Goal: Task Accomplishment & Management: Complete application form

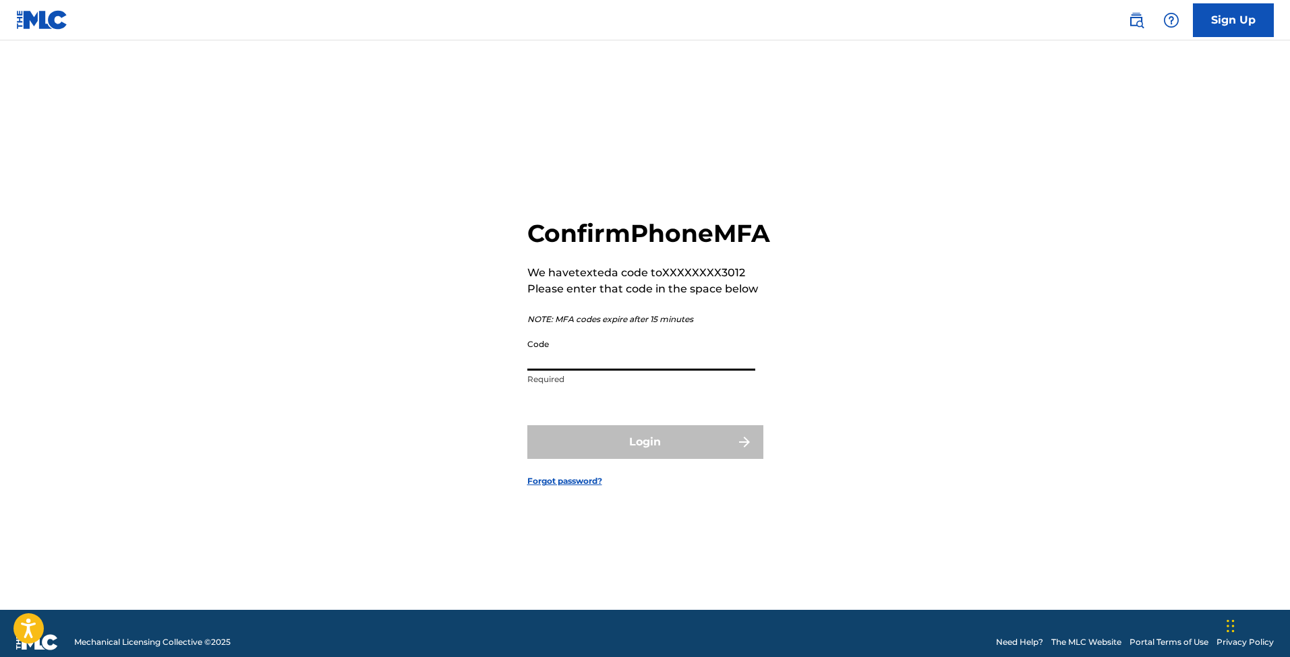
click at [632, 364] on input "Code" at bounding box center [641, 351] width 228 height 38
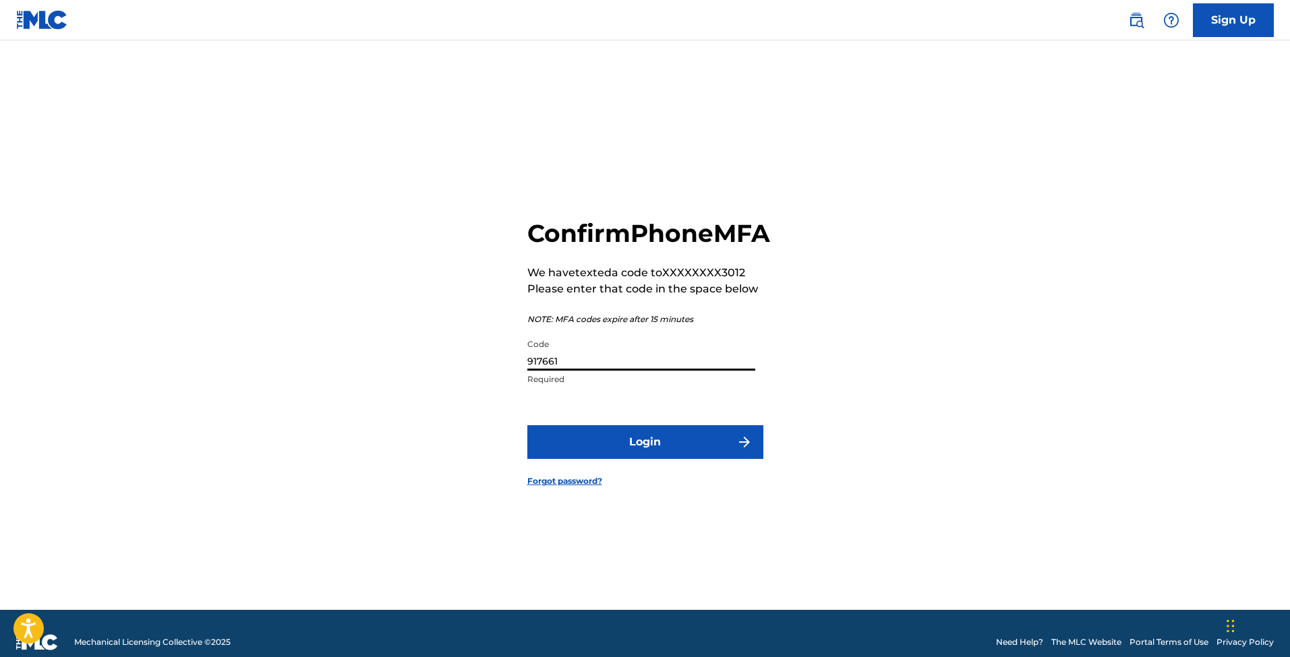
type input "917661"
click at [645, 457] on button "Login" at bounding box center [645, 442] width 236 height 34
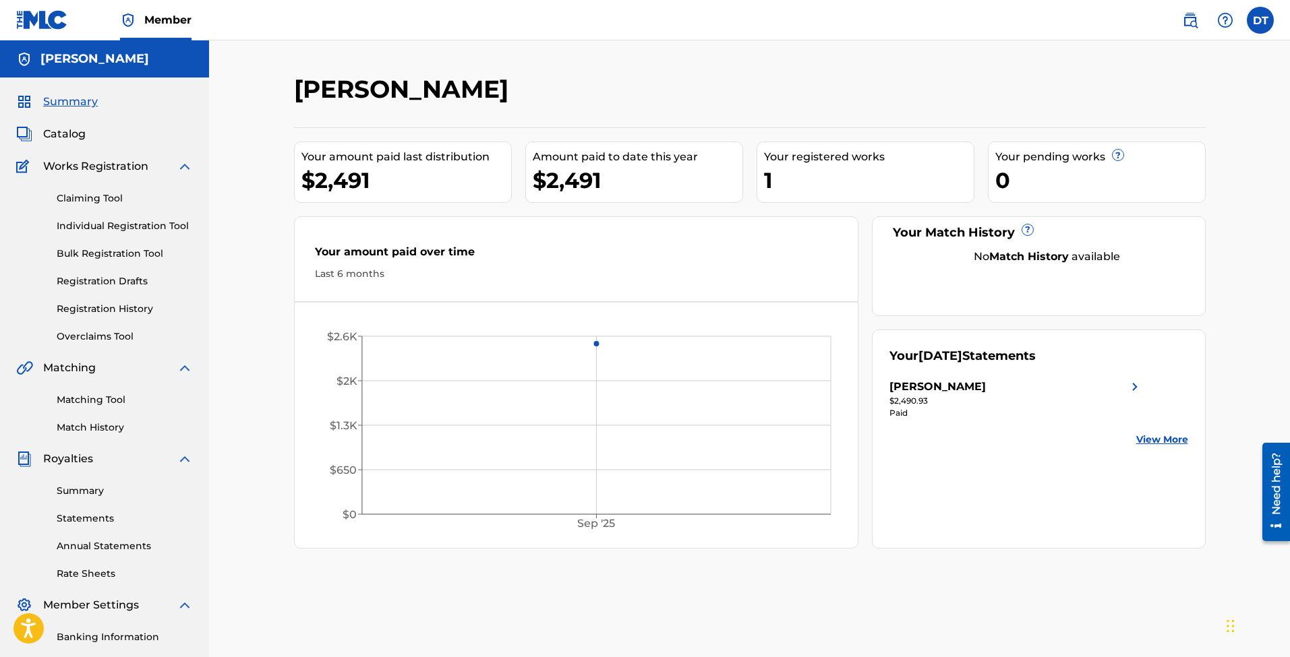
click at [103, 395] on link "Matching Tool" at bounding box center [125, 400] width 136 height 14
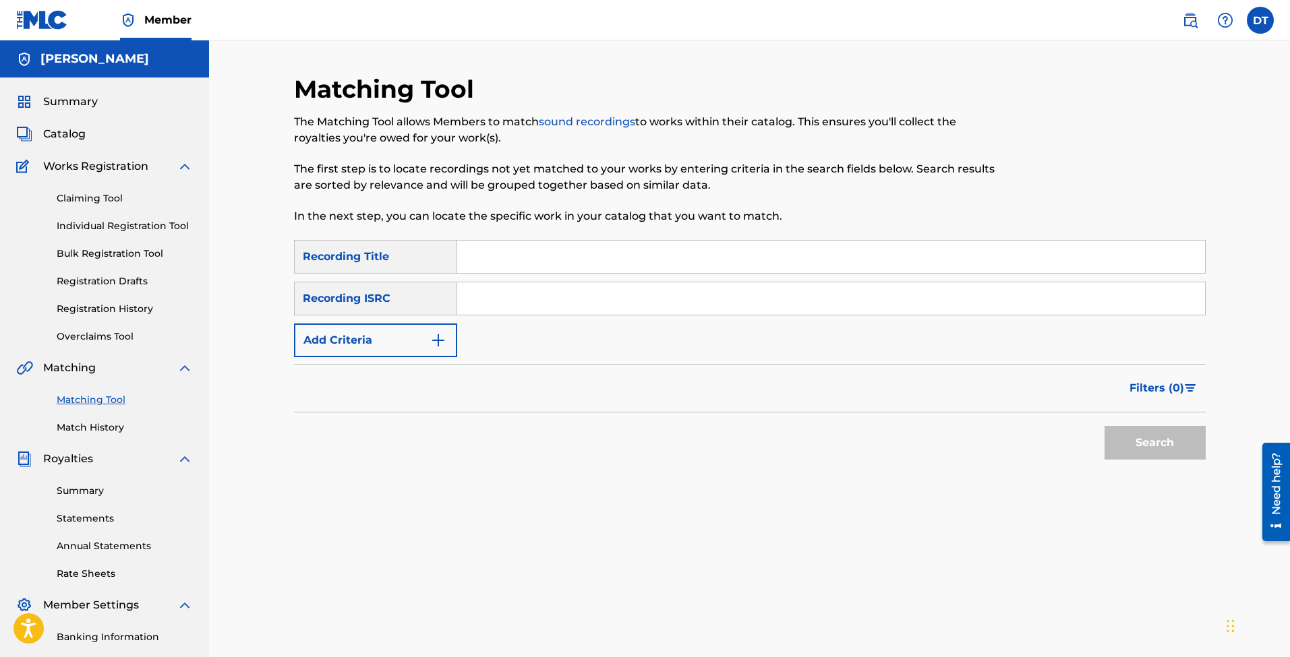
click at [434, 351] on button "Add Criteria" at bounding box center [375, 341] width 163 height 34
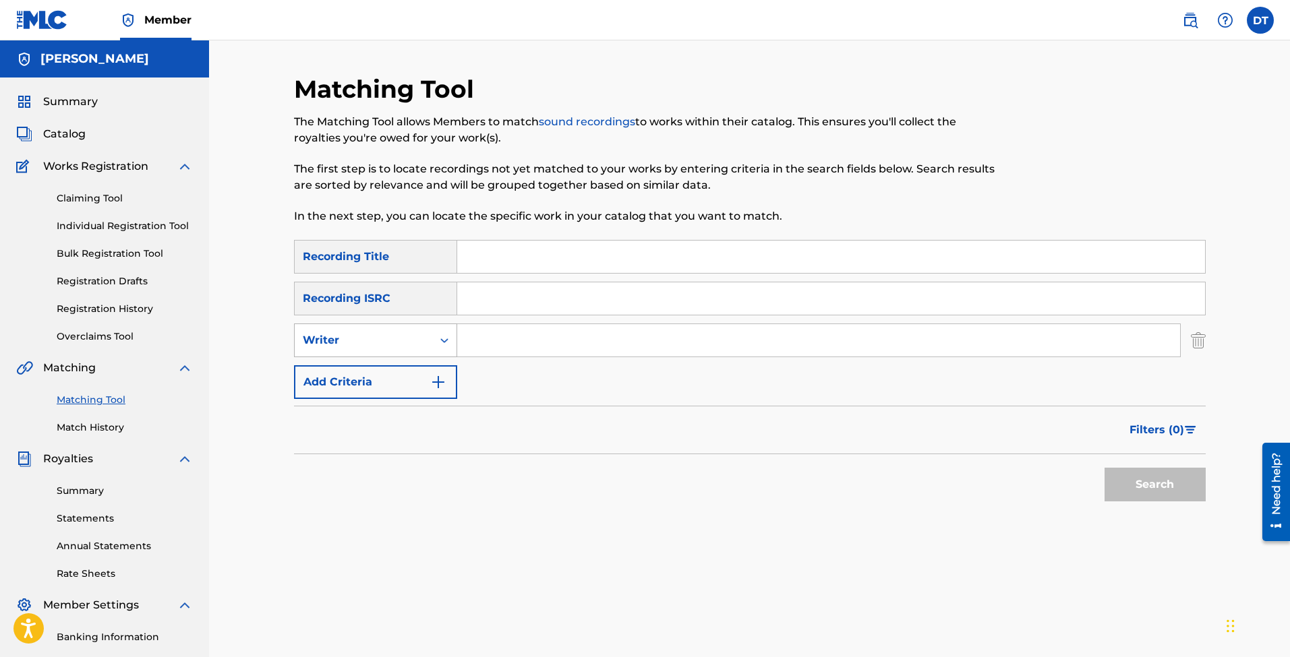
click at [435, 344] on div "Search Form" at bounding box center [444, 340] width 24 height 24
click at [428, 379] on div "Recording Artist" at bounding box center [376, 374] width 162 height 34
click at [478, 341] on input "Search Form" at bounding box center [818, 340] width 723 height 32
click at [1154, 485] on button "Search" at bounding box center [1155, 485] width 101 height 34
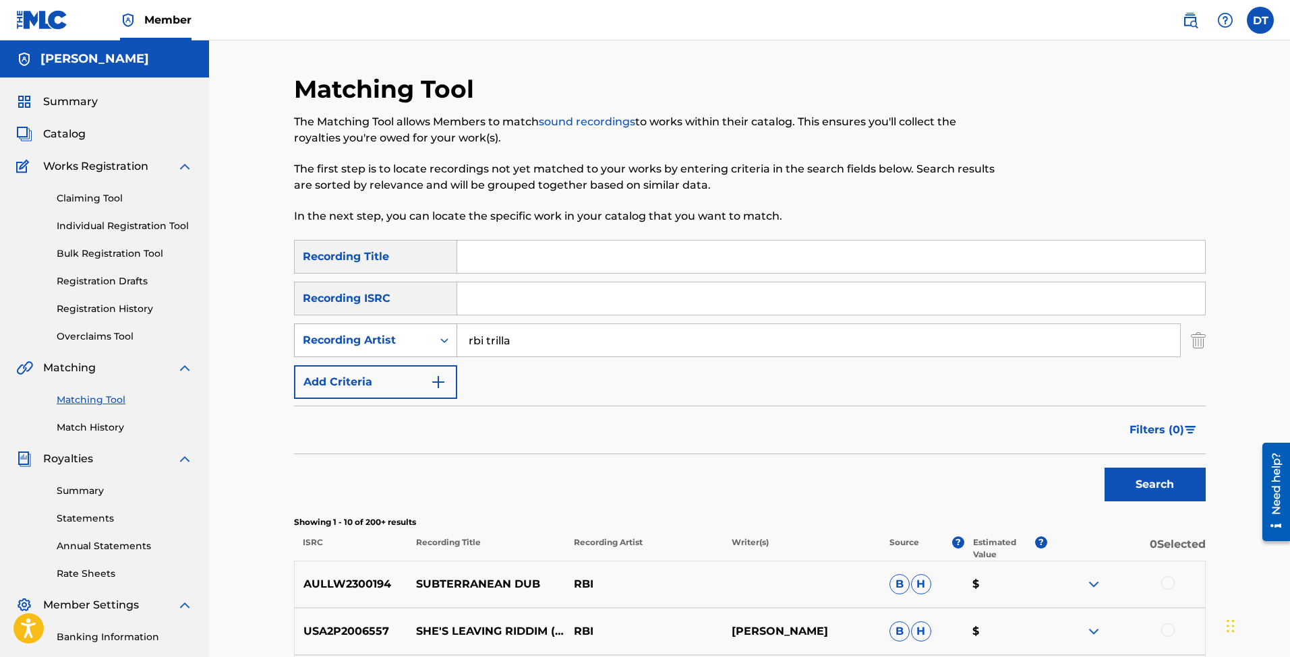
drag, startPoint x: 483, startPoint y: 340, endPoint x: 438, endPoint y: 341, distance: 45.2
click at [438, 341] on div "SearchWithCriteriae6b8ccf3-8cc2-496c-b38d-795da95846a4 Recording Artist rbi tri…" at bounding box center [750, 341] width 912 height 34
type input "bri trilla"
click at [1154, 485] on button "Search" at bounding box center [1155, 485] width 101 height 34
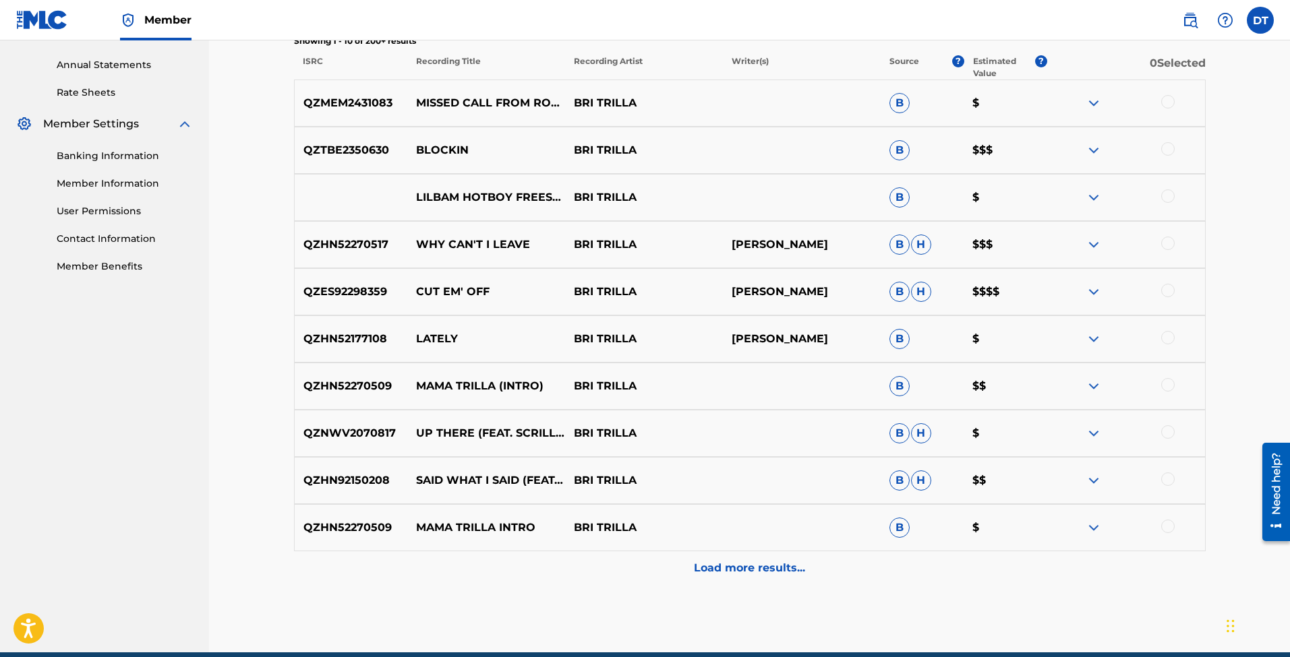
scroll to position [482, 0]
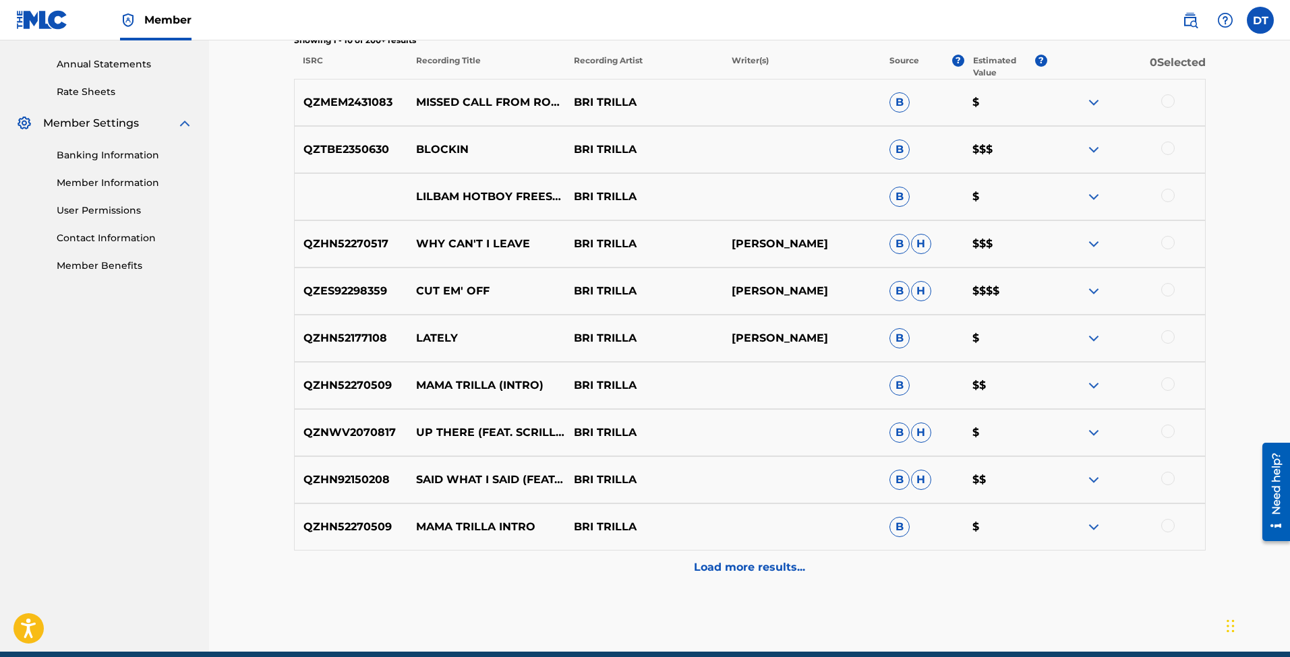
click at [717, 580] on div "Load more results..." at bounding box center [750, 568] width 912 height 34
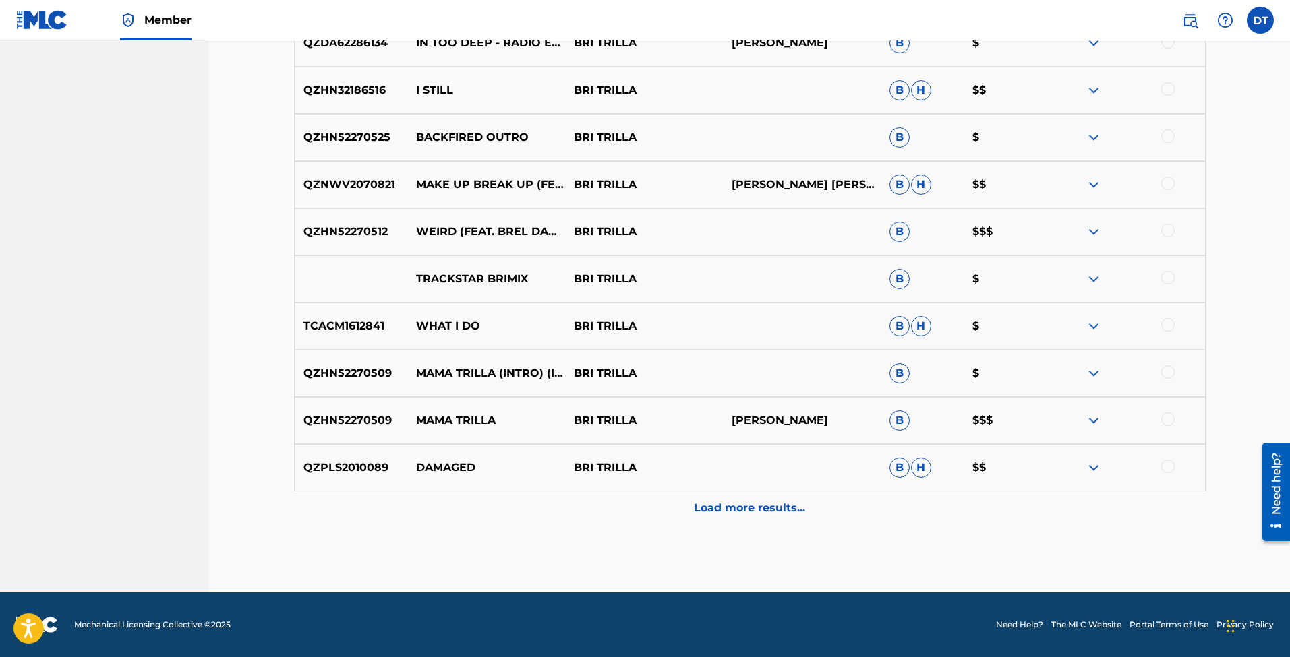
click at [689, 500] on div "Load more results..." at bounding box center [750, 509] width 912 height 34
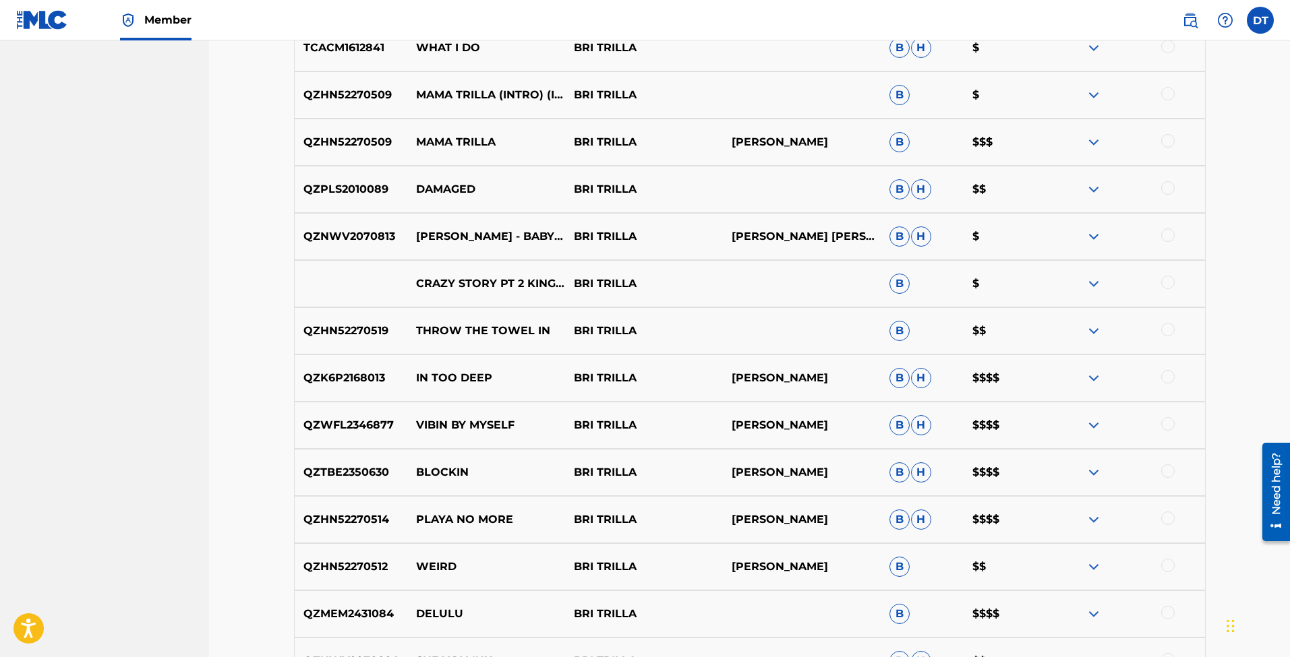
scroll to position [1294, 0]
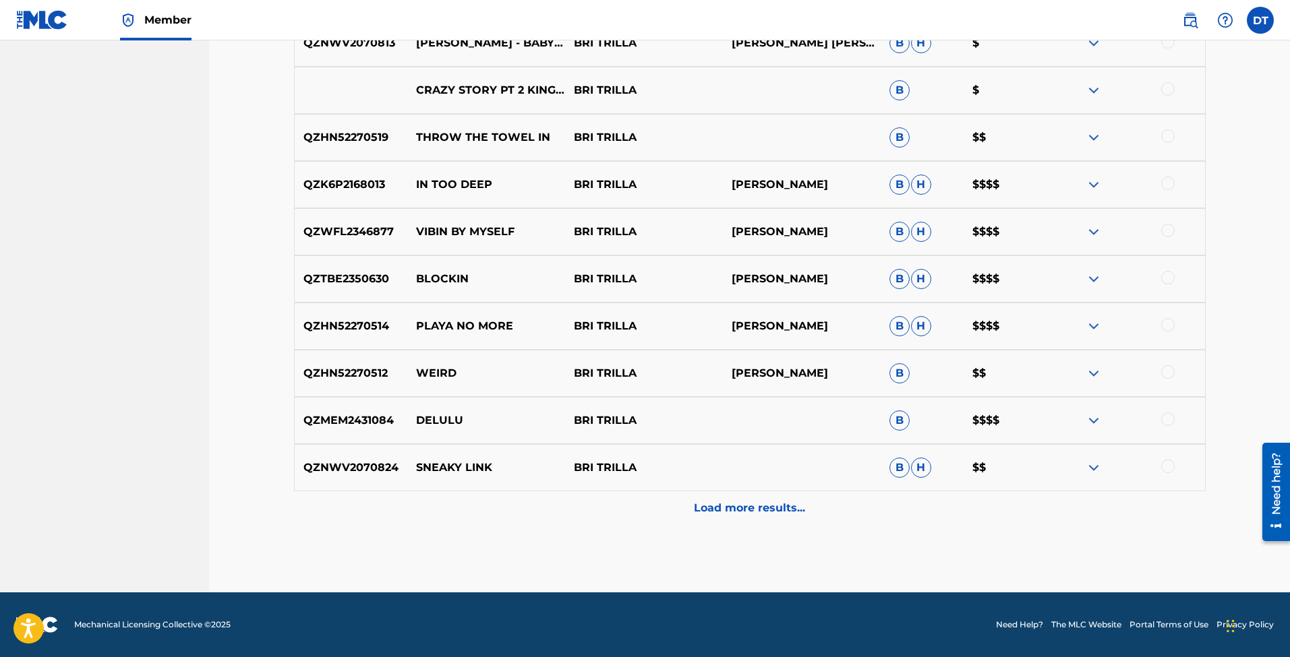
click at [707, 510] on p "Load more results..." at bounding box center [749, 508] width 111 height 16
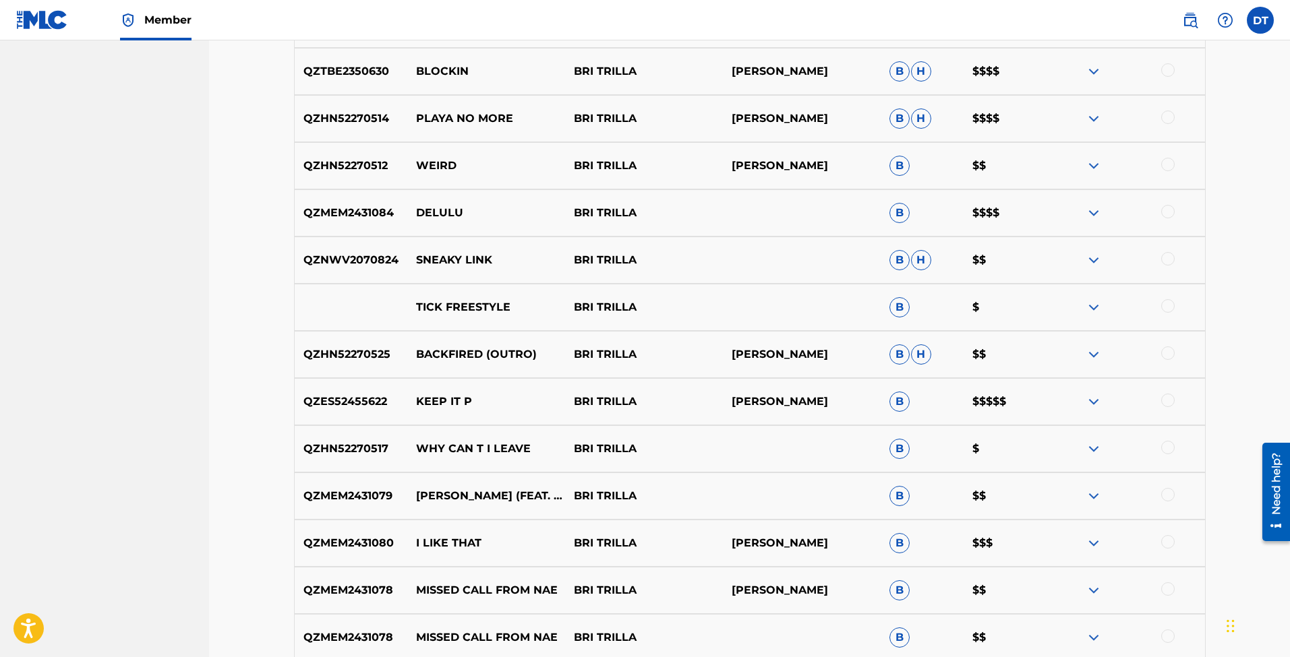
scroll to position [1694, 0]
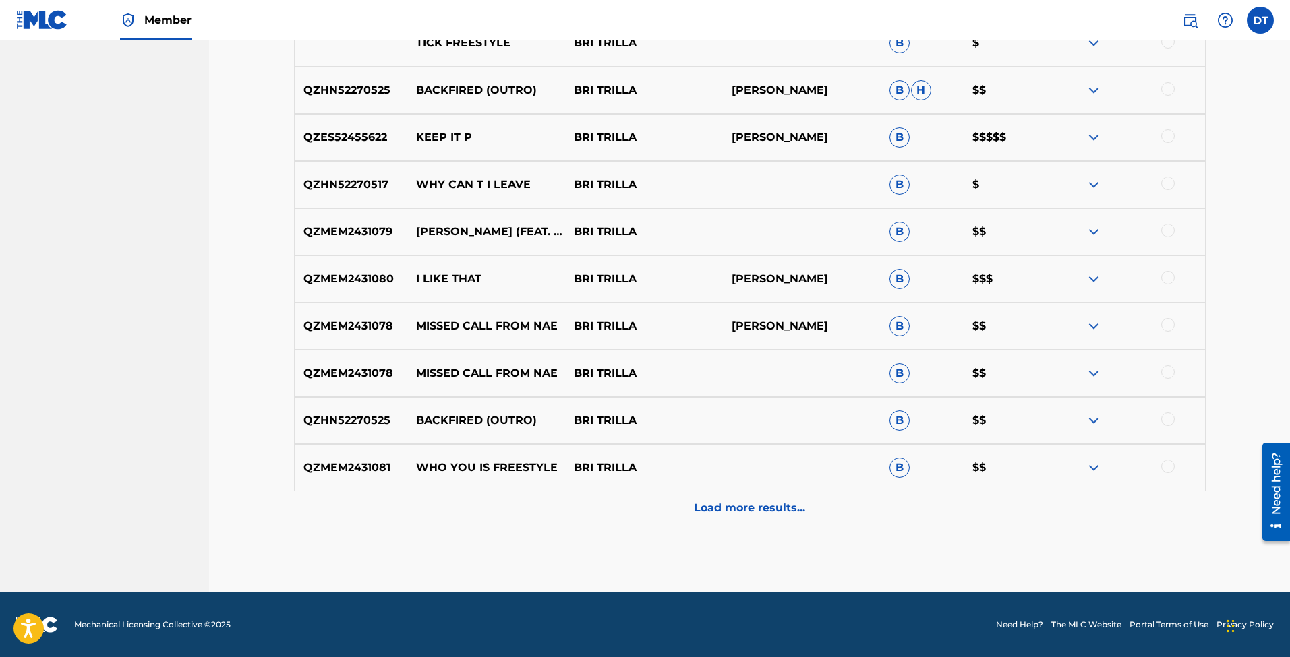
click at [734, 502] on p "Load more results..." at bounding box center [749, 508] width 111 height 16
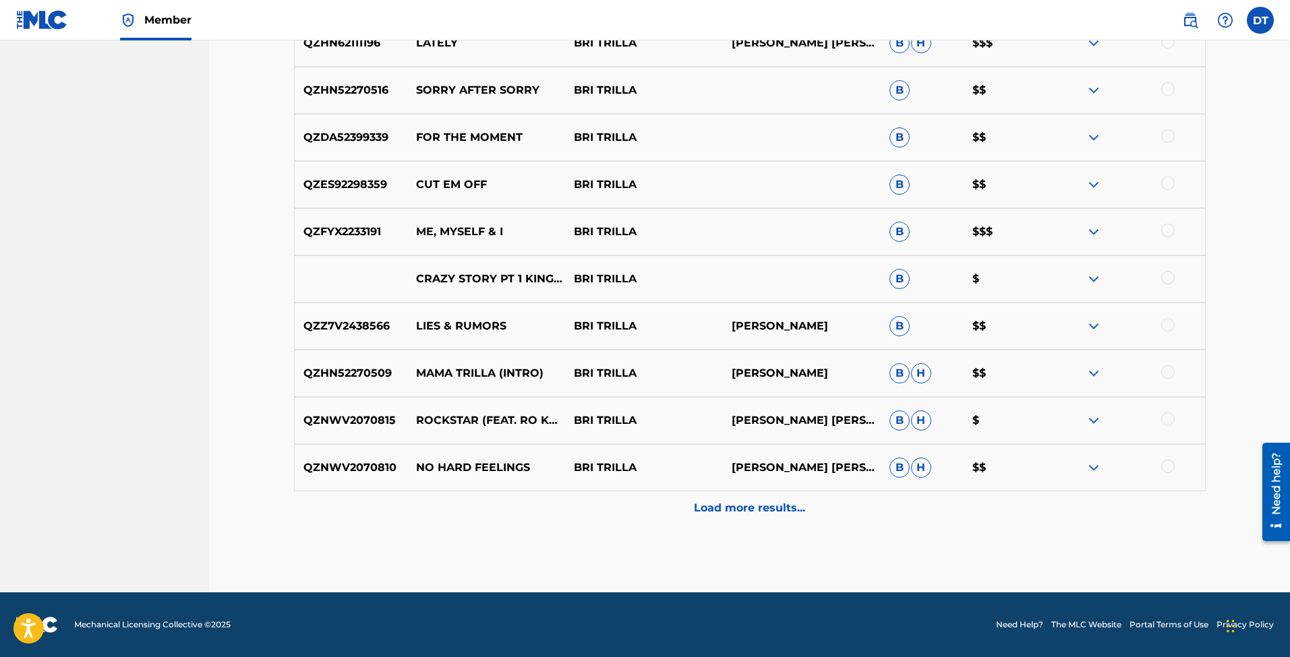
scroll to position [2430, 0]
click at [716, 503] on p "Load more results..." at bounding box center [749, 508] width 111 height 16
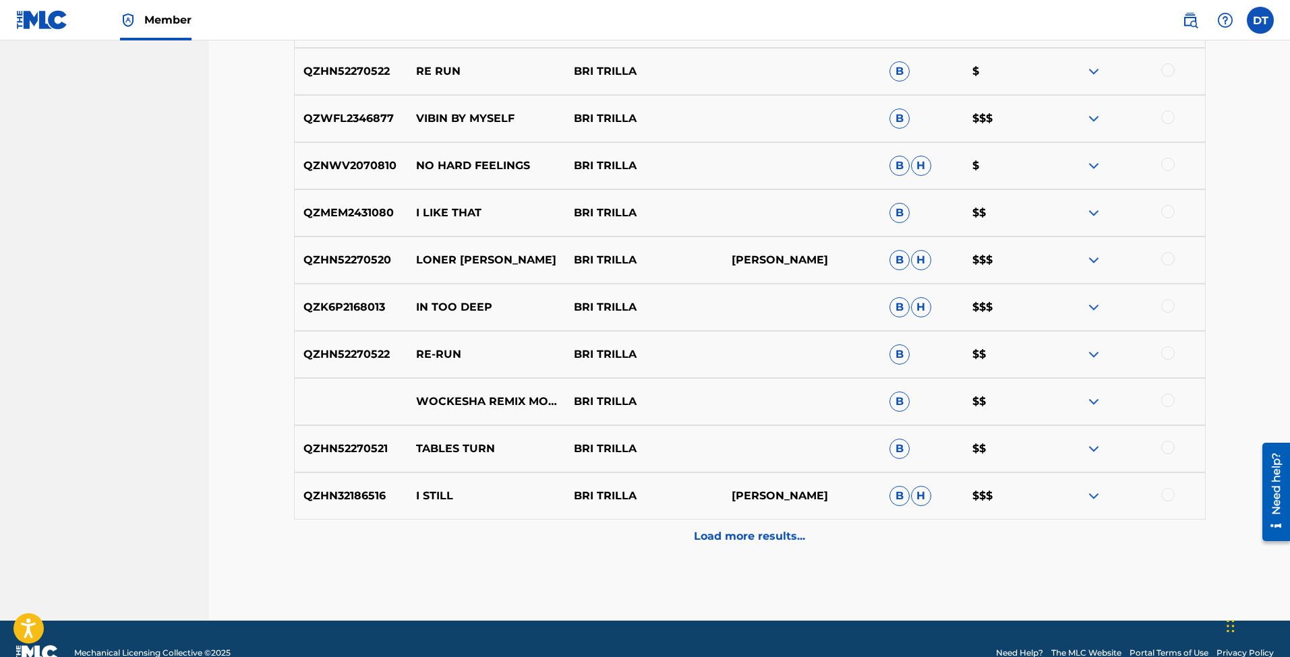
scroll to position [2875, 0]
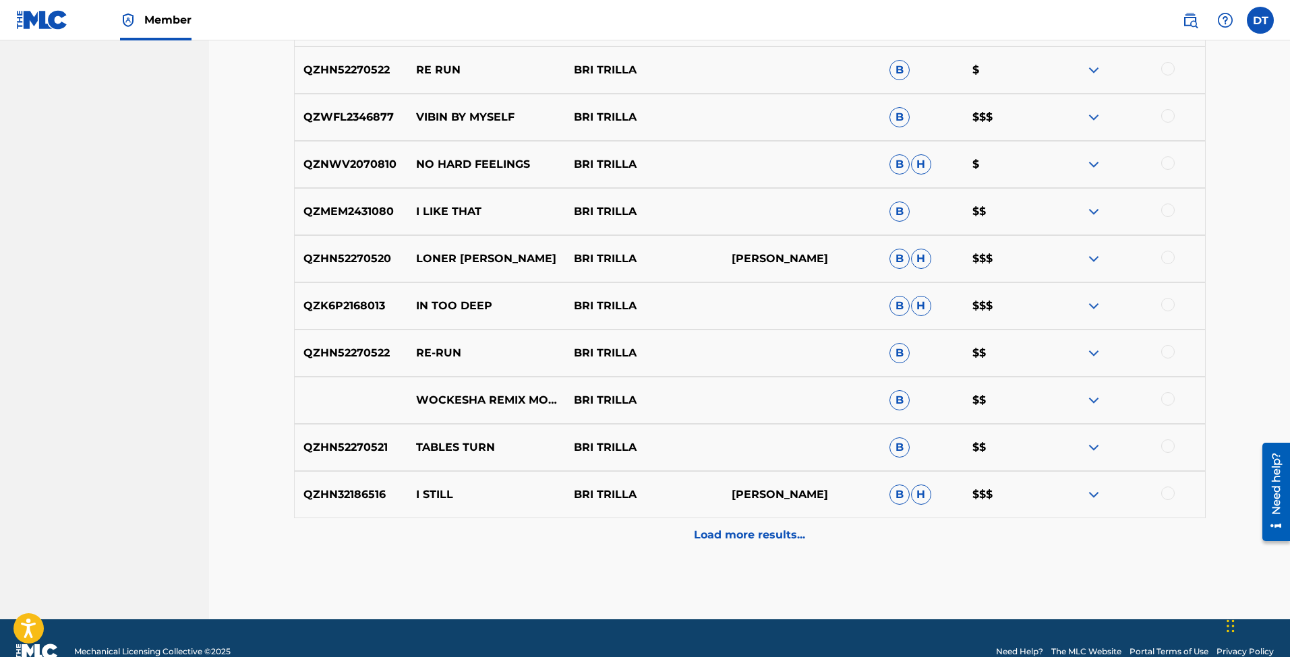
click at [730, 533] on p "Load more results..." at bounding box center [749, 535] width 111 height 16
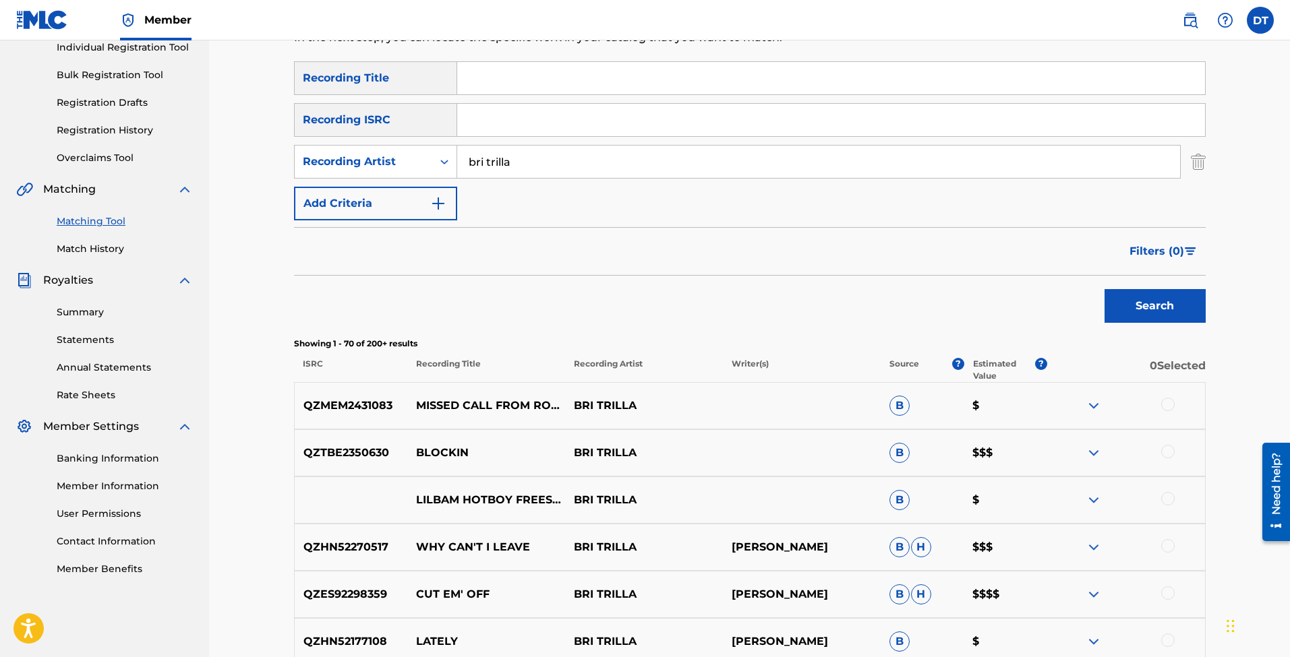
click at [1165, 402] on div at bounding box center [1167, 404] width 13 height 13
click at [1165, 402] on img at bounding box center [1167, 404] width 13 height 13
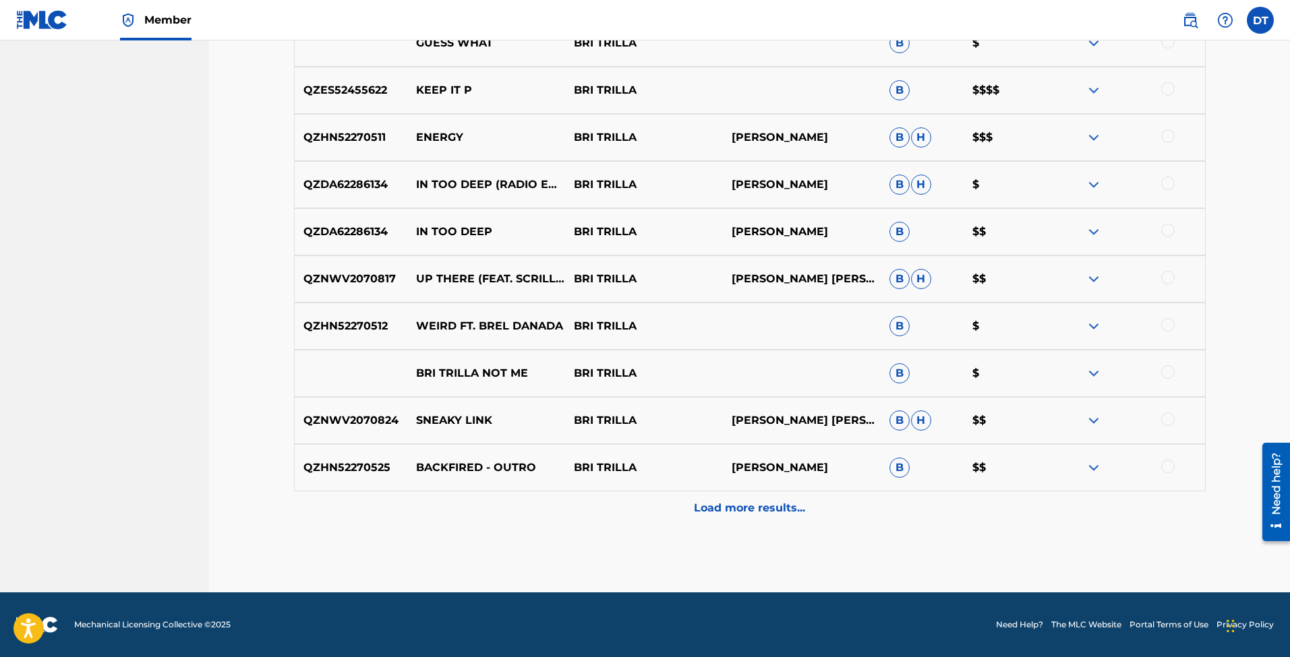
scroll to position [3374, 0]
click at [728, 506] on p "Load more results..." at bounding box center [749, 508] width 111 height 16
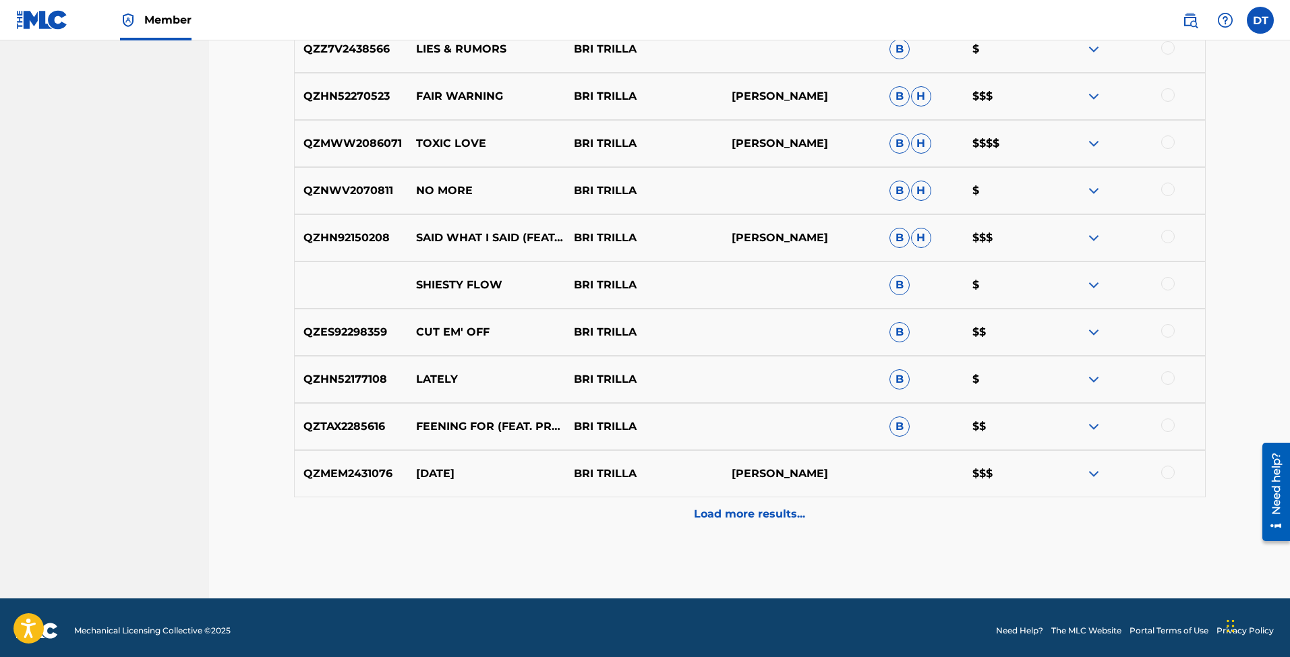
scroll to position [3841, 0]
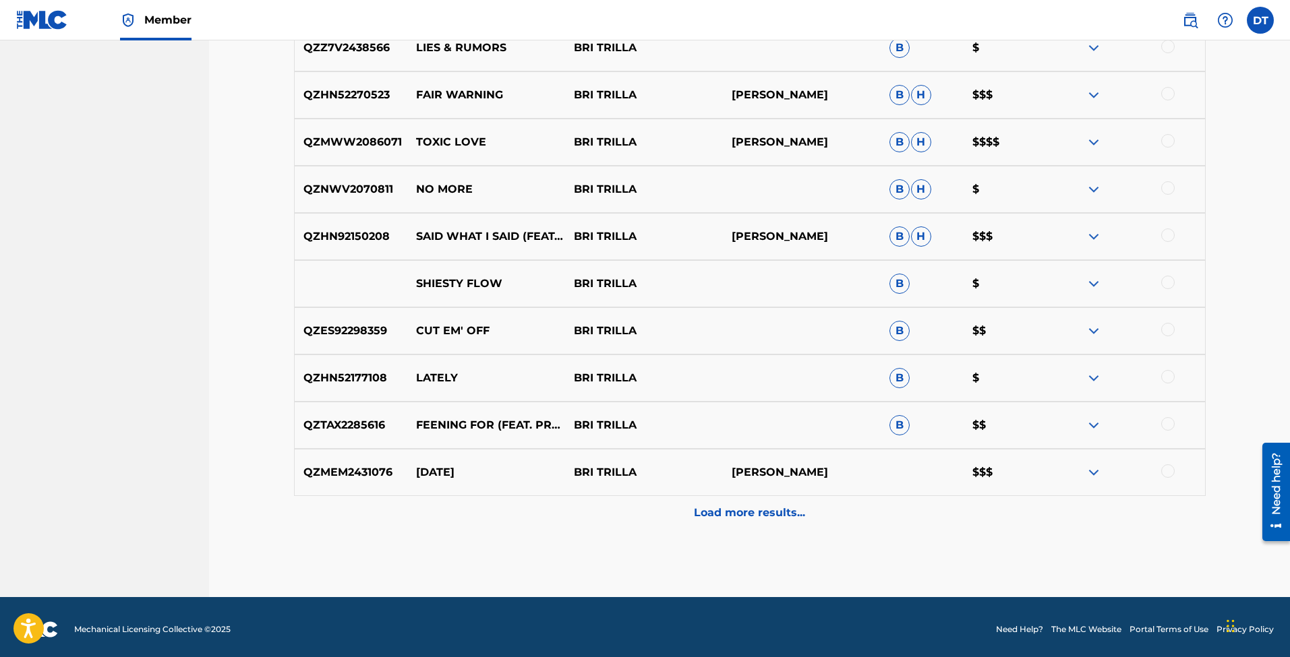
click at [758, 518] on p "Load more results..." at bounding box center [749, 513] width 111 height 16
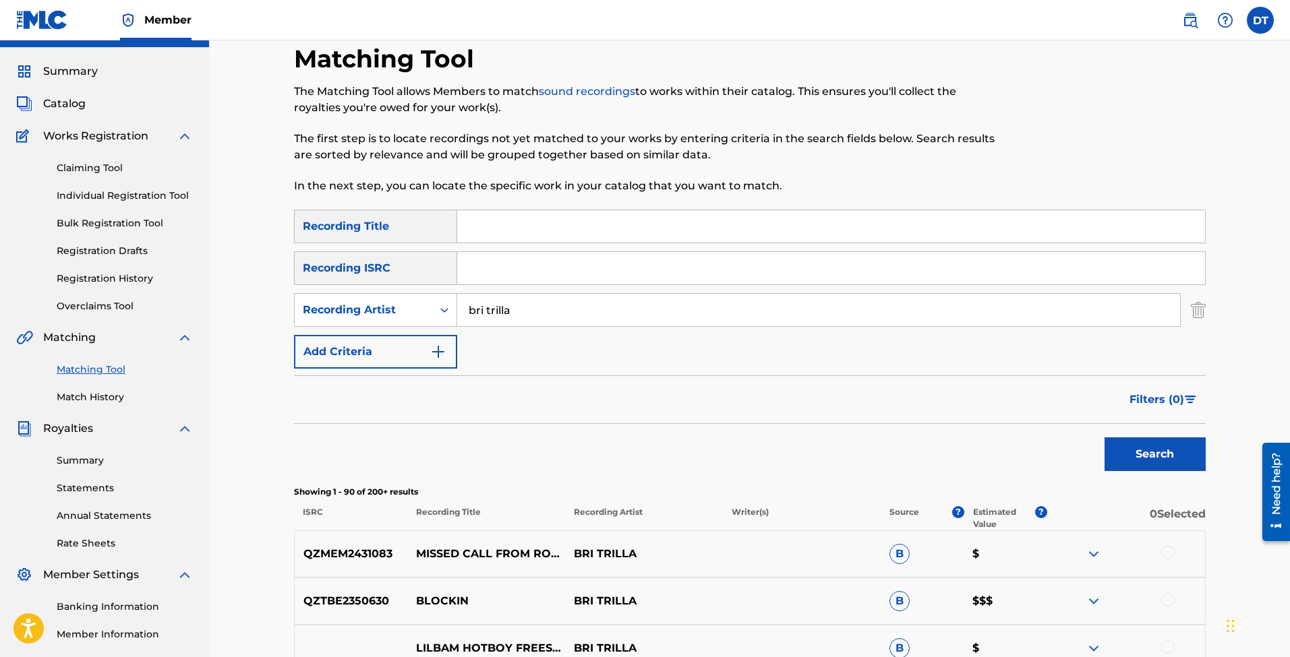
scroll to position [30, 0]
click at [1092, 556] on img at bounding box center [1094, 555] width 16 height 16
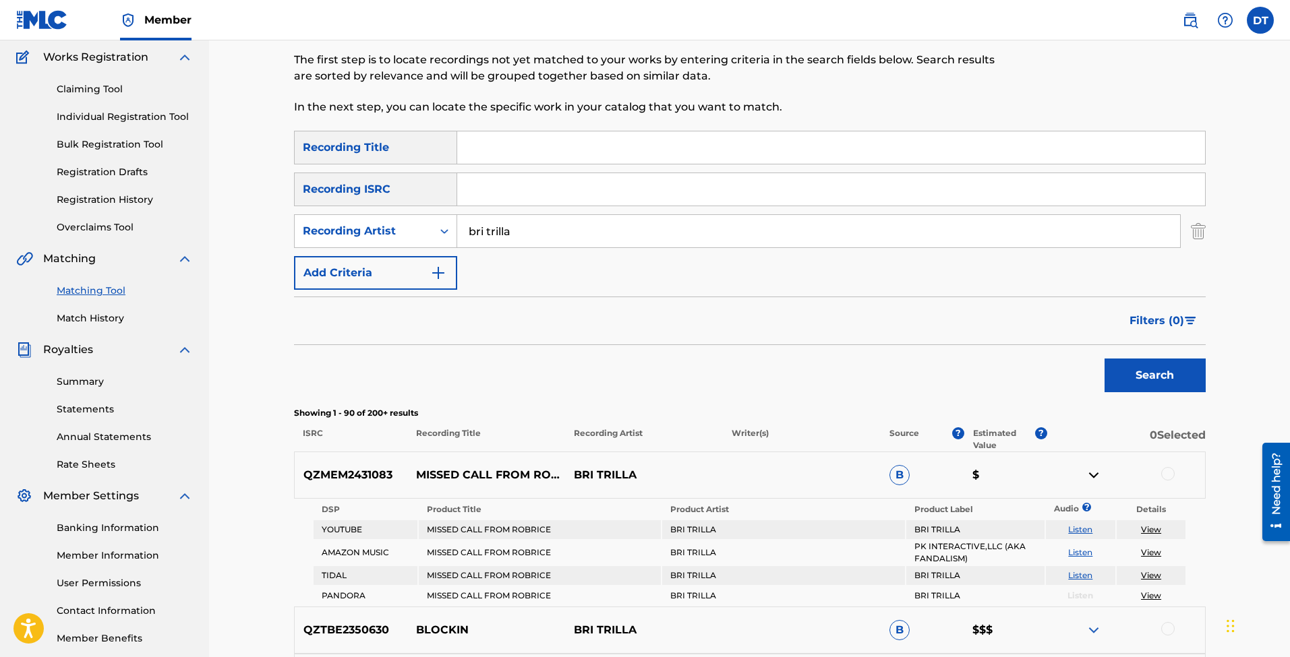
scroll to position [127, 0]
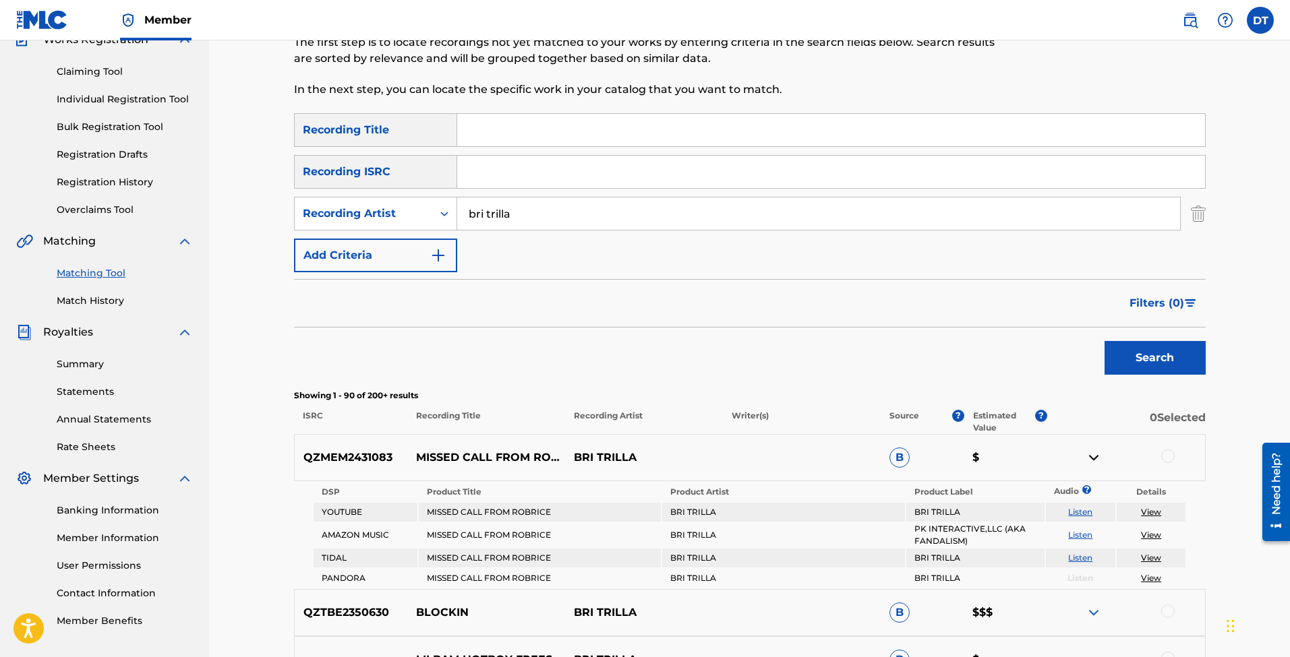
click at [448, 510] on td "MISSED CALL FROM ROBRICE" at bounding box center [540, 512] width 242 height 19
click at [1097, 457] on img at bounding box center [1094, 458] width 16 height 16
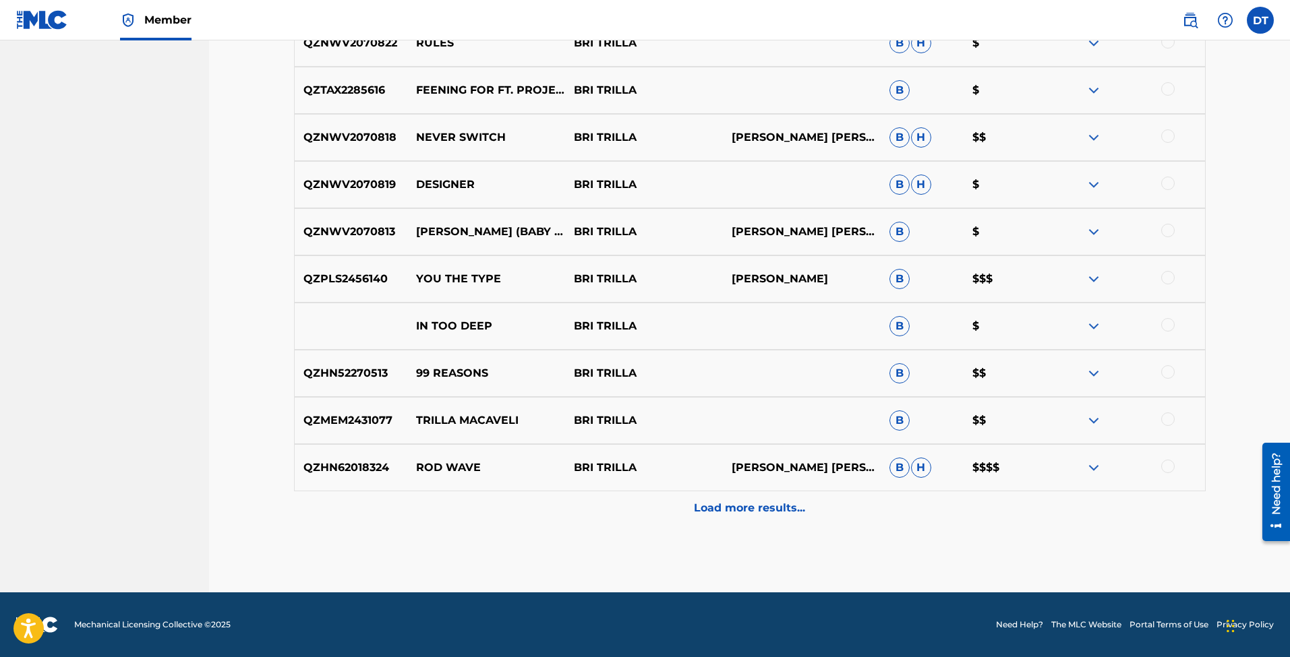
scroll to position [4316, 0]
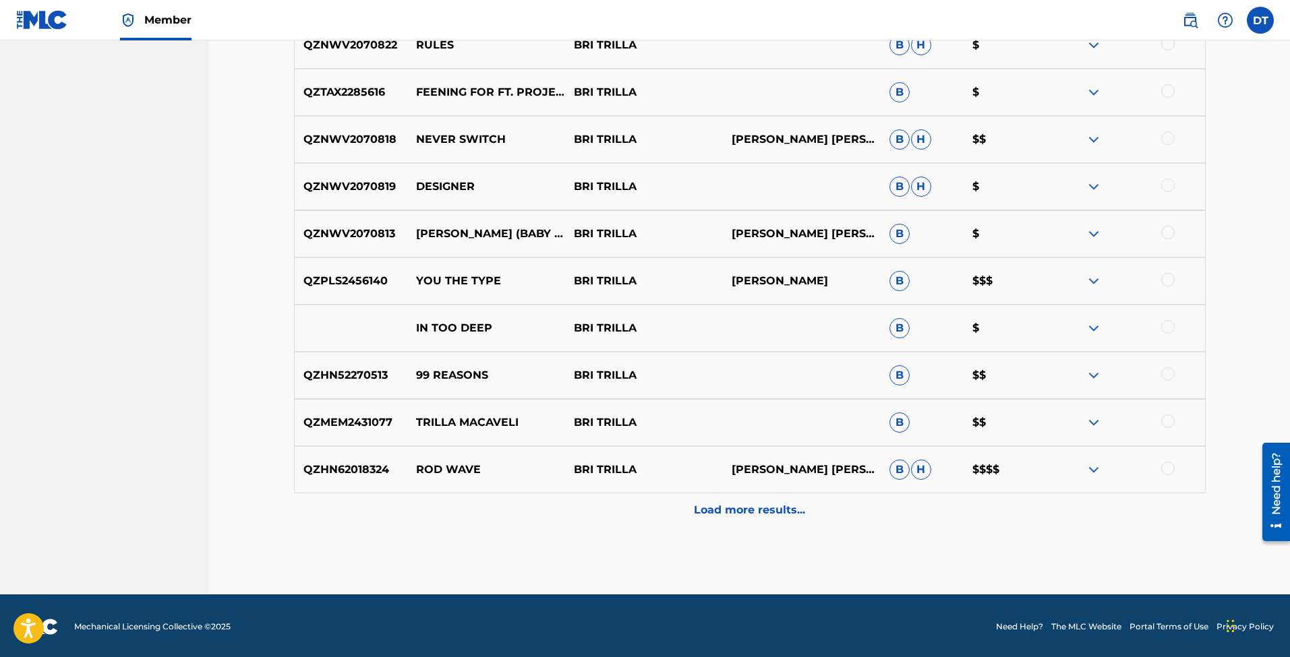
click at [900, 471] on span "B" at bounding box center [899, 470] width 20 height 20
click at [913, 470] on span "H" at bounding box center [921, 470] width 20 height 20
click at [1090, 91] on img at bounding box center [1094, 92] width 16 height 16
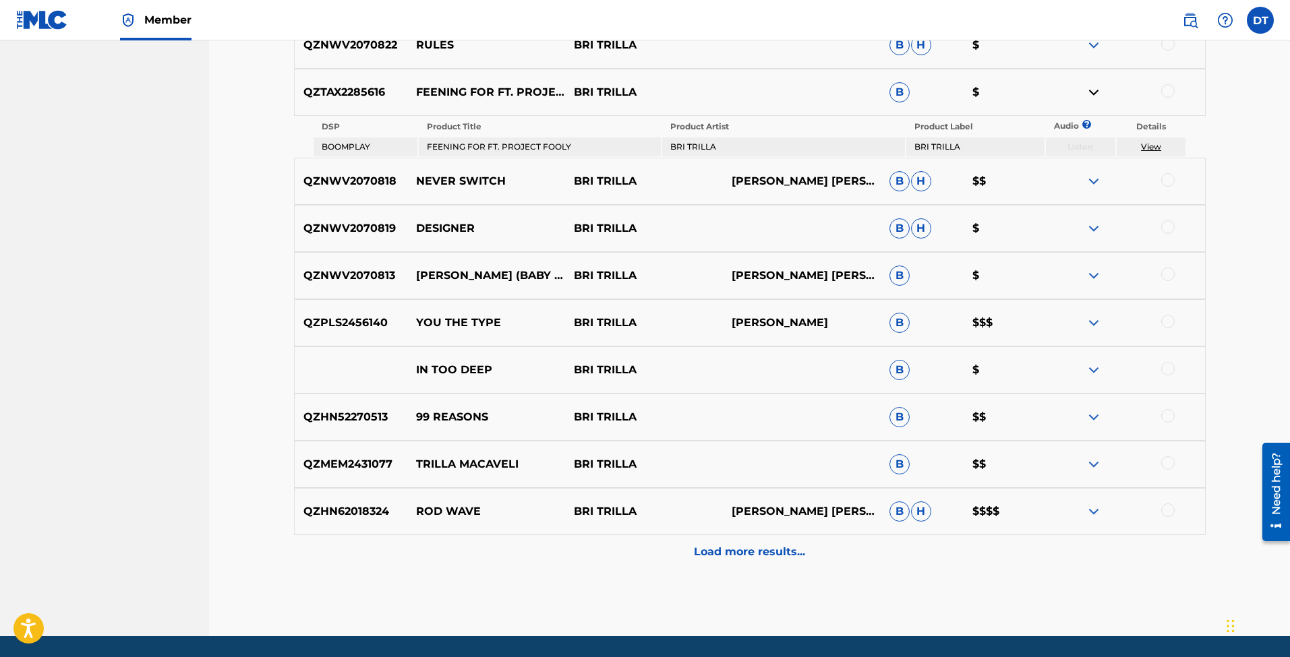
click at [1090, 91] on img at bounding box center [1094, 92] width 16 height 16
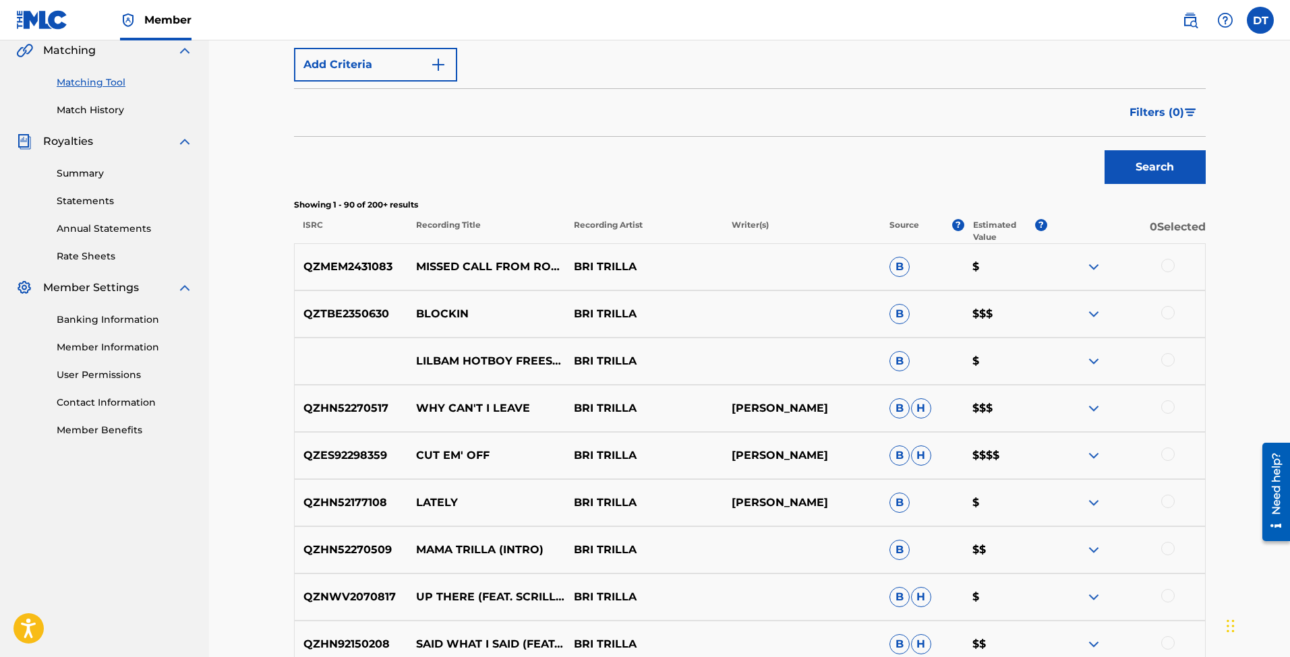
scroll to position [324, 0]
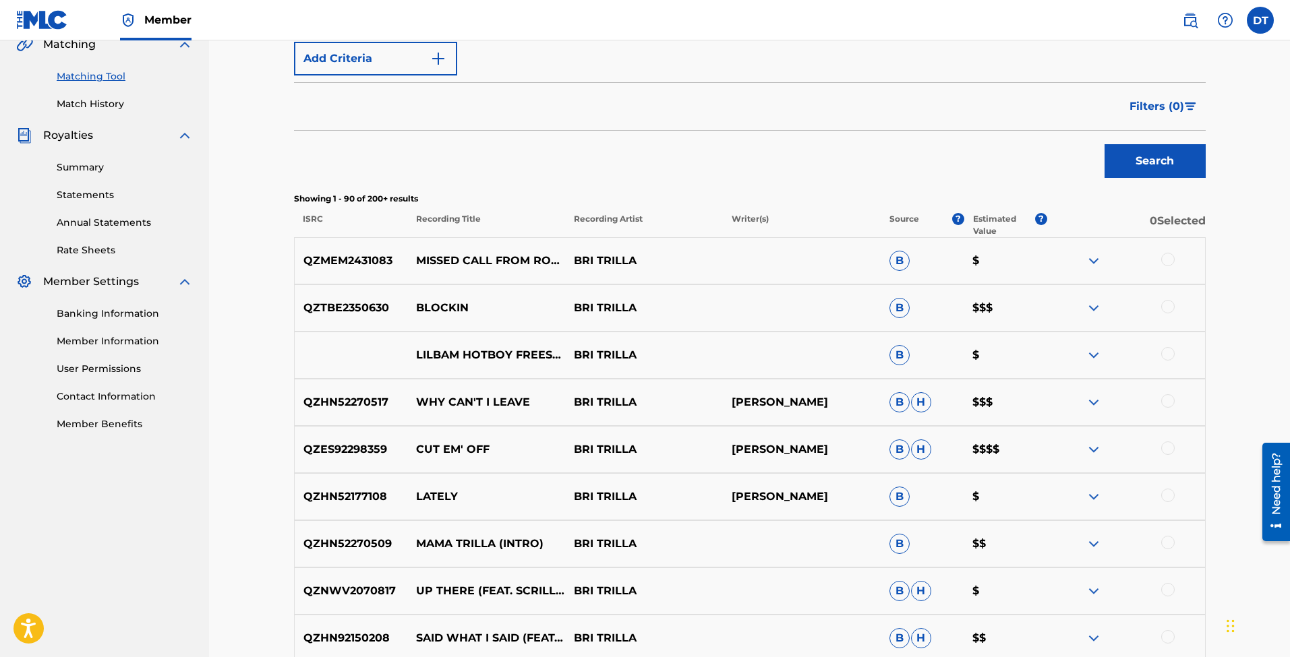
click at [1165, 446] on div at bounding box center [1167, 448] width 13 height 13
click at [1165, 446] on img at bounding box center [1167, 448] width 13 height 13
click at [1165, 446] on div at bounding box center [1167, 448] width 13 height 13
click at [919, 564] on button "Match 1 Group" at bounding box center [947, 548] width 149 height 34
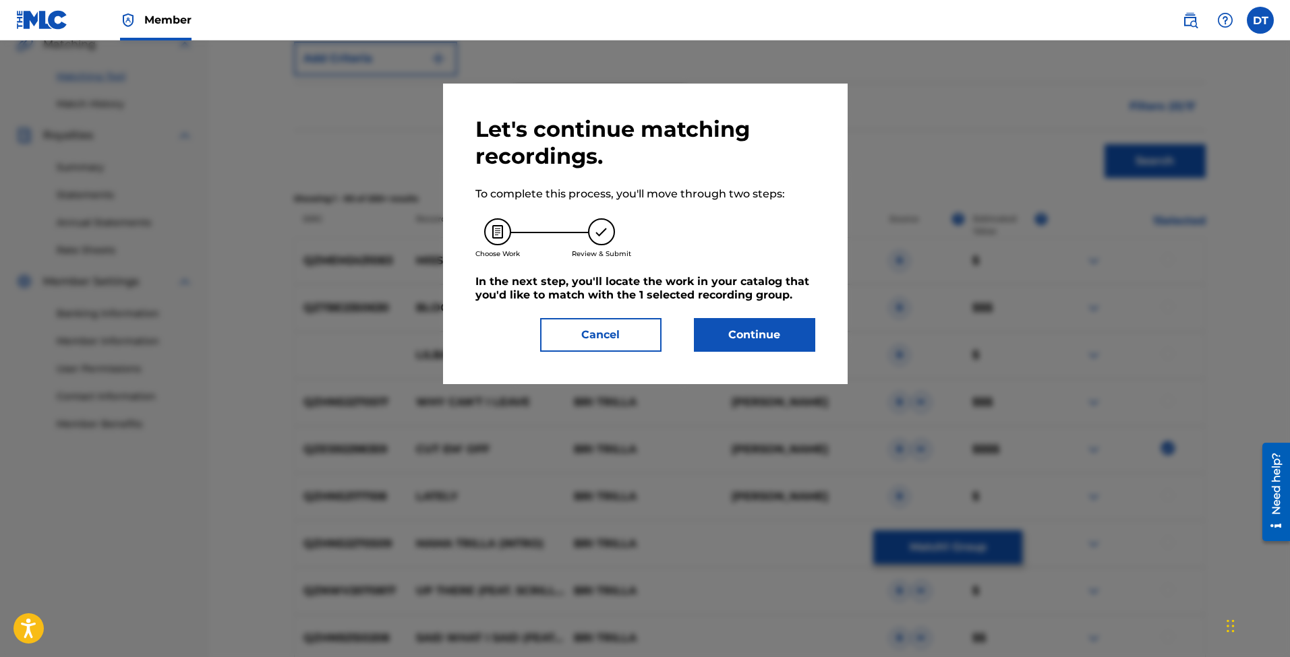
click at [601, 326] on button "Cancel" at bounding box center [600, 335] width 121 height 34
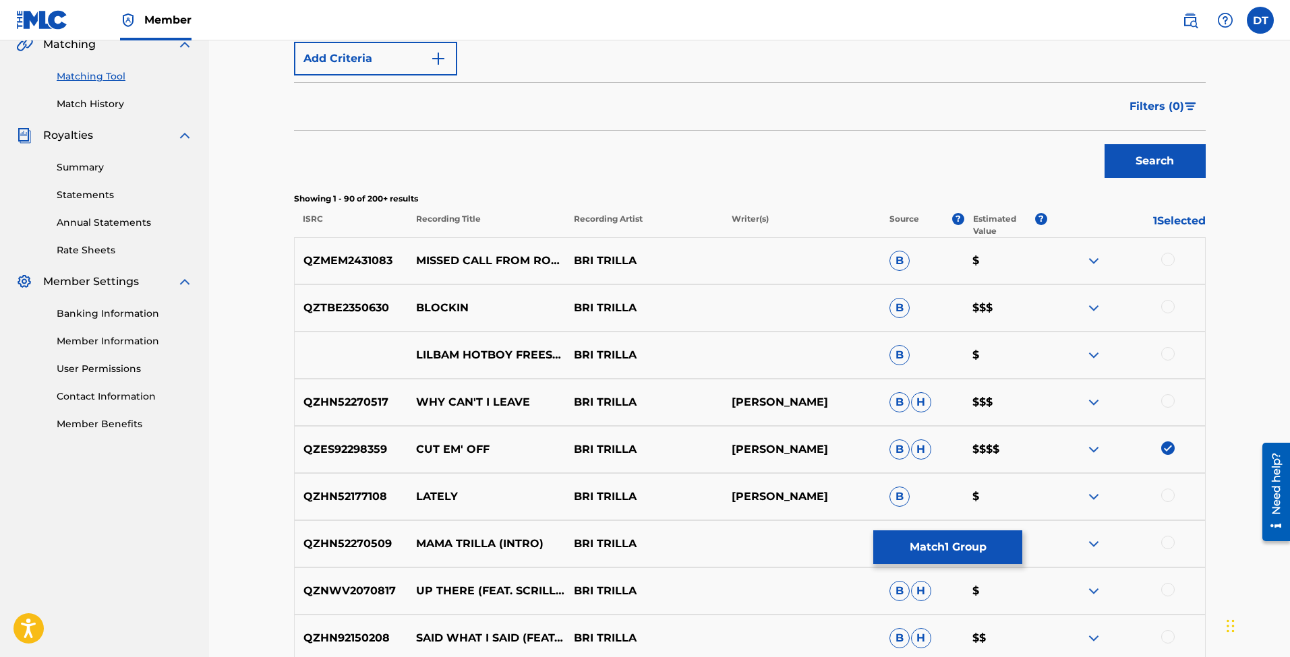
click at [1162, 442] on img at bounding box center [1167, 448] width 13 height 13
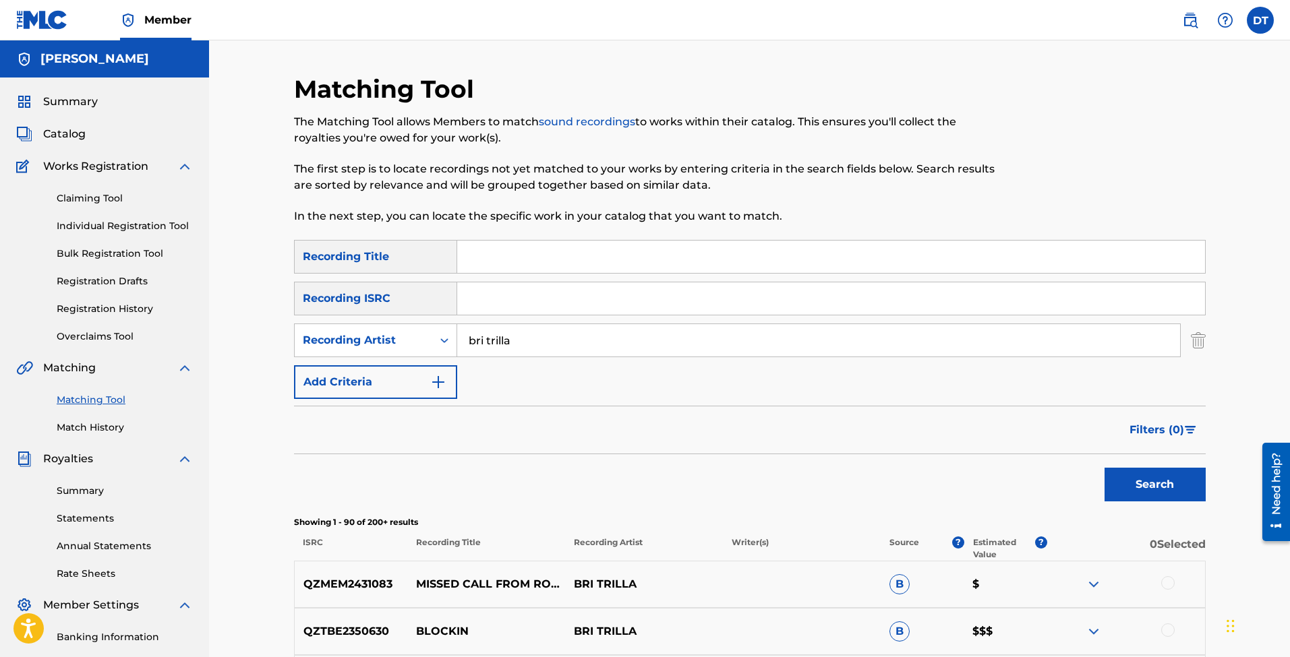
scroll to position [0, 0]
click at [90, 202] on link "Claiming Tool" at bounding box center [125, 199] width 136 height 14
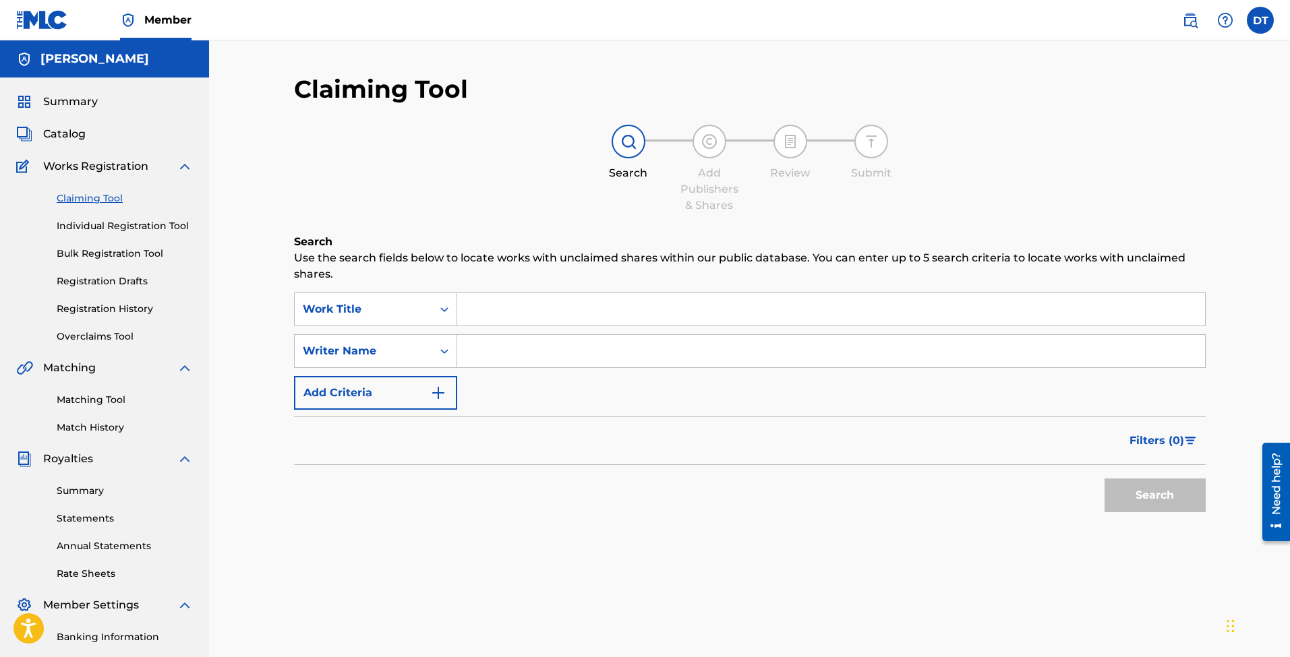
click at [121, 281] on link "Registration Drafts" at bounding box center [125, 281] width 136 height 14
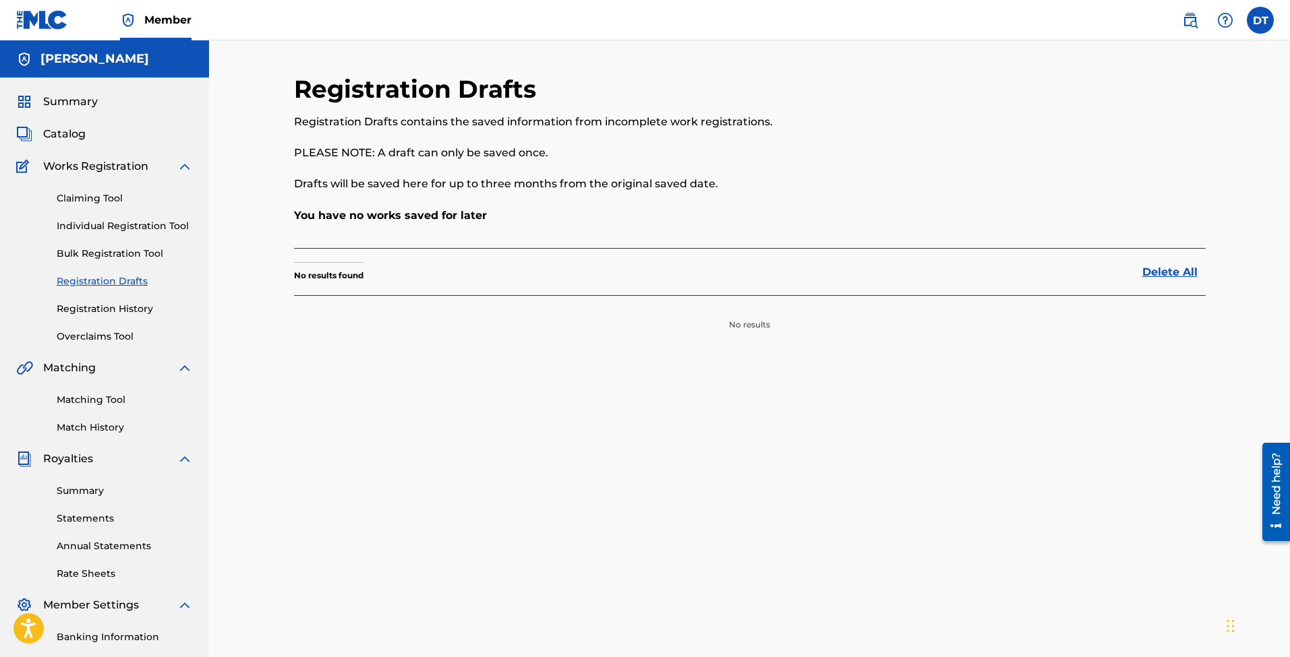
click at [117, 299] on div "Claiming Tool Individual Registration Tool Bulk Registration Tool Registration …" at bounding box center [104, 259] width 177 height 169
click at [117, 303] on link "Registration History" at bounding box center [125, 309] width 136 height 14
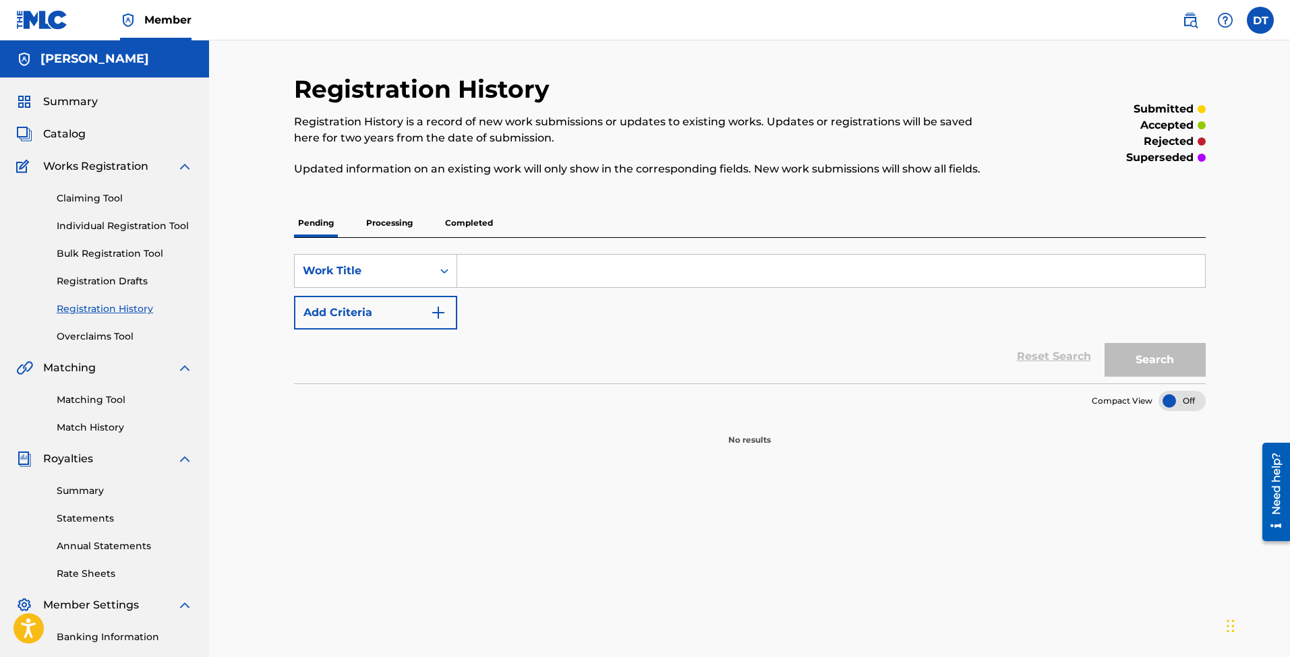
click at [112, 328] on div "Claiming Tool Individual Registration Tool Bulk Registration Tool Registration …" at bounding box center [104, 259] width 177 height 169
click at [109, 337] on link "Overclaims Tool" at bounding box center [125, 337] width 136 height 14
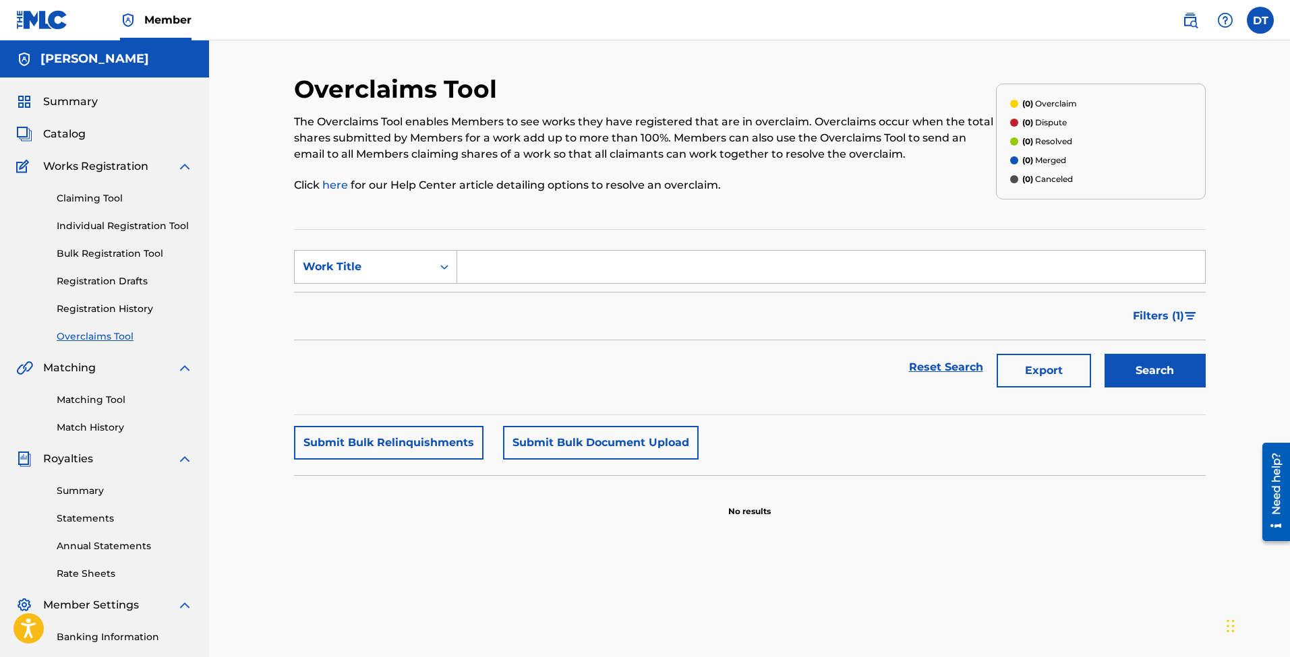
click at [102, 198] on link "Claiming Tool" at bounding box center [125, 199] width 136 height 14
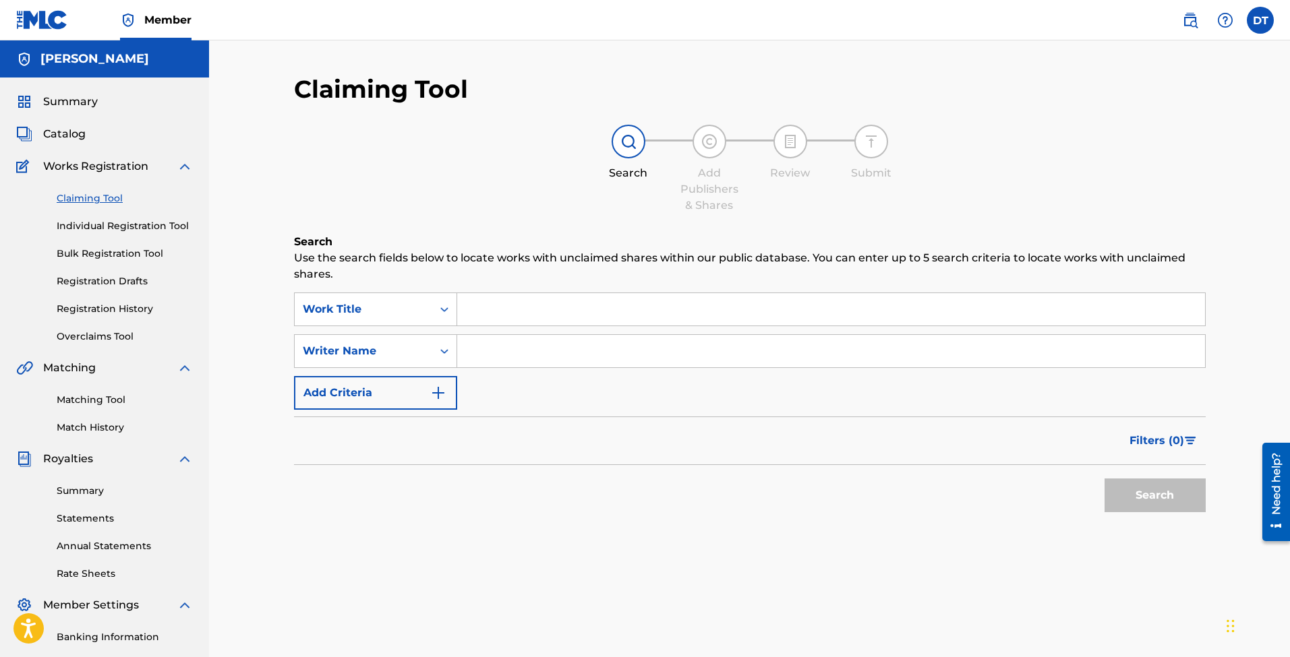
click at [101, 227] on link "Individual Registration Tool" at bounding box center [125, 226] width 136 height 14
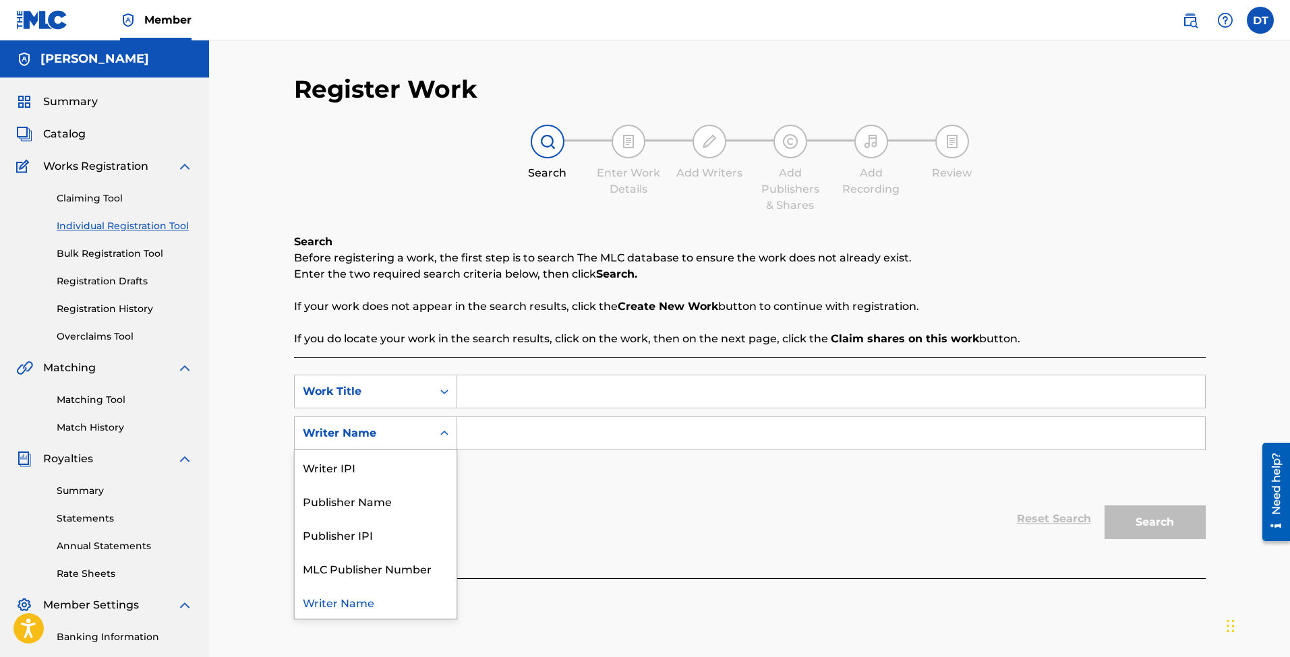
click at [438, 444] on div "Search Form" at bounding box center [444, 433] width 24 height 24
click at [373, 599] on div "Writer Name" at bounding box center [376, 602] width 162 height 34
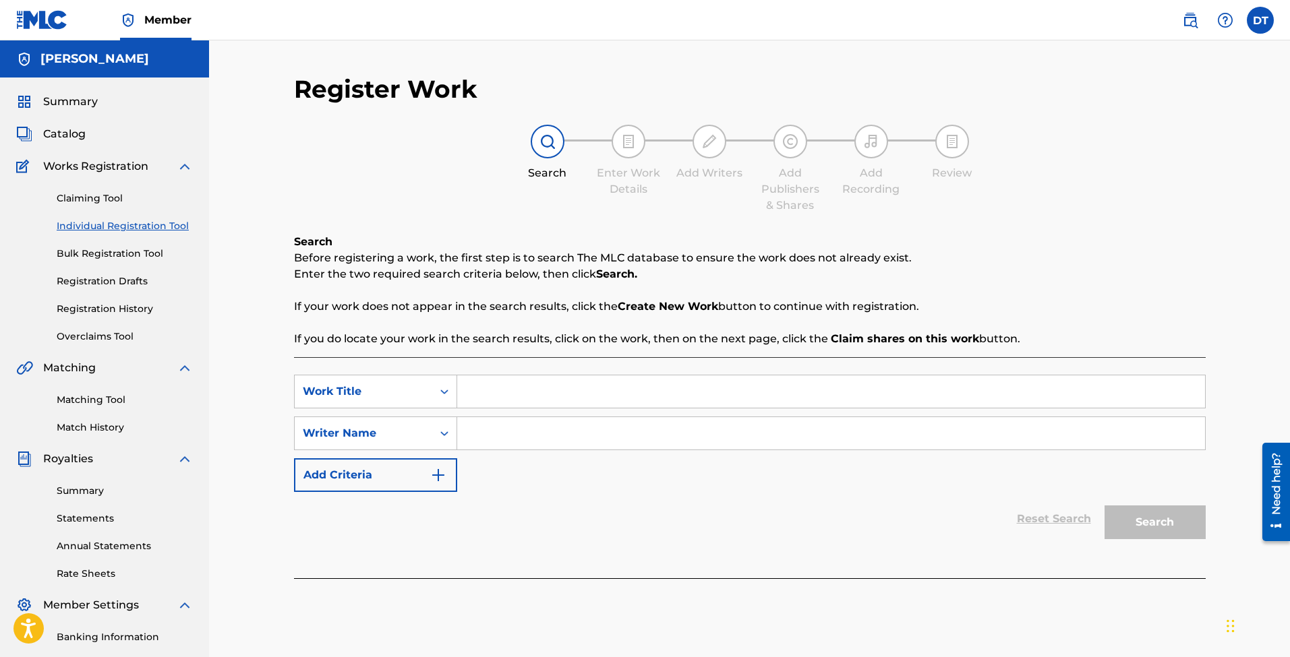
click at [487, 428] on input "Search Form" at bounding box center [831, 433] width 748 height 32
type input "Bri Trilla"
drag, startPoint x: 529, startPoint y: 439, endPoint x: 392, endPoint y: 436, distance: 137.6
click at [392, 436] on div "SearchWithCriteria6ef568ee-e68d-4a41-99e1-e10fdb97eef6 Writer Name [PERSON_NAME]" at bounding box center [750, 434] width 912 height 34
click at [953, 150] on div at bounding box center [952, 142] width 34 height 34
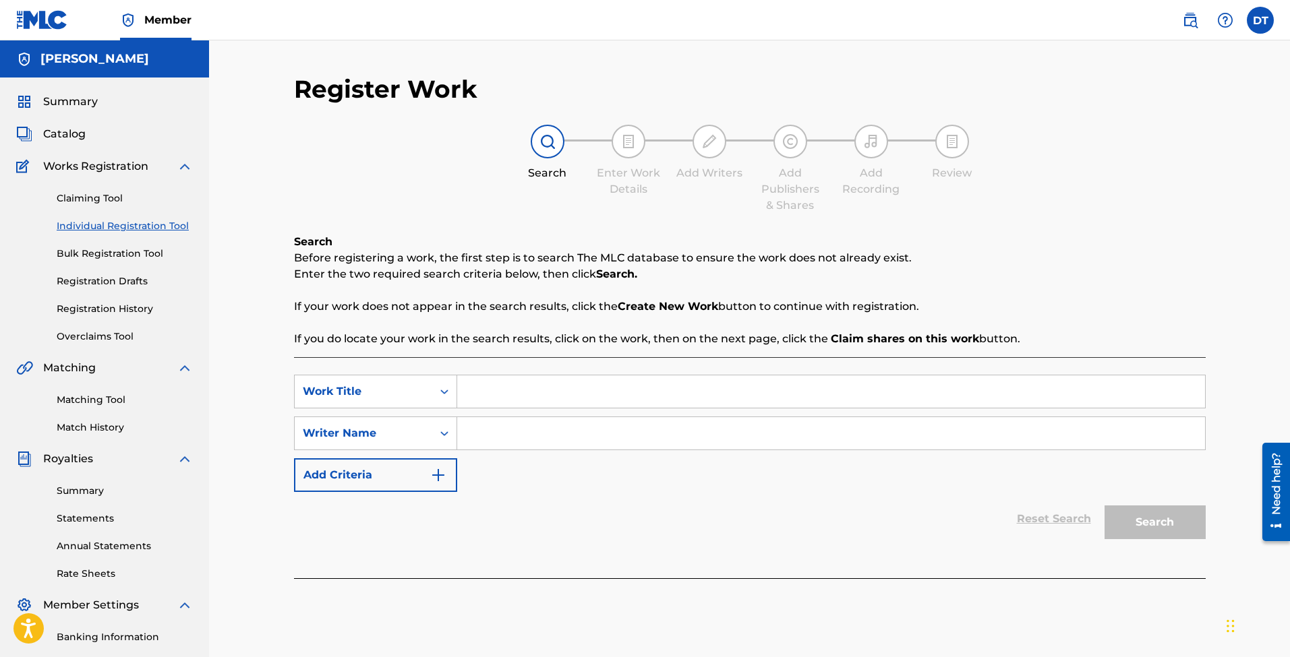
click at [471, 432] on input "Search Form" at bounding box center [831, 433] width 748 height 32
type input "bri trilla"
click at [485, 389] on input "Search Form" at bounding box center [831, 392] width 748 height 32
type input "Cut em off"
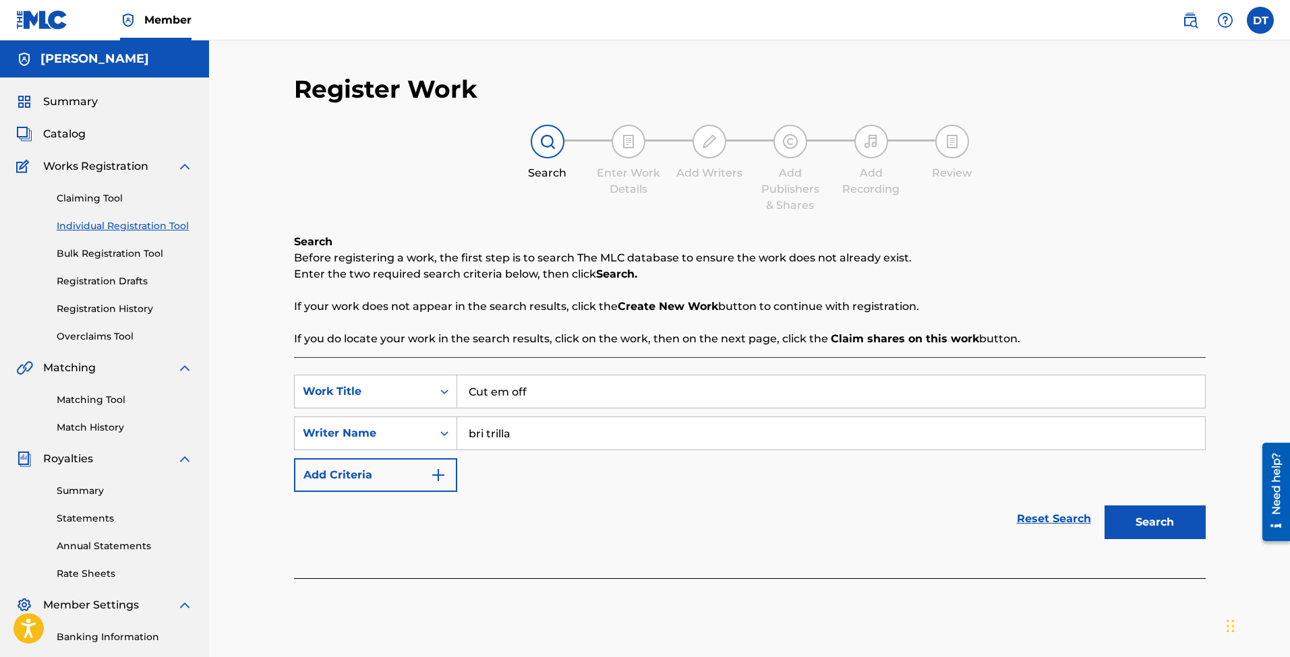
click at [1126, 523] on button "Search" at bounding box center [1155, 523] width 101 height 34
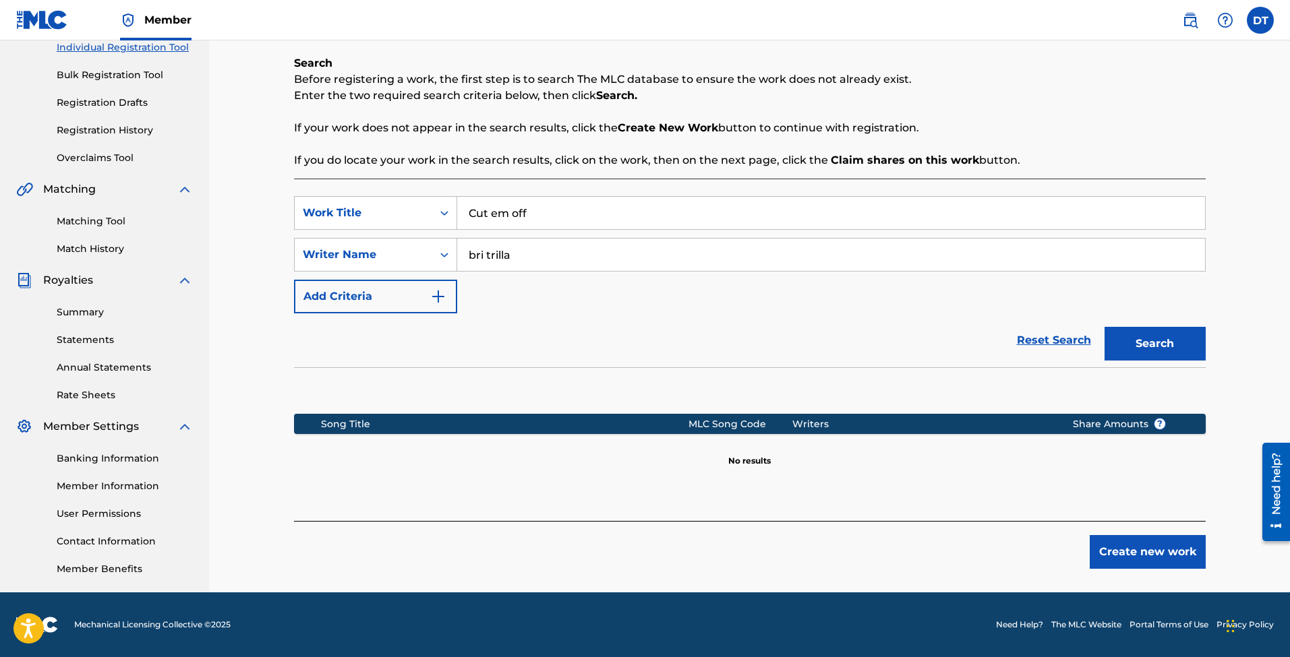
scroll to position [179, 0]
click at [1123, 552] on button "Create new work" at bounding box center [1148, 552] width 116 height 34
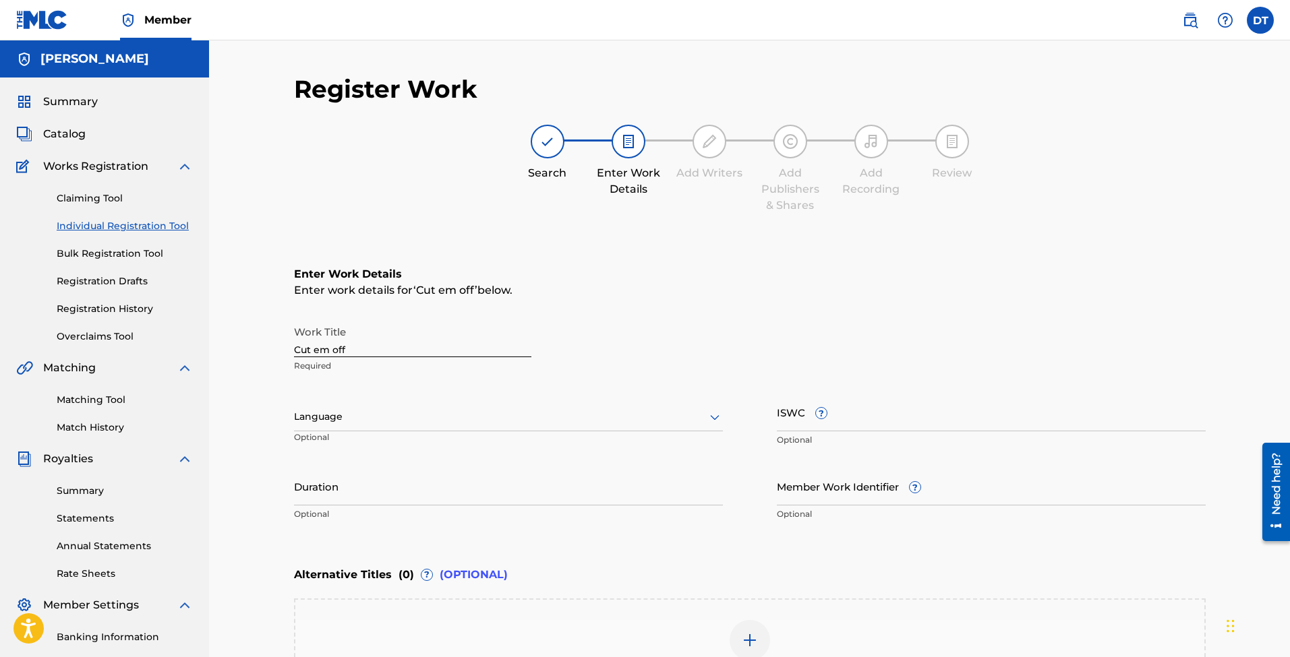
scroll to position [0, 0]
click at [92, 407] on div "Matching Tool Match History" at bounding box center [104, 405] width 177 height 59
click at [92, 401] on link "Matching Tool" at bounding box center [125, 400] width 136 height 14
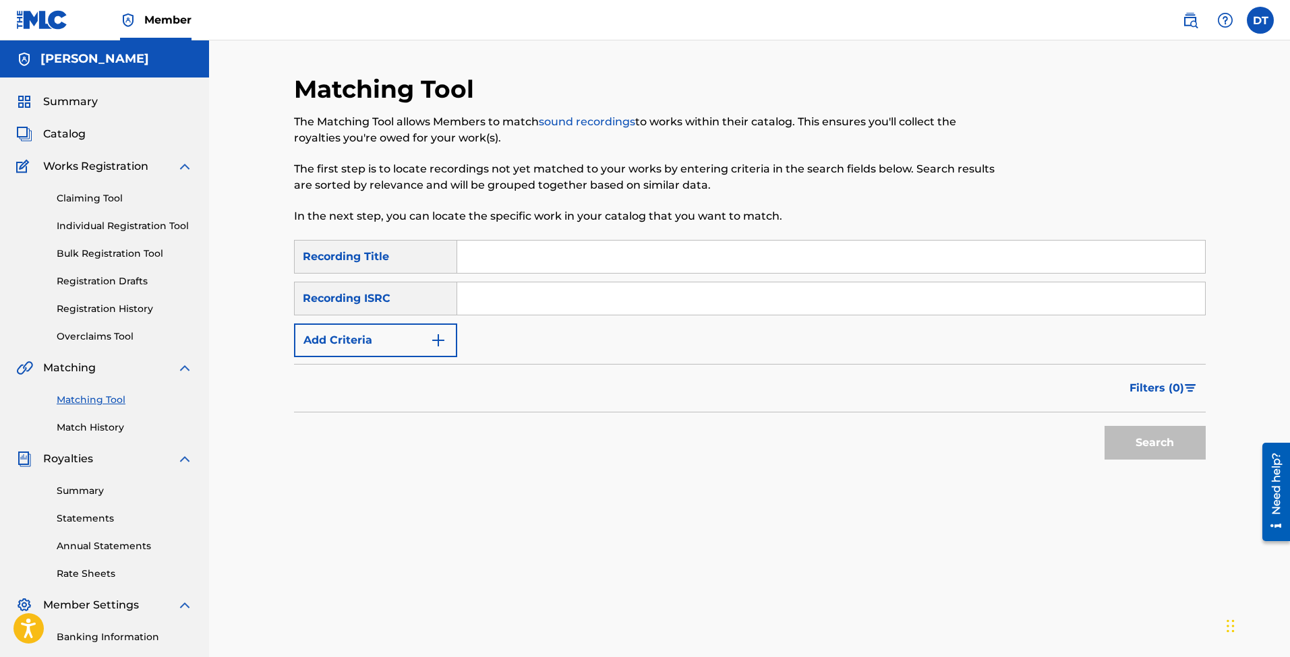
click at [438, 328] on button "Add Criteria" at bounding box center [375, 341] width 163 height 34
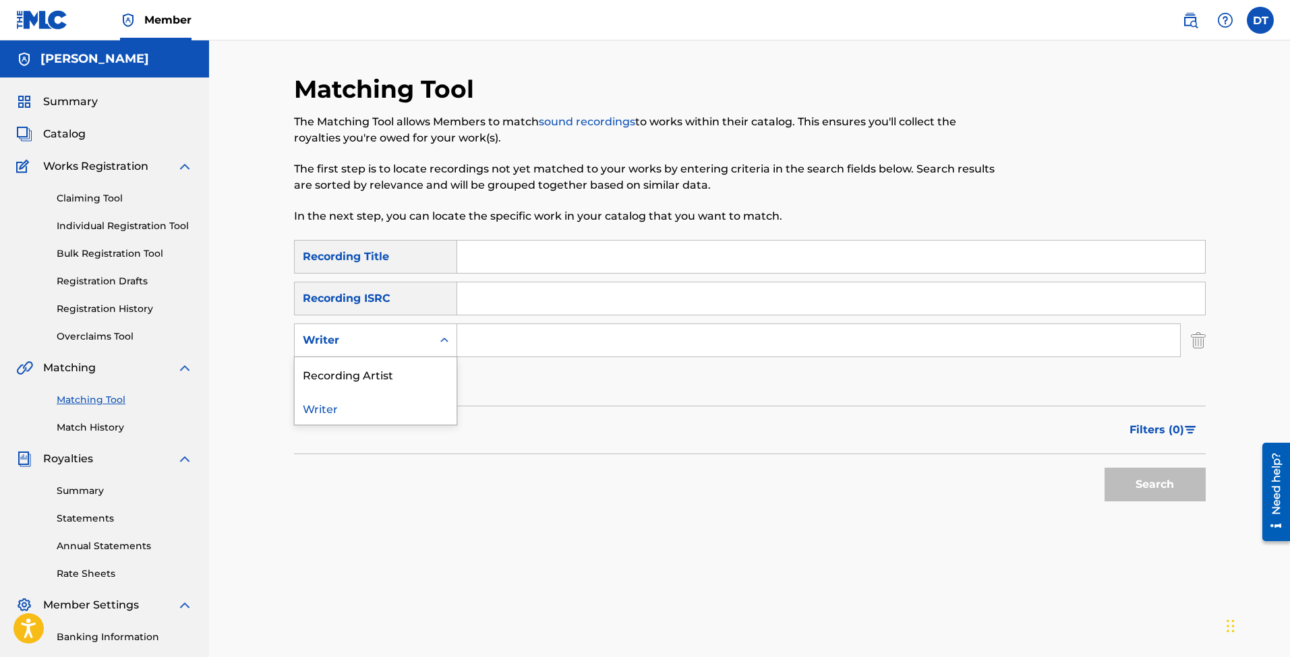
click at [437, 337] on div "Search Form" at bounding box center [444, 340] width 24 height 24
drag, startPoint x: 419, startPoint y: 376, endPoint x: 432, endPoint y: 371, distance: 13.3
click at [419, 376] on div "Recording Artist" at bounding box center [376, 374] width 162 height 34
click at [481, 352] on input "Search Form" at bounding box center [818, 340] width 723 height 32
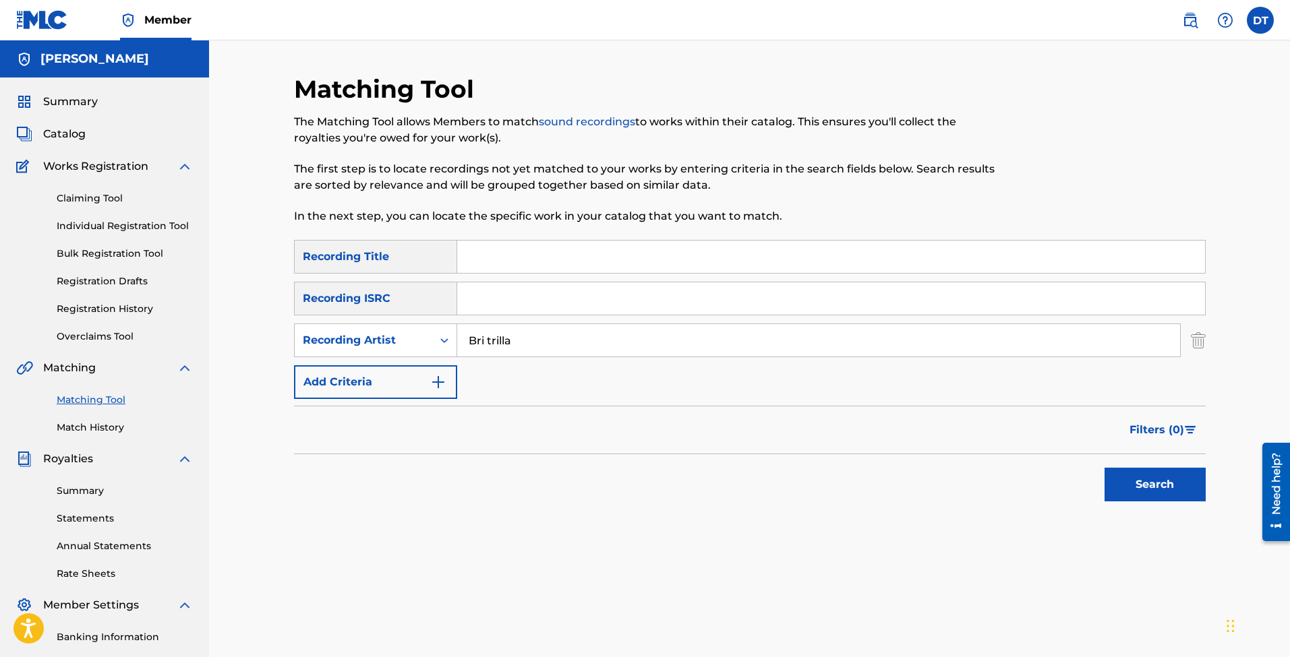
type input "Bri trilla"
click at [1154, 485] on button "Search" at bounding box center [1155, 485] width 101 height 34
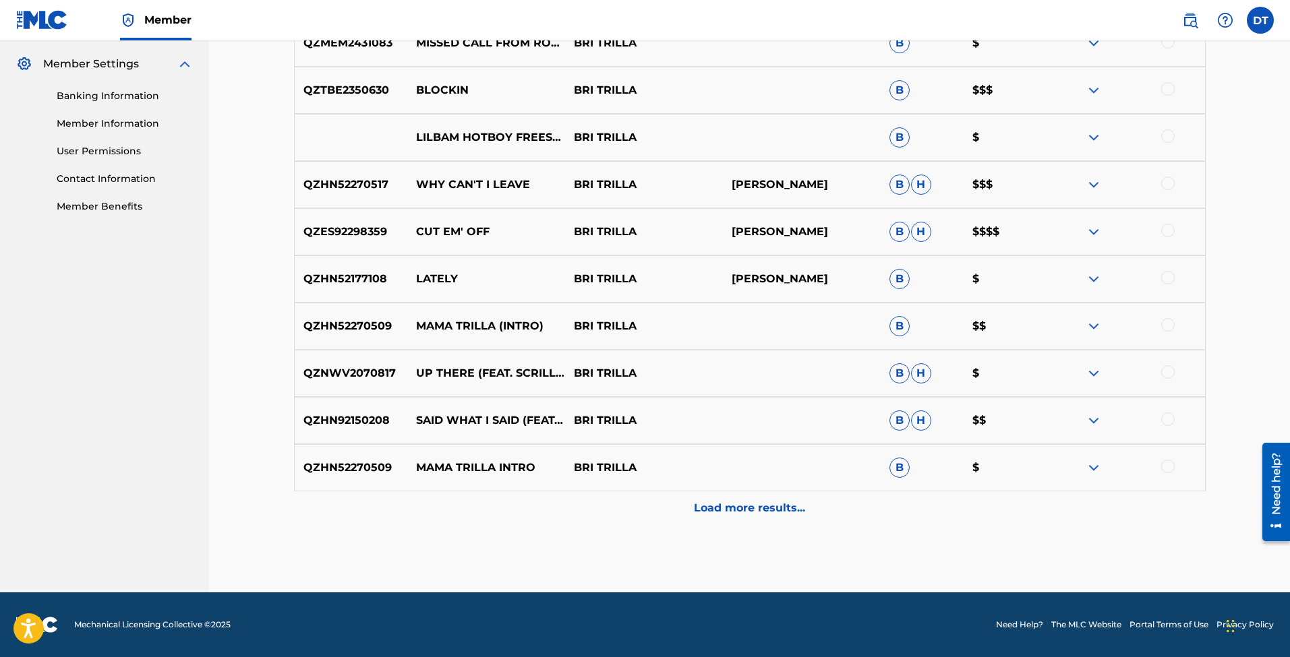
scroll to position [541, 0]
drag, startPoint x: 417, startPoint y: 231, endPoint x: 486, endPoint y: 231, distance: 68.1
click at [486, 231] on p "CUT EM' OFF" at bounding box center [486, 232] width 158 height 16
copy p "CUT EM' OFF"
click at [736, 231] on p "[PERSON_NAME]" at bounding box center [802, 232] width 158 height 16
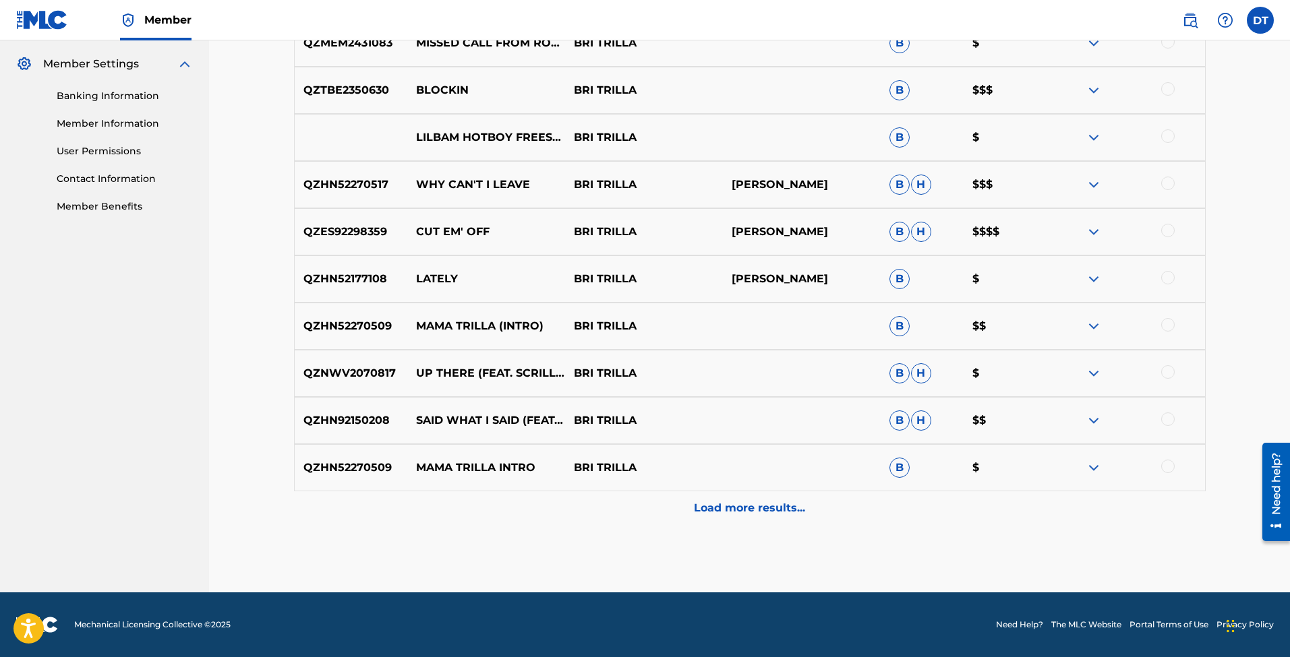
click at [1100, 232] on img at bounding box center [1094, 232] width 16 height 16
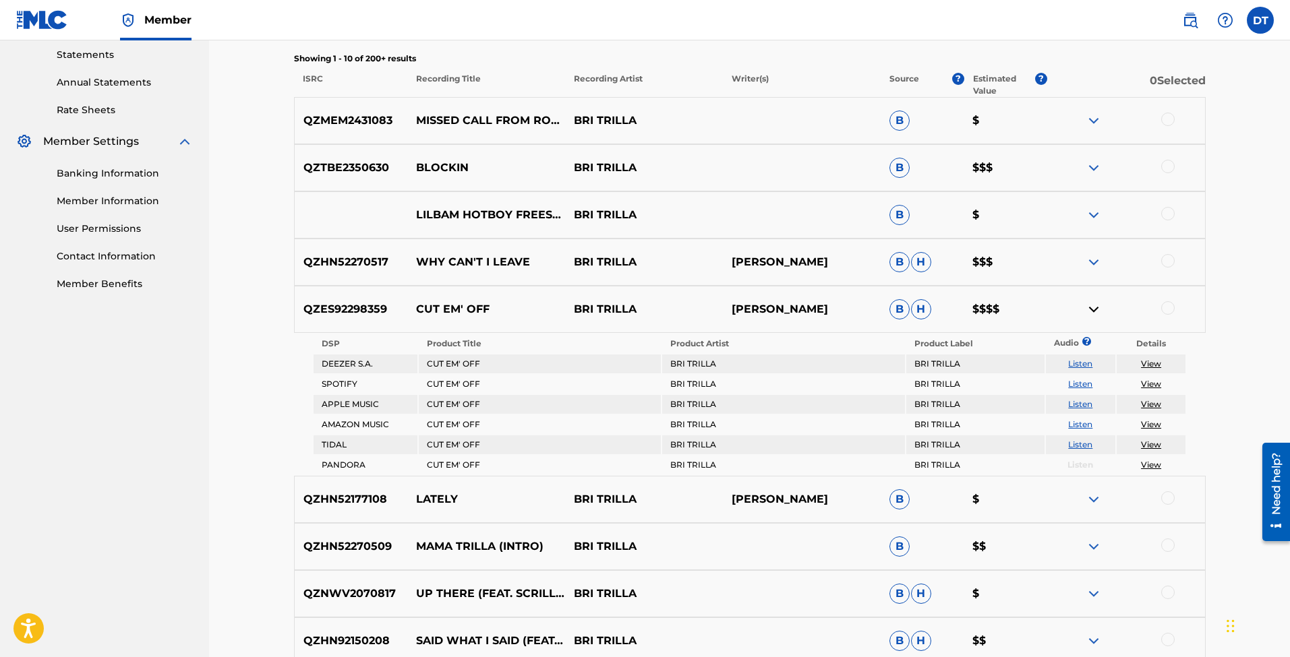
scroll to position [462, 0]
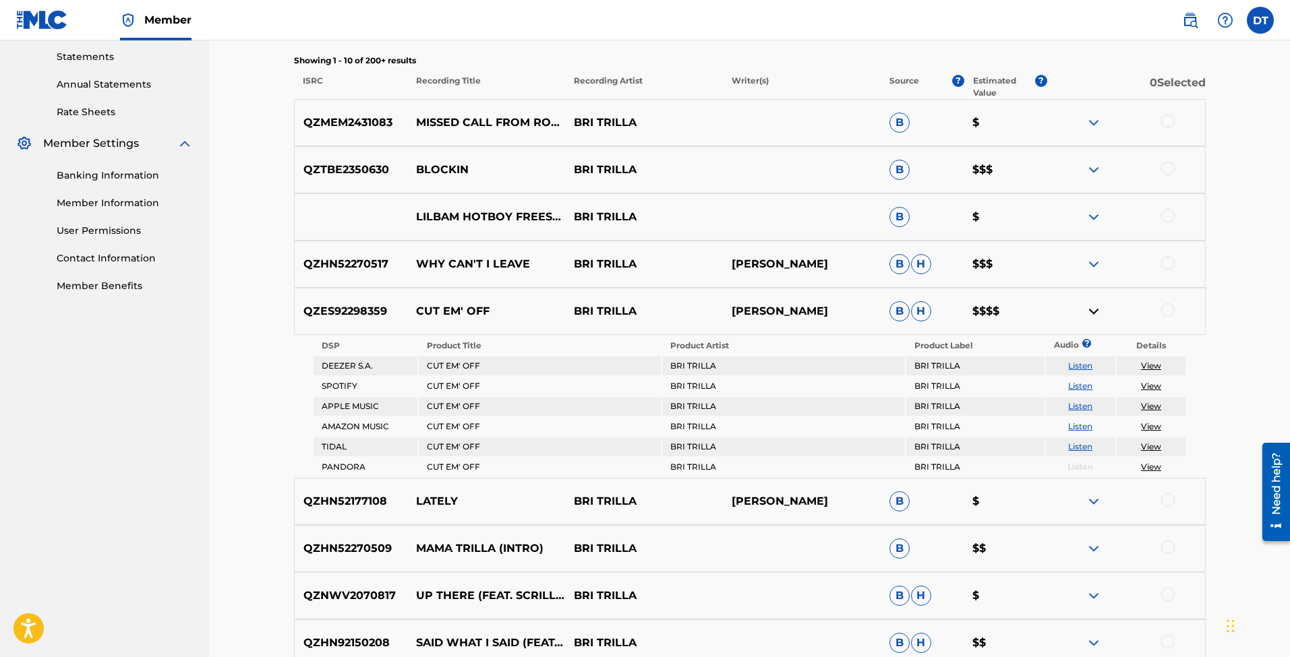
click at [1088, 312] on img at bounding box center [1094, 311] width 16 height 16
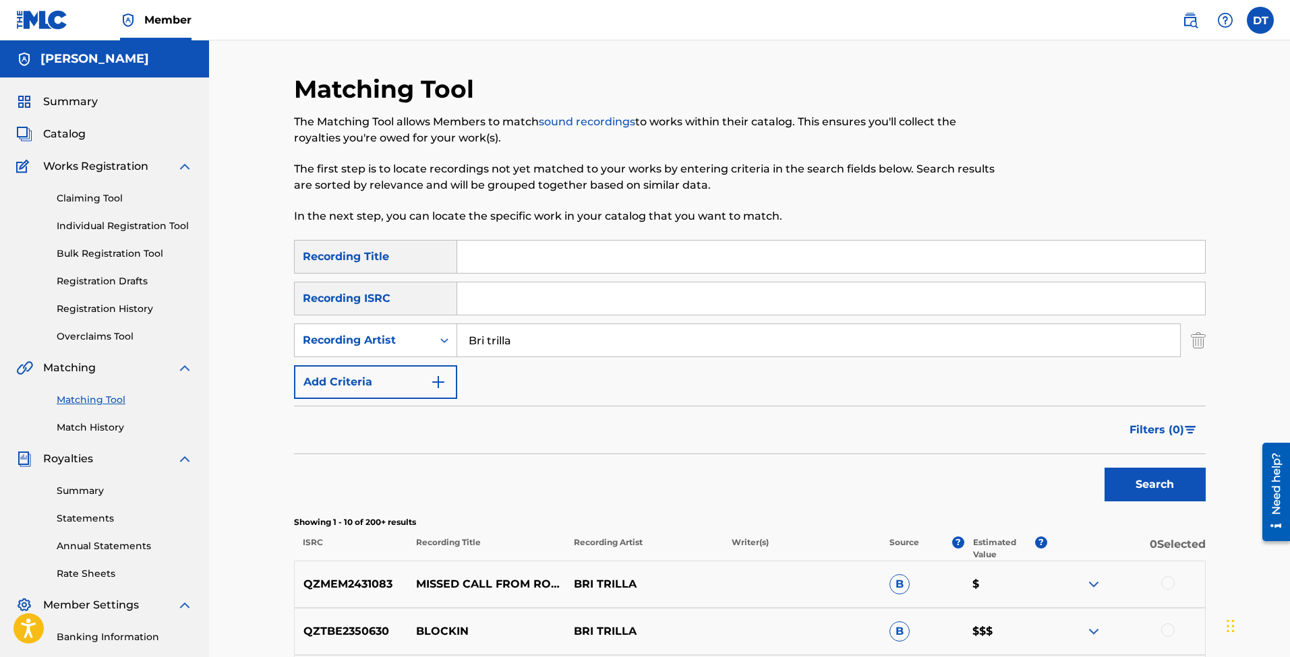
scroll to position [0, 0]
click at [581, 258] on input "Search Form" at bounding box center [831, 257] width 748 height 32
click at [133, 228] on link "Individual Registration Tool" at bounding box center [125, 226] width 136 height 14
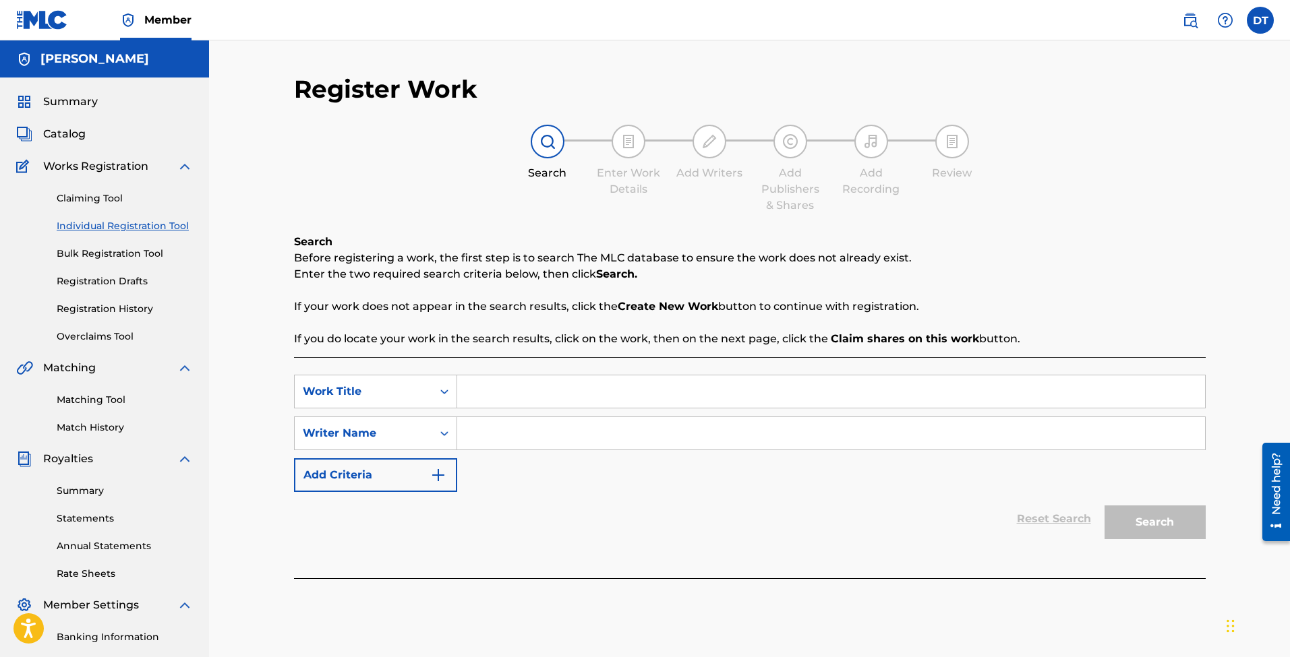
paste input "CUT EM' OFF"
type input "CUT EM' OFF"
click at [552, 432] on input "Search Form" at bounding box center [831, 433] width 748 height 32
type input "Bri Trilla"
click at [1154, 523] on button "Search" at bounding box center [1155, 523] width 101 height 34
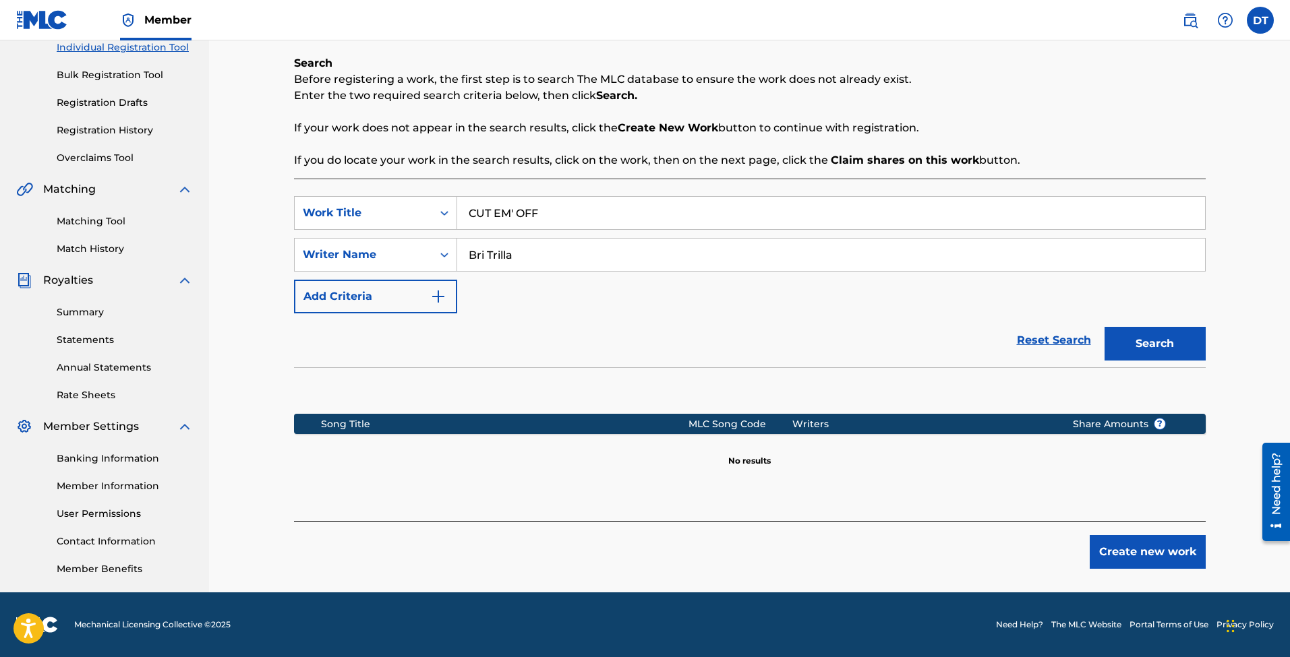
scroll to position [179, 0]
click at [1146, 550] on button "Create new work" at bounding box center [1148, 552] width 116 height 34
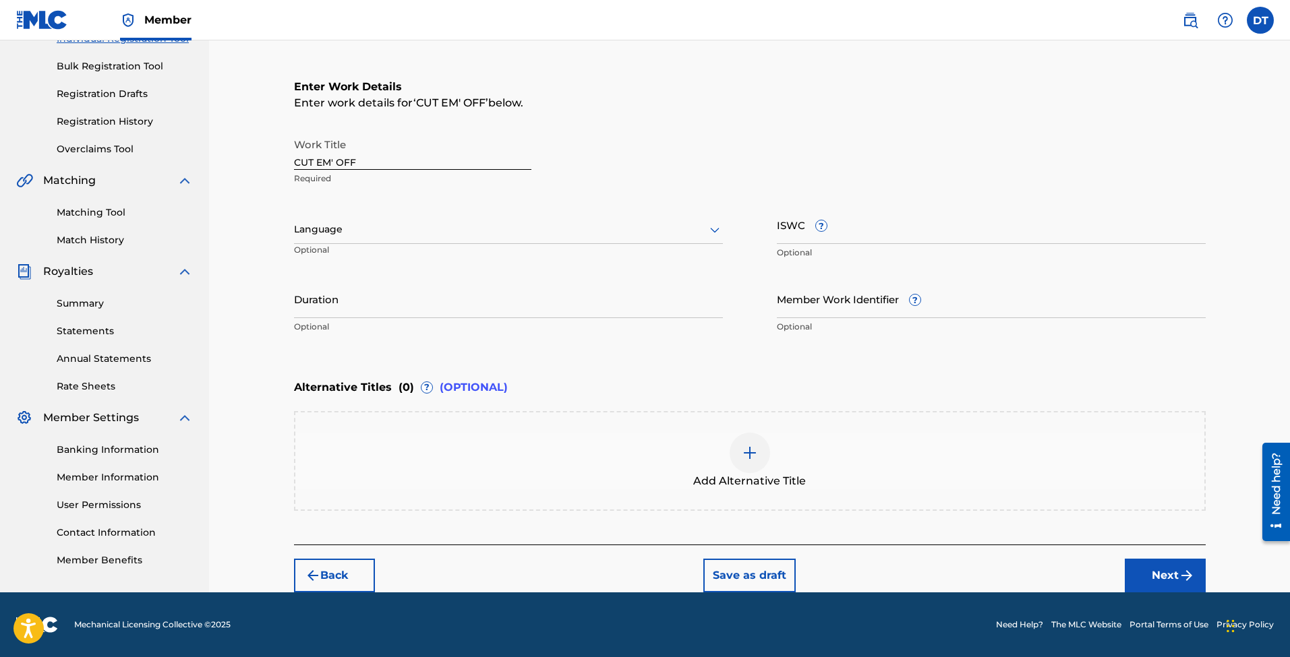
click at [1152, 570] on button "Next" at bounding box center [1165, 576] width 81 height 34
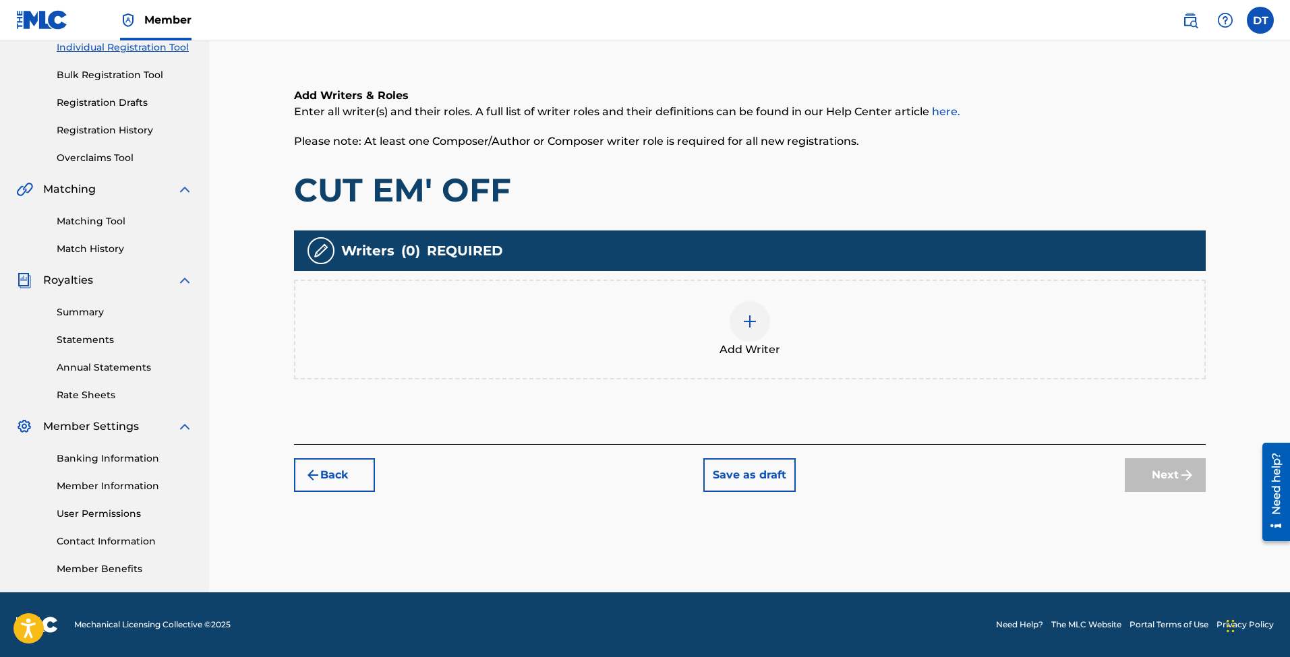
click at [746, 321] on img at bounding box center [750, 322] width 16 height 16
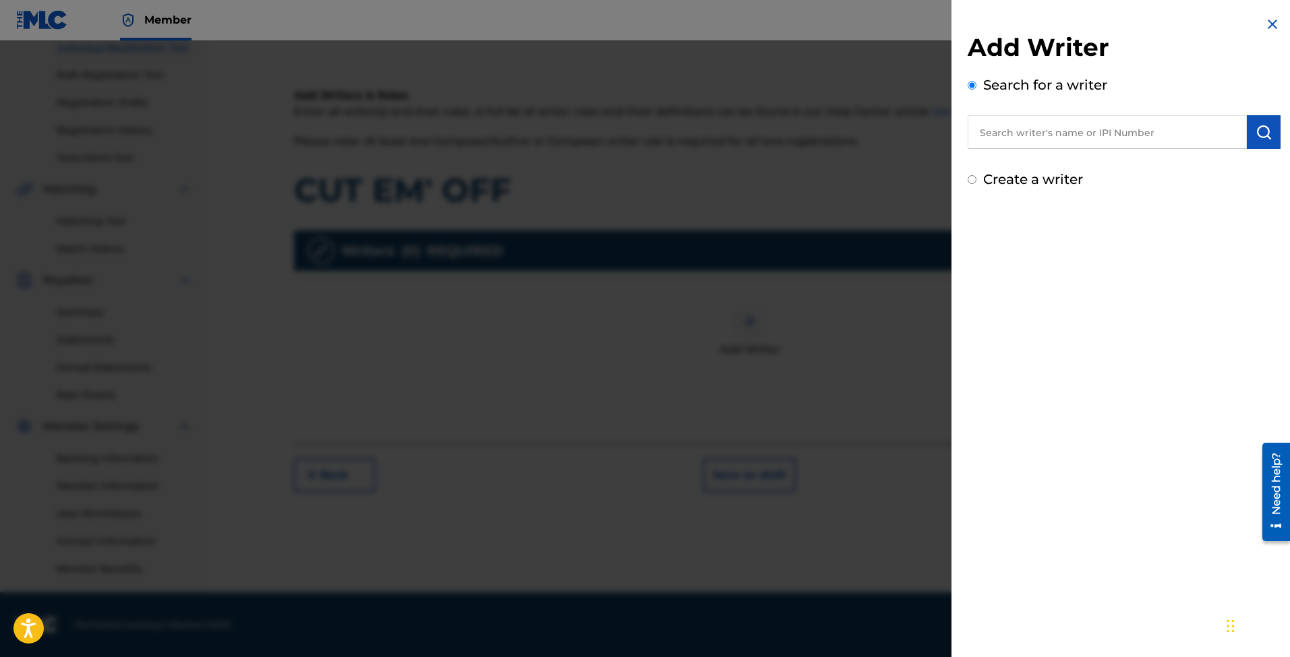
click at [1093, 127] on input "text" at bounding box center [1107, 132] width 279 height 34
type input "bri trilla"
click at [1007, 165] on strong "trilla" at bounding box center [1010, 162] width 26 height 13
click at [1262, 132] on img "submit" at bounding box center [1264, 132] width 16 height 16
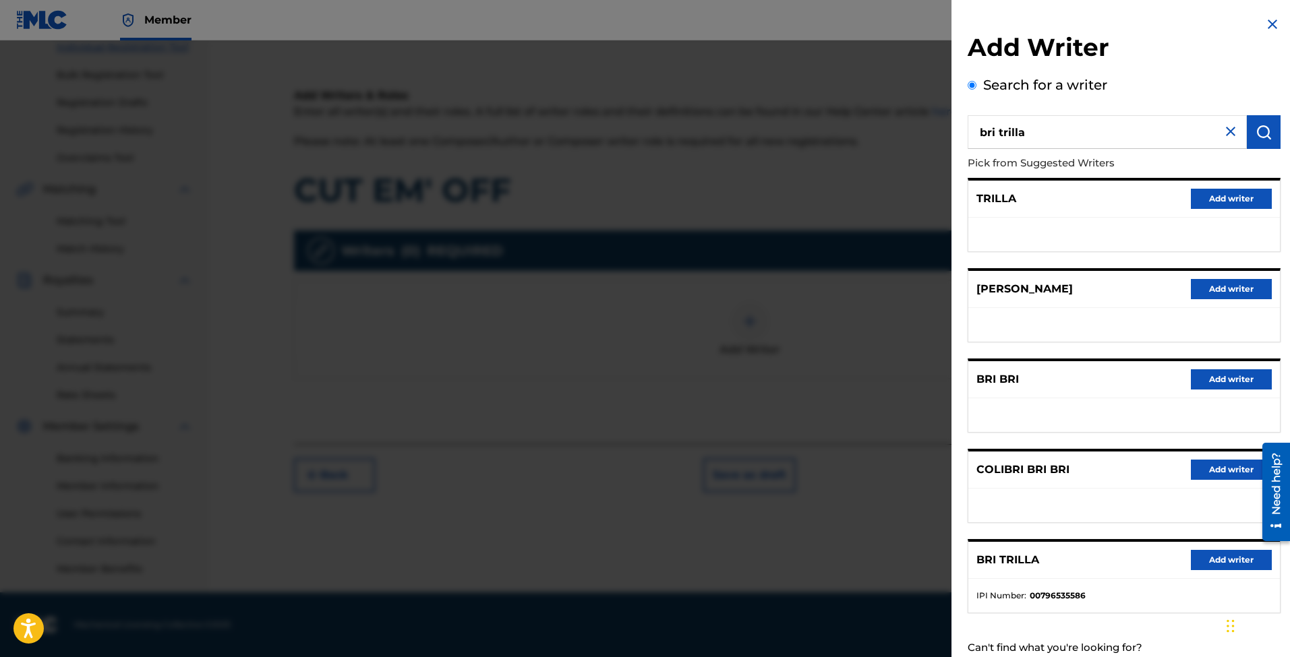
scroll to position [0, 0]
drag, startPoint x: 1225, startPoint y: 129, endPoint x: 1184, endPoint y: 131, distance: 41.2
click at [1224, 130] on img at bounding box center [1231, 131] width 16 height 16
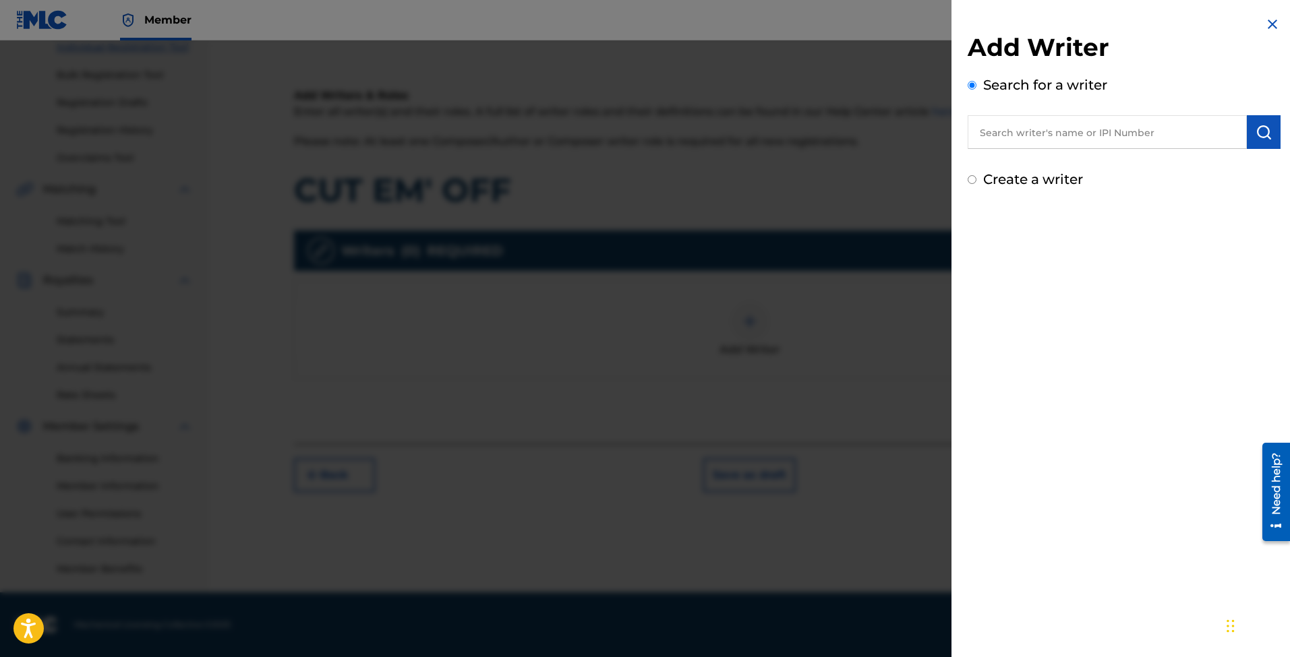
click at [1167, 133] on input "text" at bounding box center [1107, 132] width 279 height 34
type input "[PERSON_NAME]"
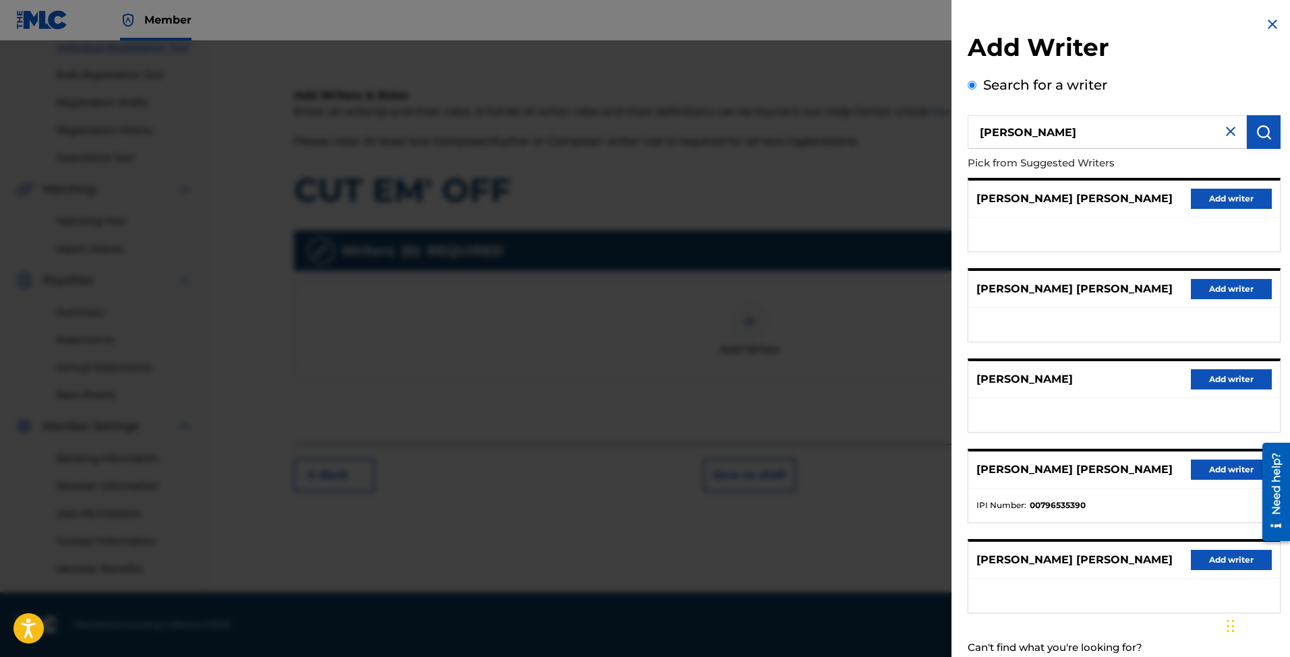
click at [1223, 471] on button "Add writer" at bounding box center [1231, 470] width 81 height 20
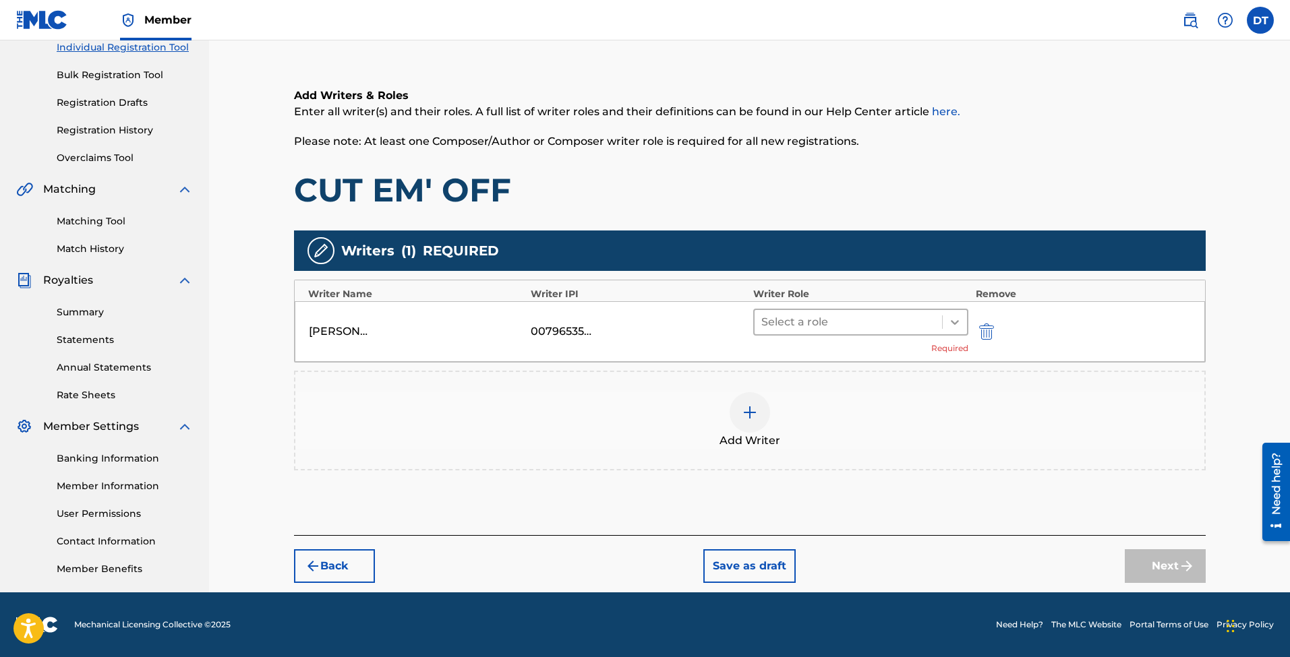
click at [948, 319] on icon at bounding box center [954, 322] width 13 height 13
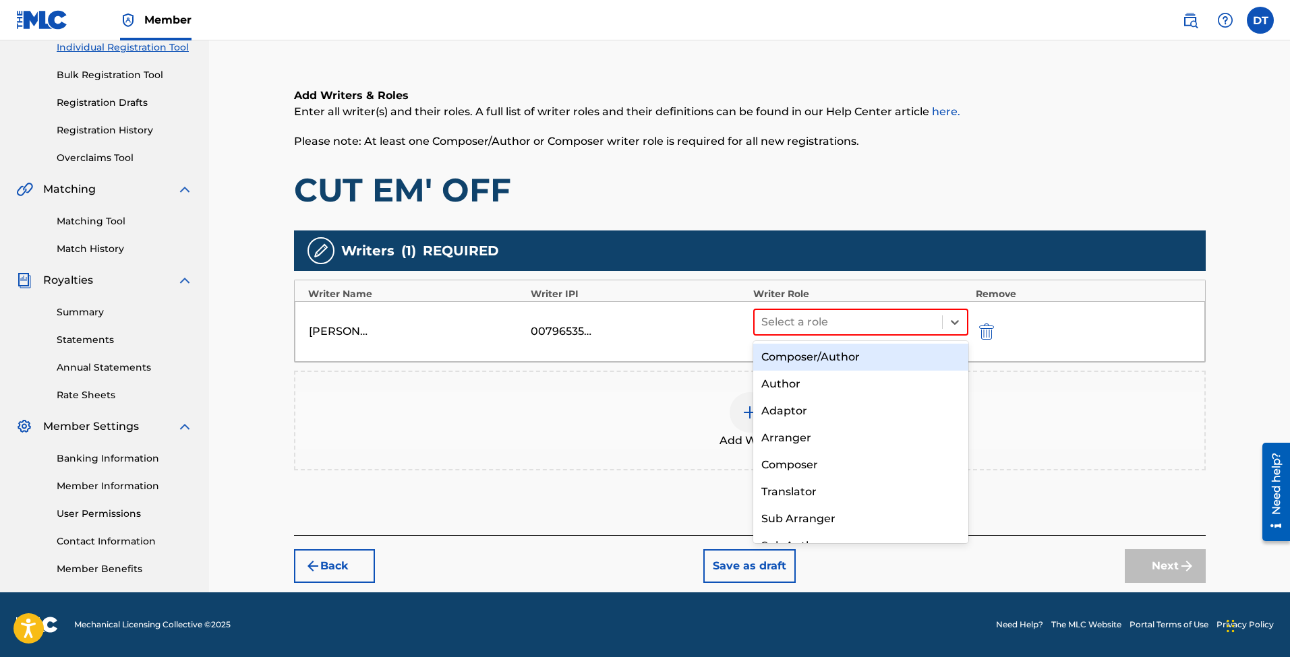
click at [825, 365] on div "Composer/Author" at bounding box center [861, 357] width 216 height 27
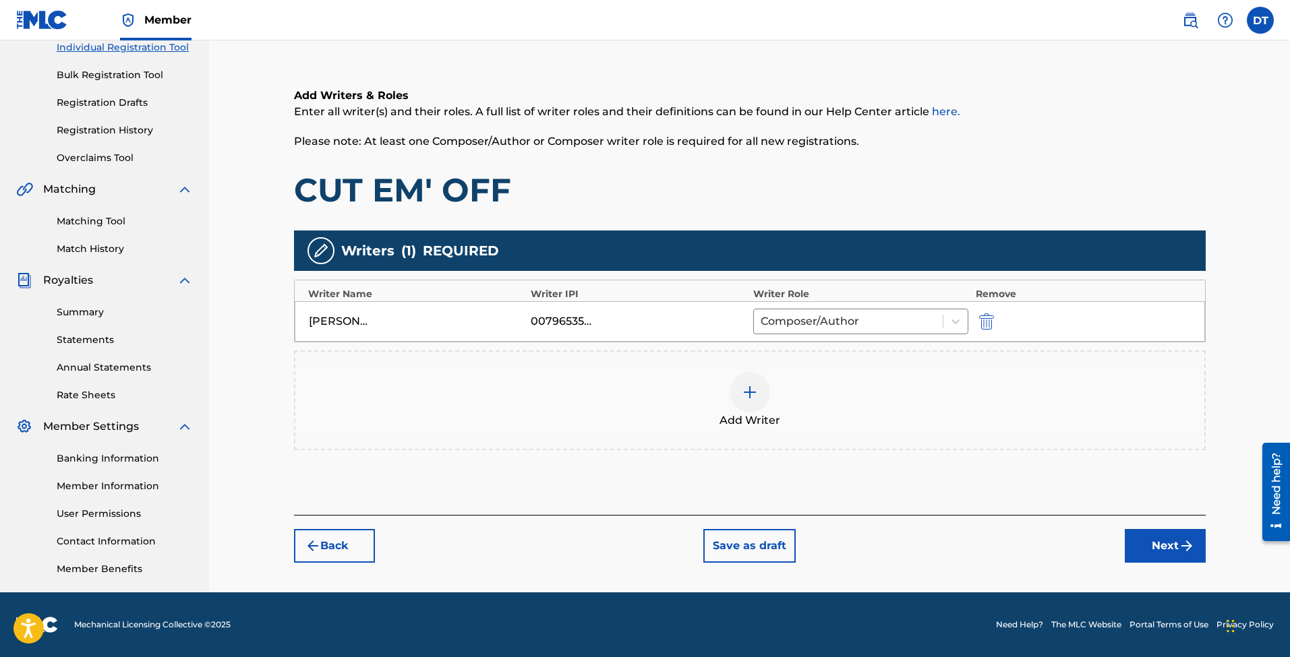
click at [757, 394] on img at bounding box center [750, 392] width 16 height 16
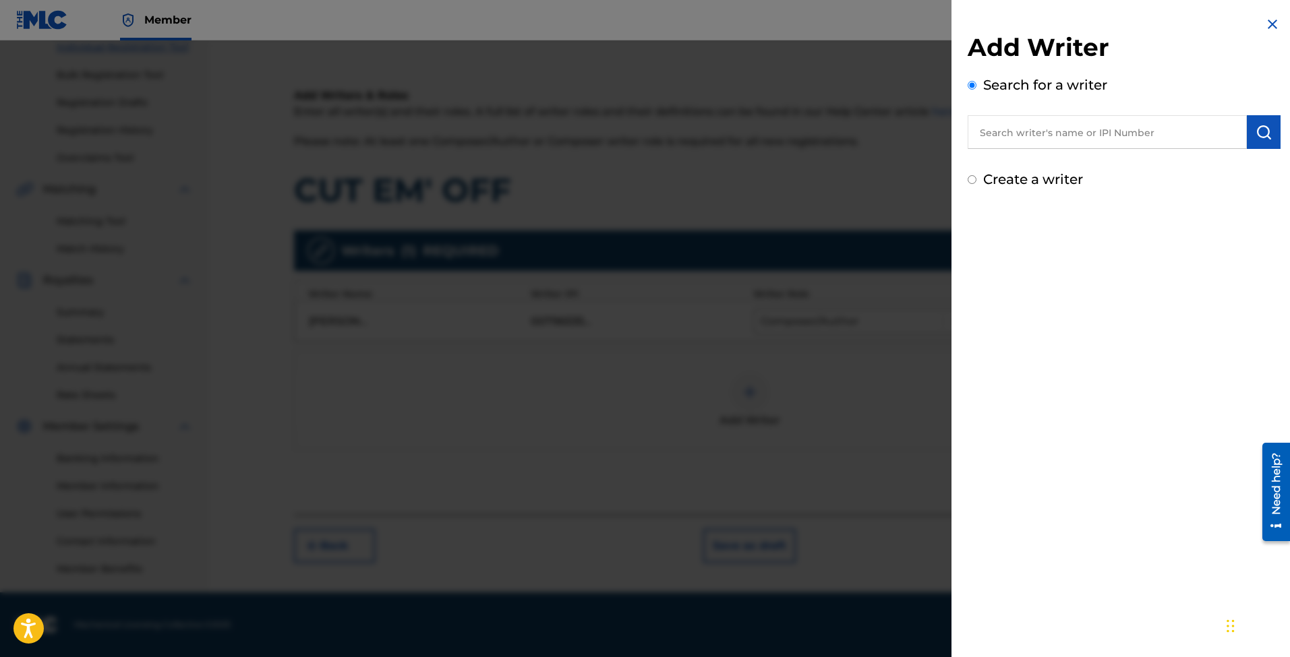
click at [1127, 134] on input "text" at bounding box center [1107, 132] width 279 height 34
type input "[PERSON_NAME]"
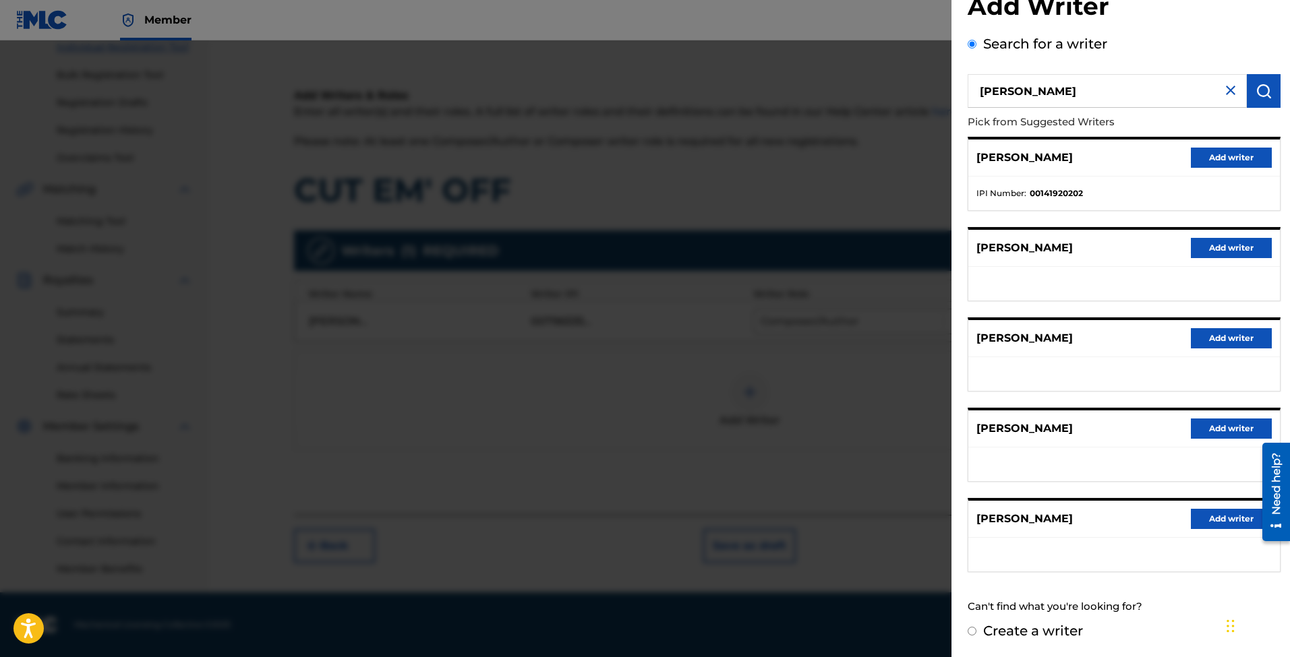
scroll to position [40, 0]
click at [1235, 513] on button "Add writer" at bounding box center [1231, 520] width 81 height 20
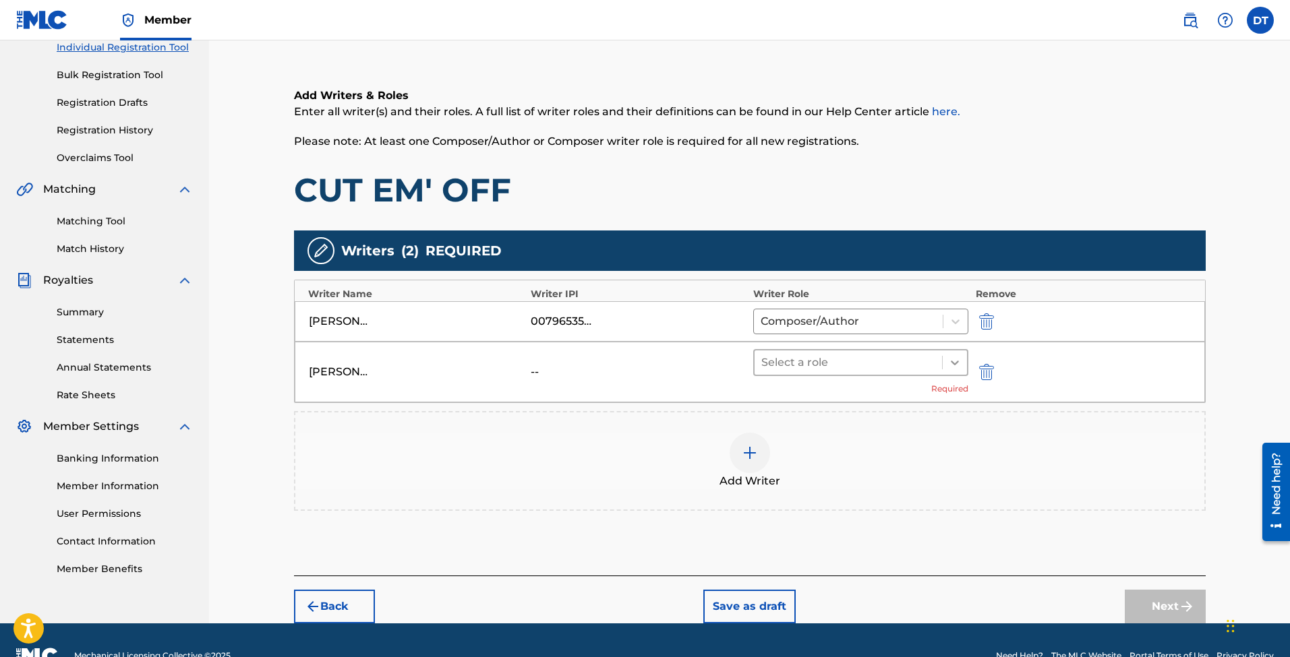
click at [953, 365] on icon at bounding box center [954, 362] width 13 height 13
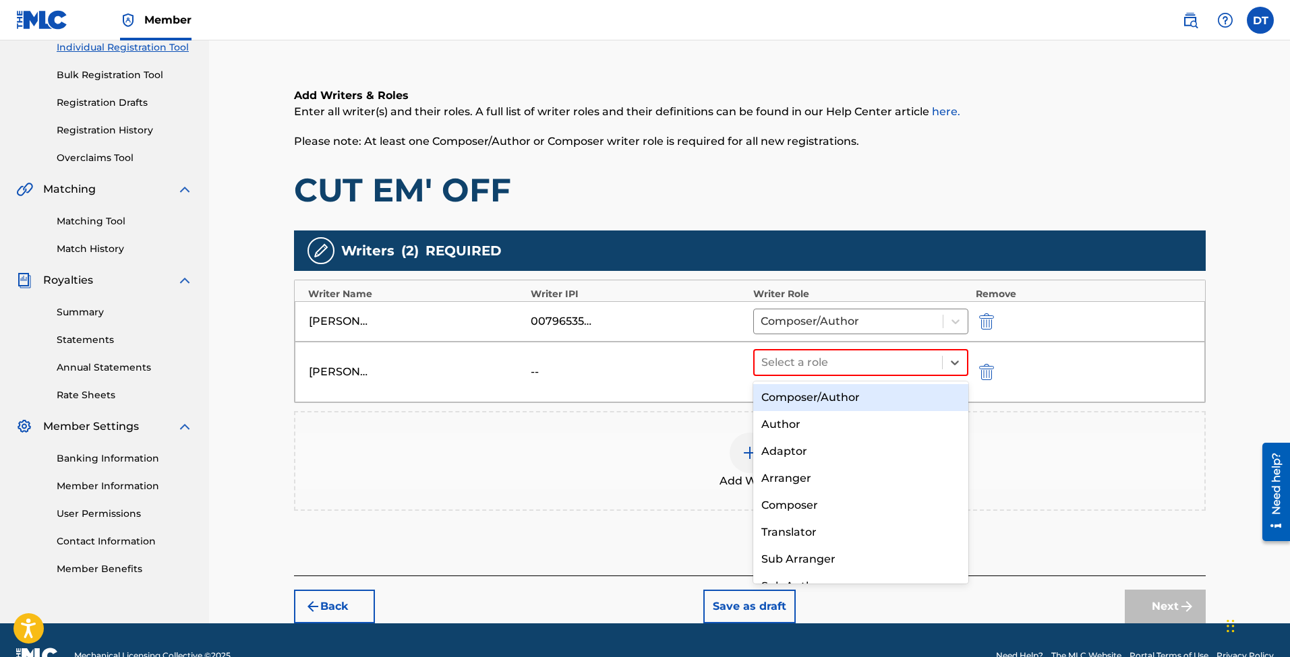
click at [835, 403] on div "Composer/Author" at bounding box center [861, 397] width 216 height 27
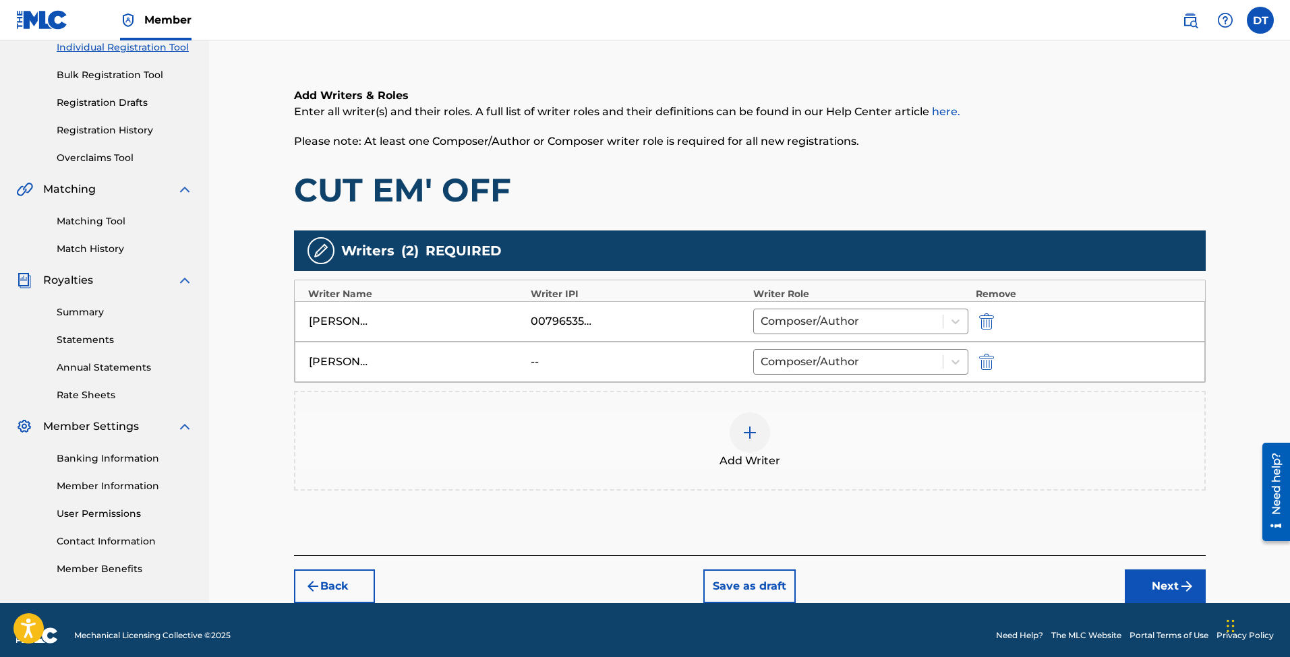
click at [1150, 586] on button "Next" at bounding box center [1165, 587] width 81 height 34
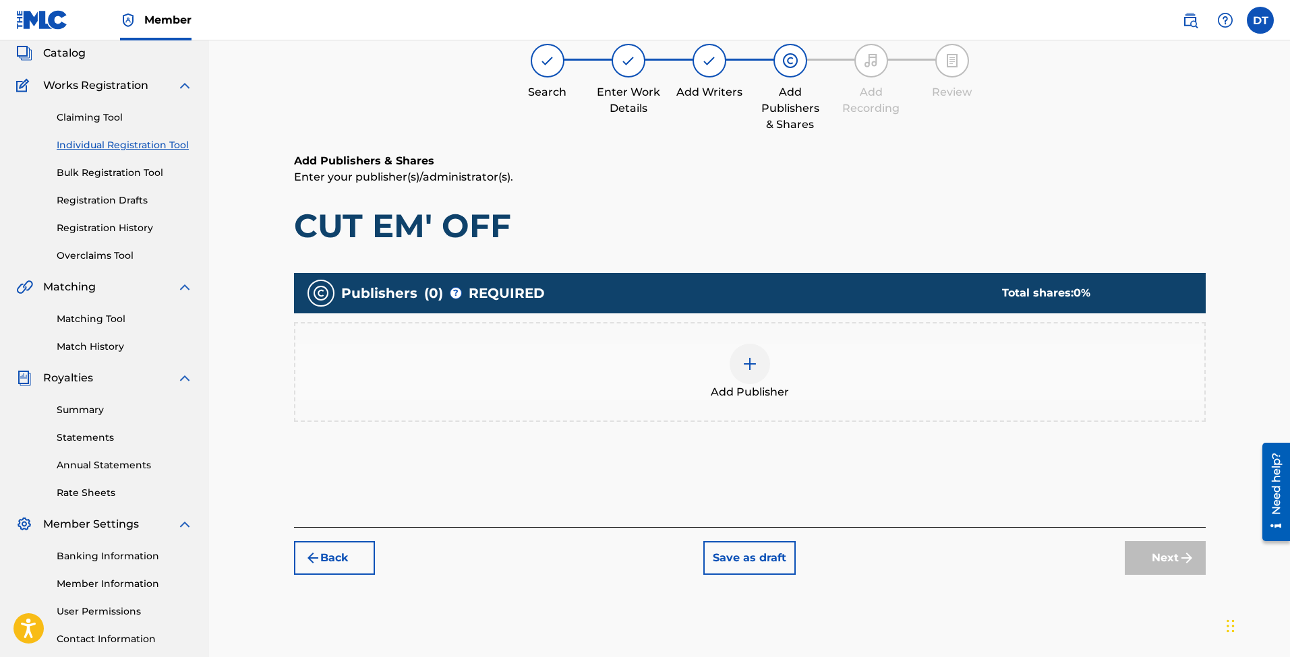
scroll to position [61, 0]
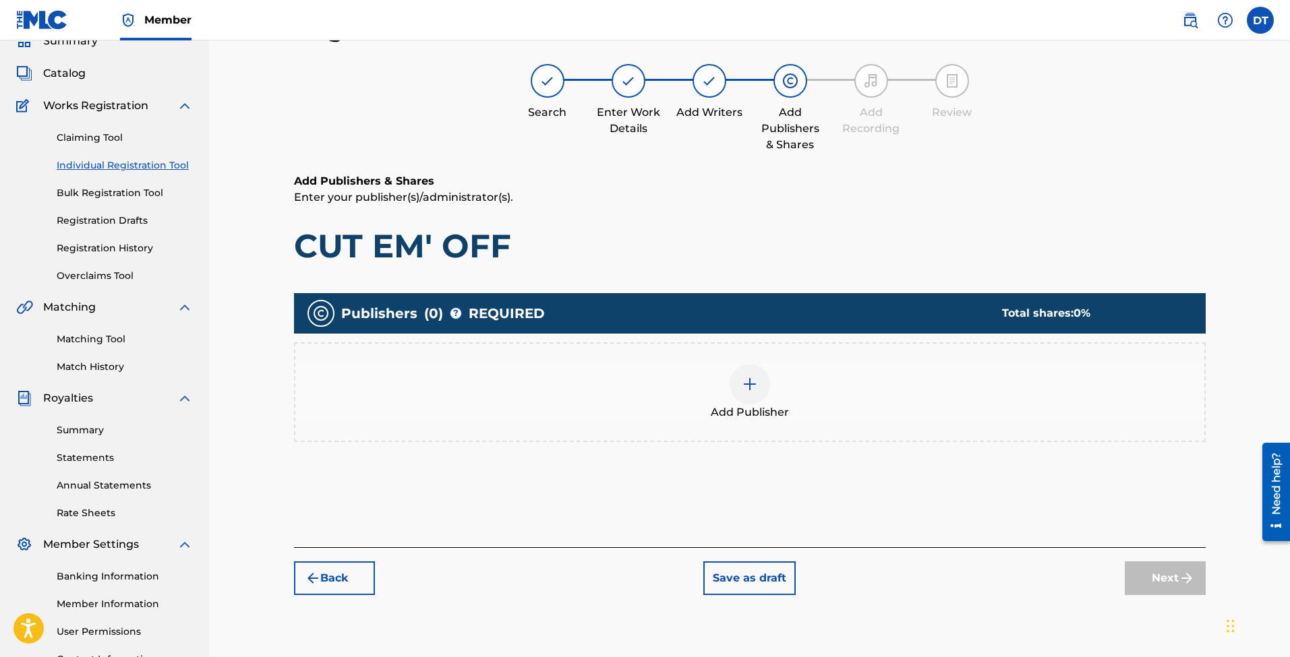
click at [745, 384] on img at bounding box center [750, 384] width 16 height 16
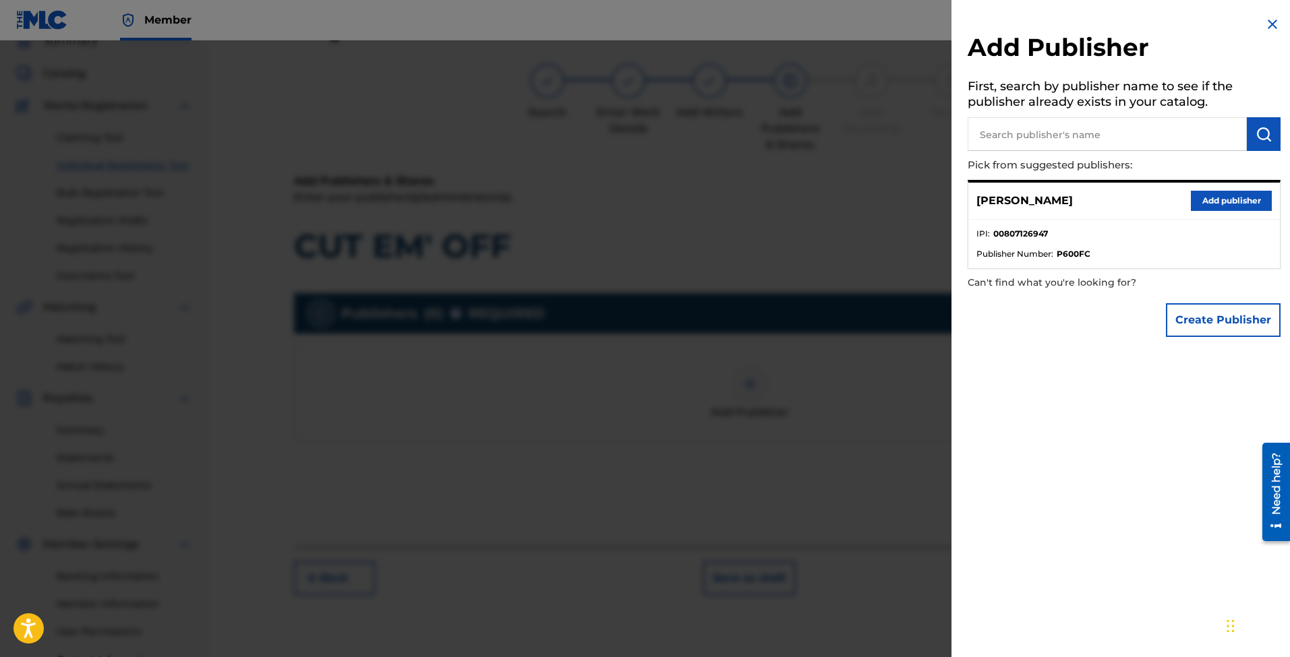
click at [1243, 204] on button "Add publisher" at bounding box center [1231, 201] width 81 height 20
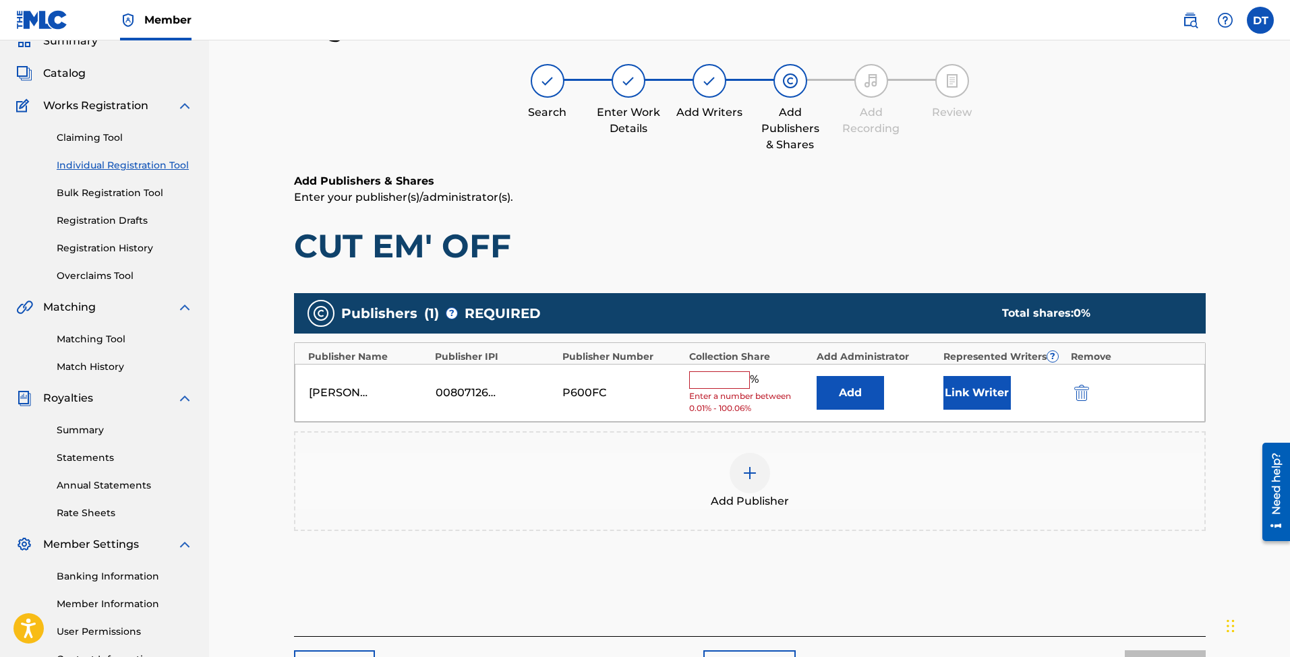
click at [707, 382] on input "text" at bounding box center [719, 381] width 61 height 18
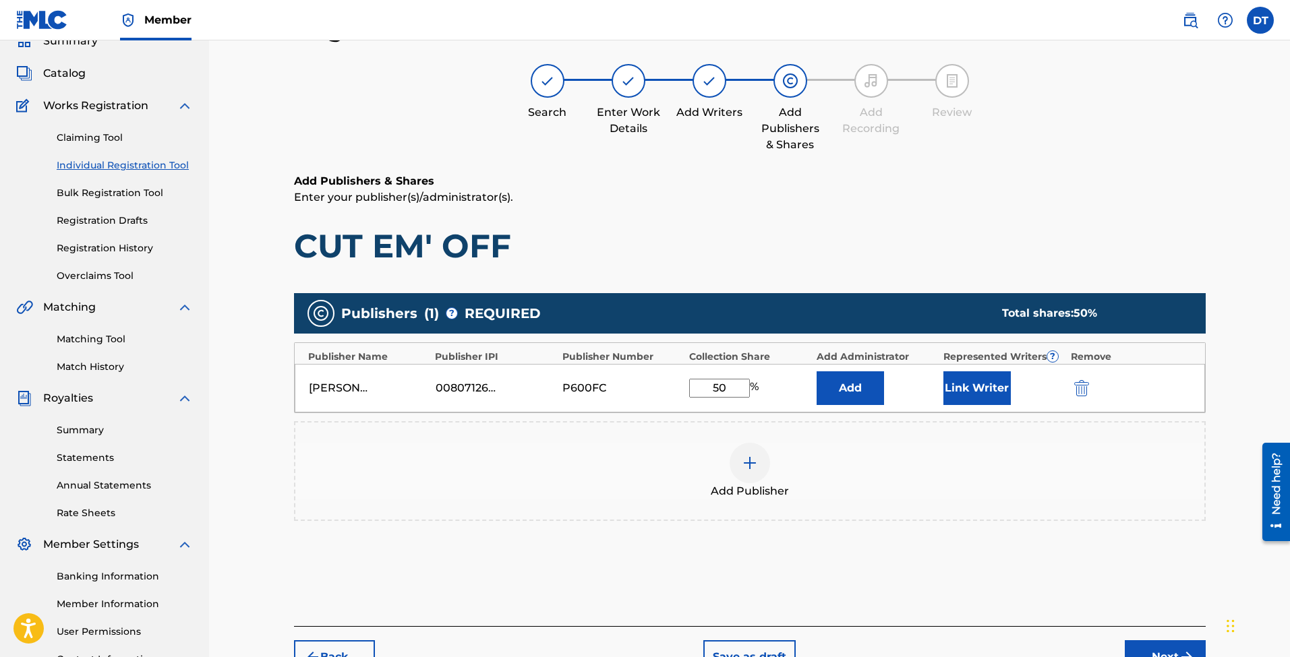
type input "50"
click at [752, 462] on img at bounding box center [750, 463] width 16 height 16
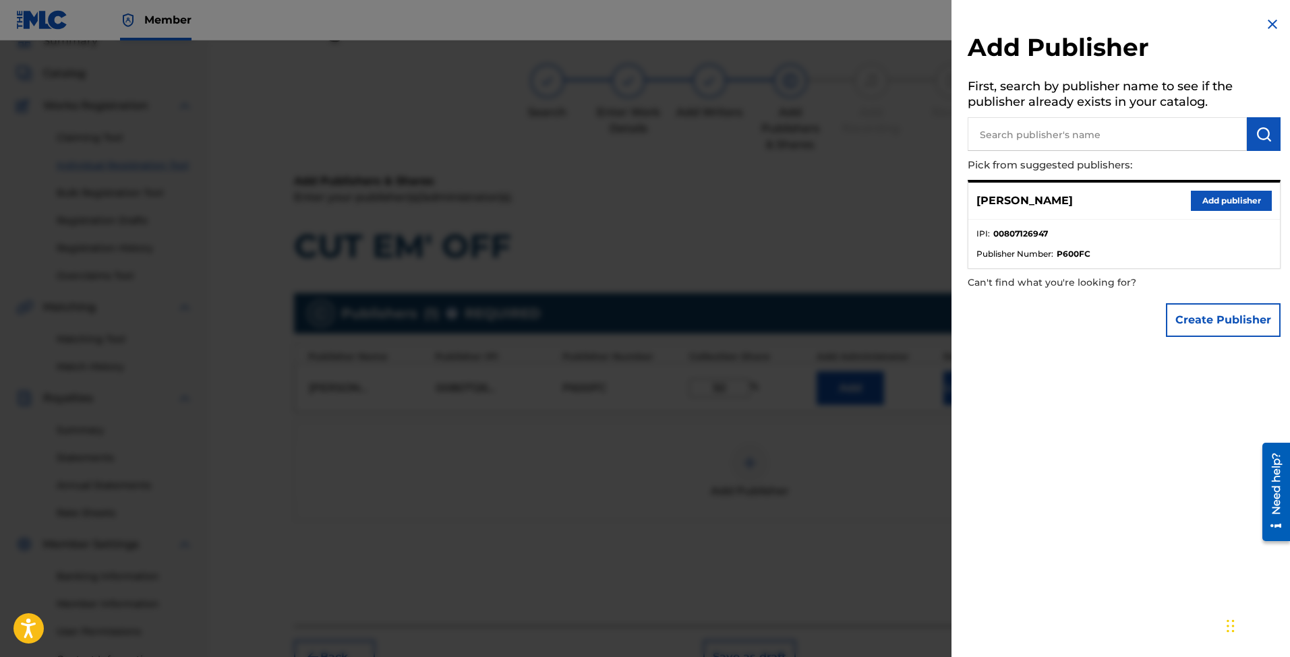
click at [1120, 144] on input "text" at bounding box center [1107, 134] width 279 height 34
type input "Trilla"
click at [1247, 136] on button "submit" at bounding box center [1264, 134] width 34 height 34
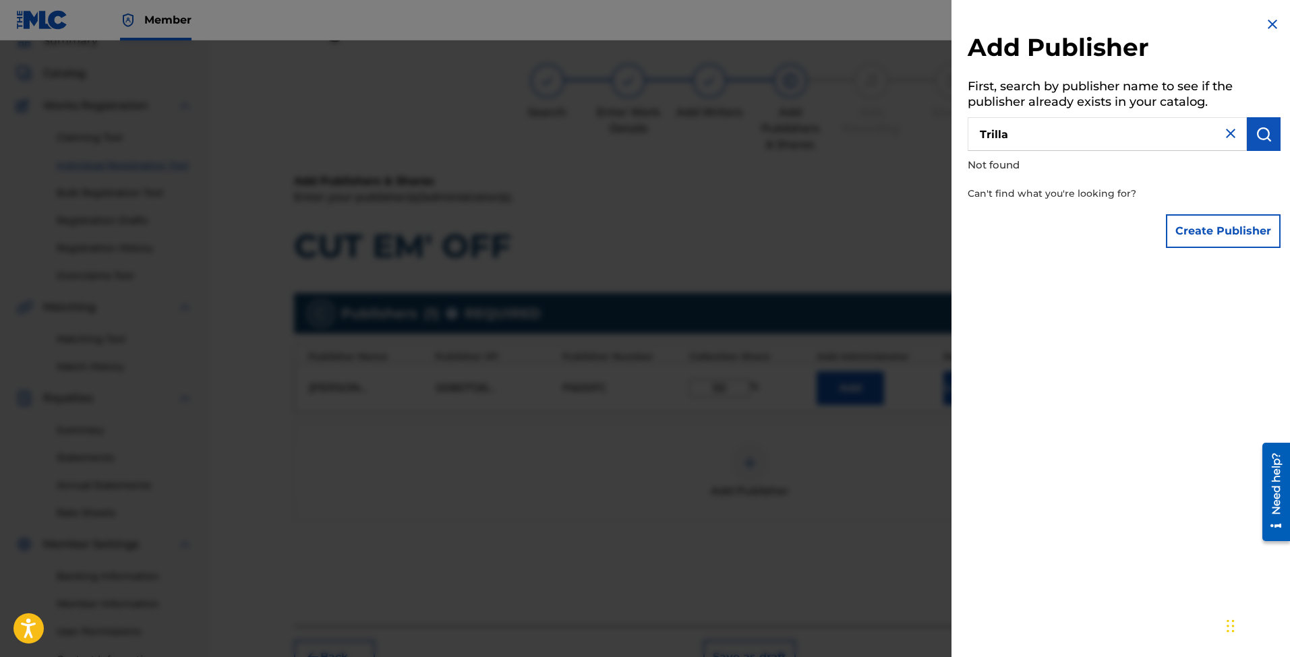
click at [1229, 131] on img at bounding box center [1231, 133] width 16 height 16
click at [1267, 22] on img at bounding box center [1272, 24] width 16 height 16
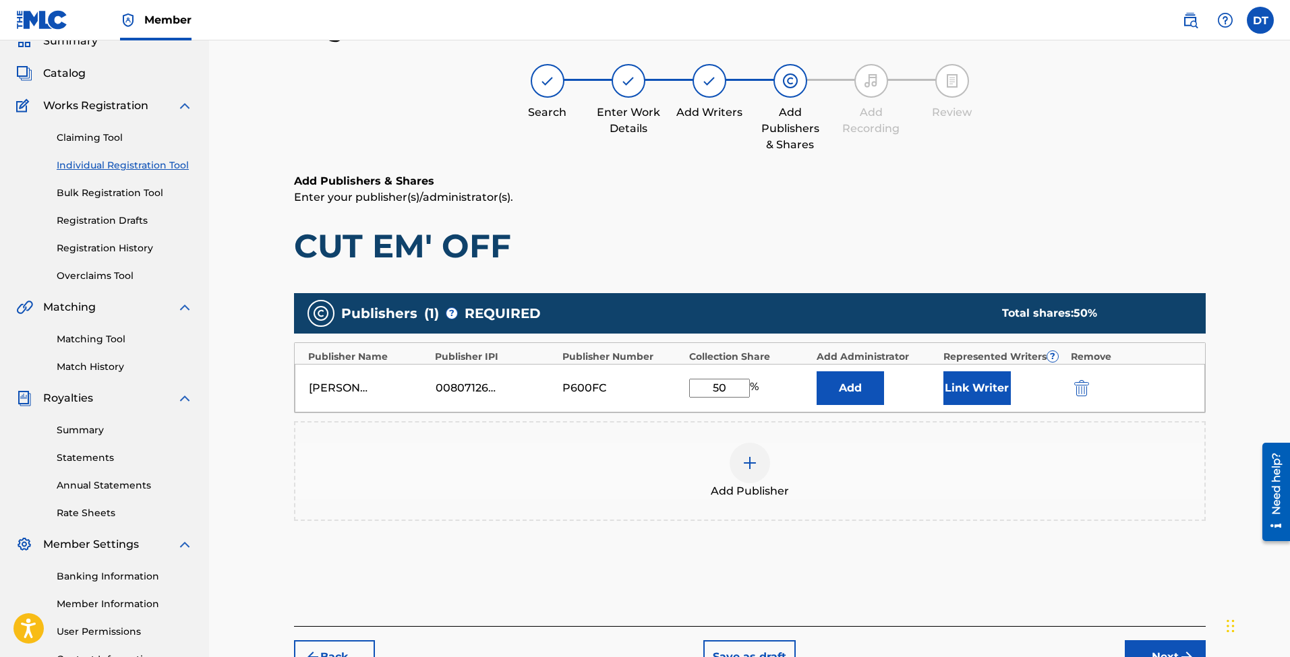
click at [755, 469] on img at bounding box center [750, 463] width 16 height 16
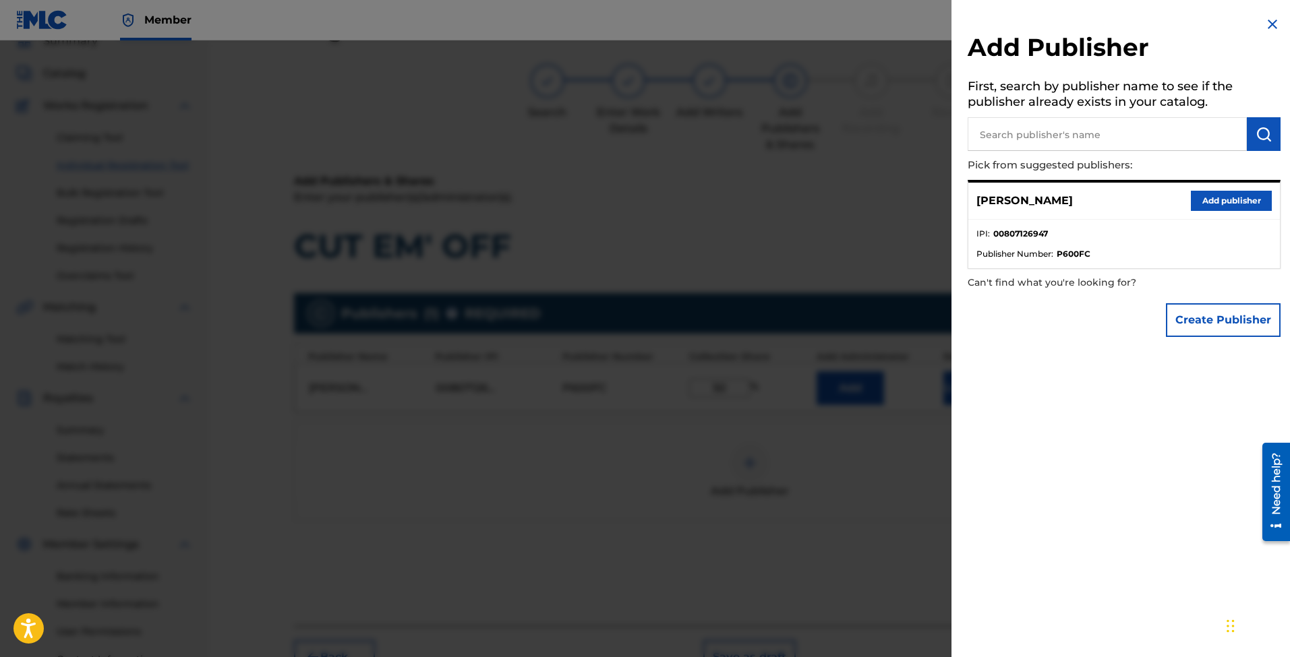
click at [1066, 125] on input "text" at bounding box center [1107, 134] width 279 height 34
click at [1100, 132] on input "text" at bounding box center [1107, 134] width 279 height 34
click at [1260, 142] on button "submit" at bounding box center [1264, 134] width 34 height 34
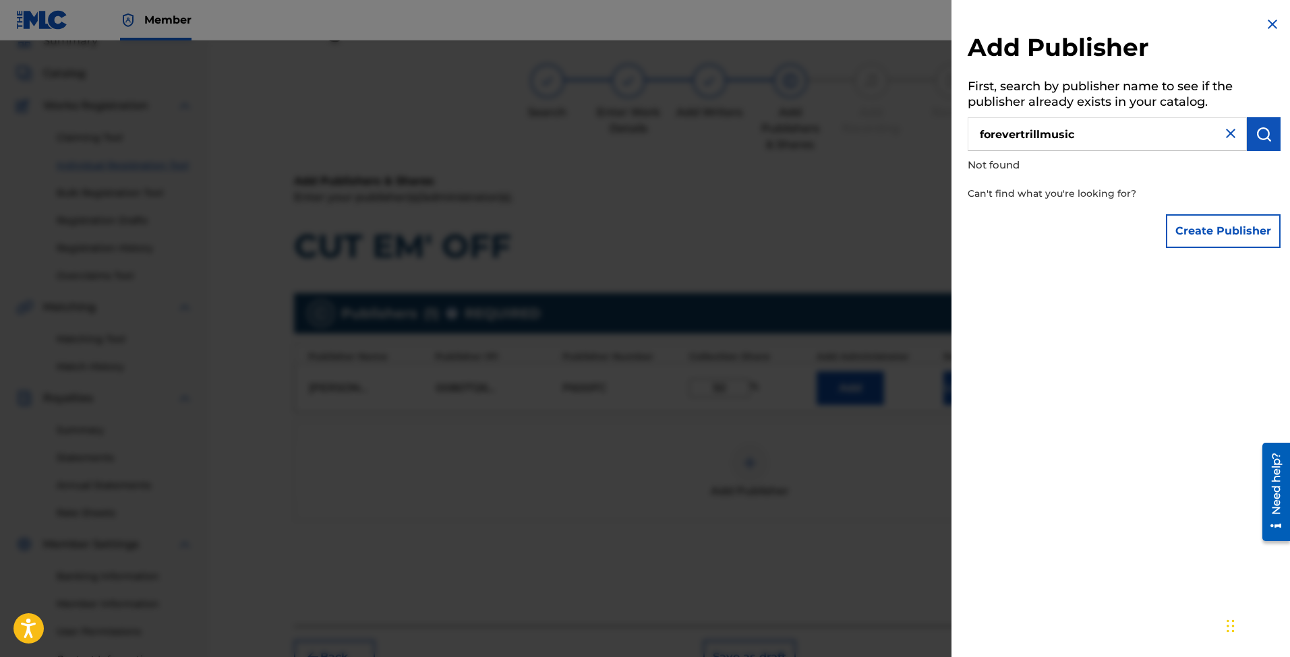
click at [1025, 132] on input "forevertrillmusic" at bounding box center [1107, 134] width 279 height 34
click at [1018, 133] on input "forevertrillmusic" at bounding box center [1107, 134] width 279 height 34
click at [1043, 134] on input "forever trillmusic" at bounding box center [1107, 134] width 279 height 34
type input "forever trill music"
click at [1265, 130] on img "submit" at bounding box center [1264, 134] width 16 height 16
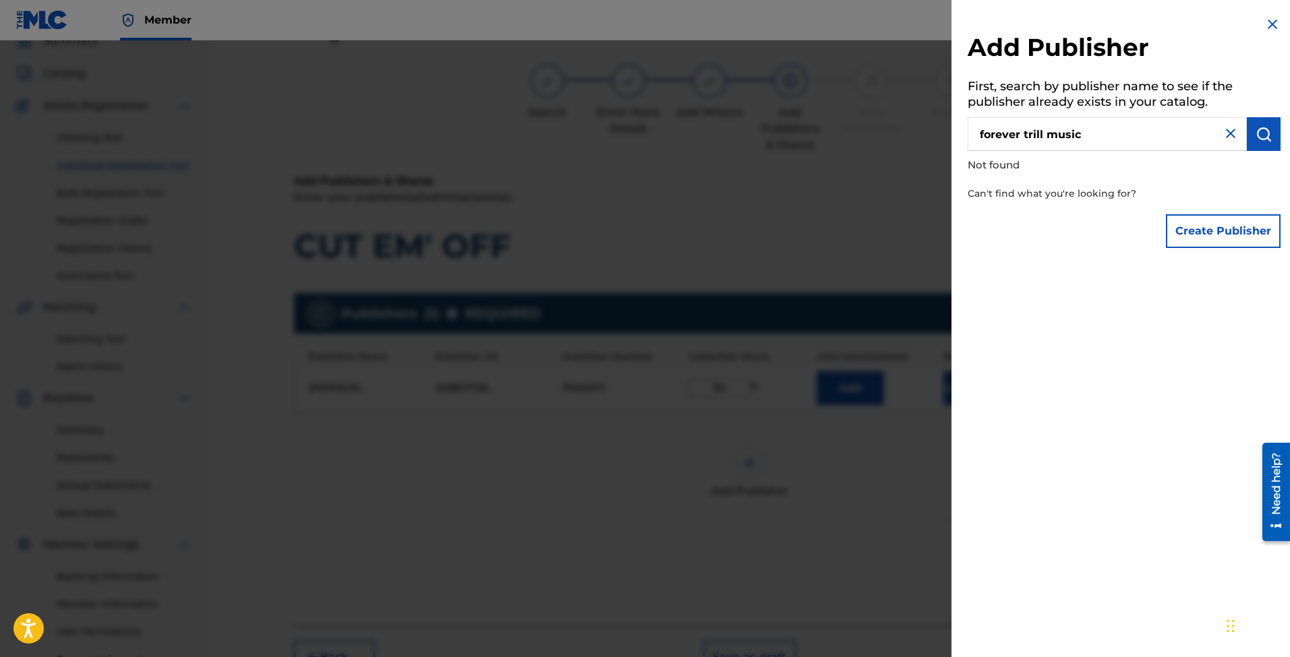
click at [1272, 24] on img at bounding box center [1272, 24] width 16 height 16
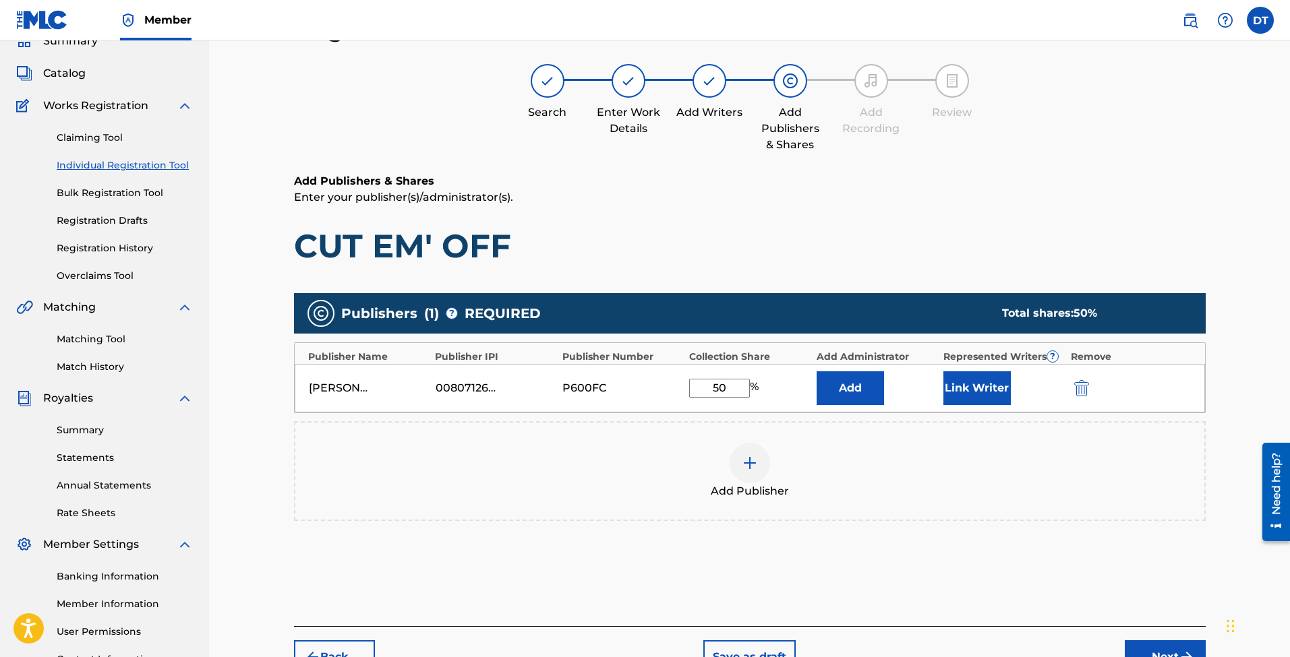
click at [767, 454] on div at bounding box center [750, 463] width 40 height 40
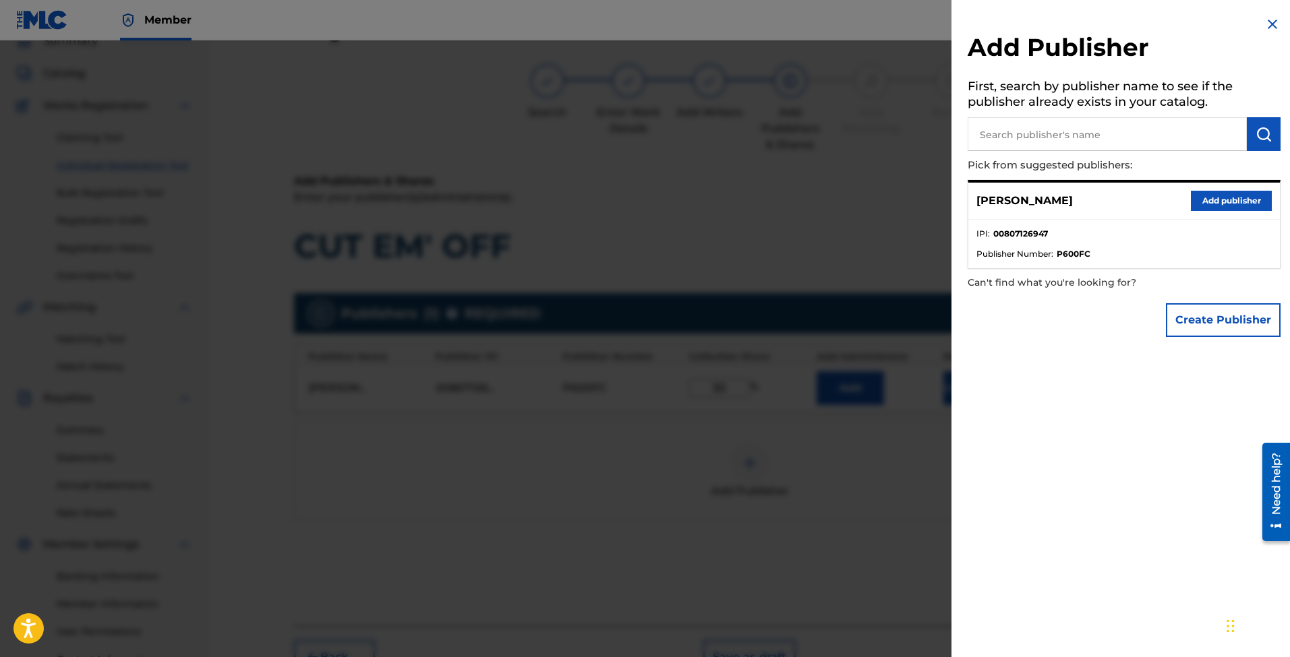
click at [1269, 25] on img at bounding box center [1272, 24] width 16 height 16
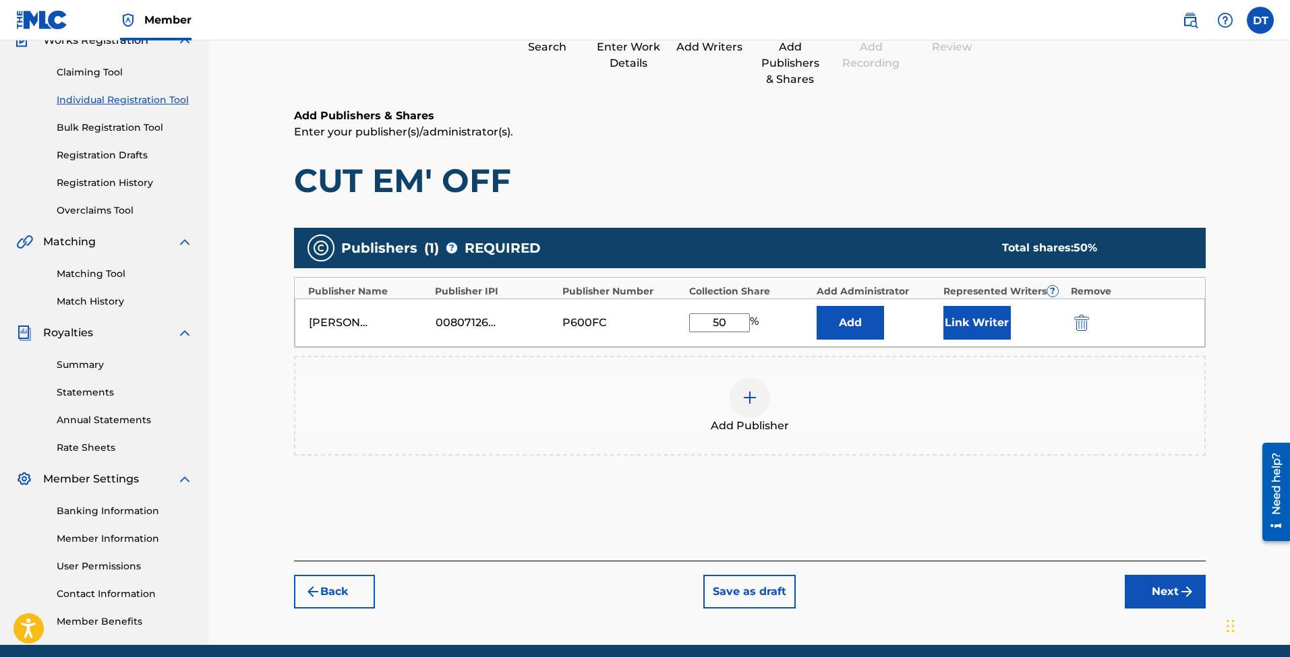
scroll to position [129, 0]
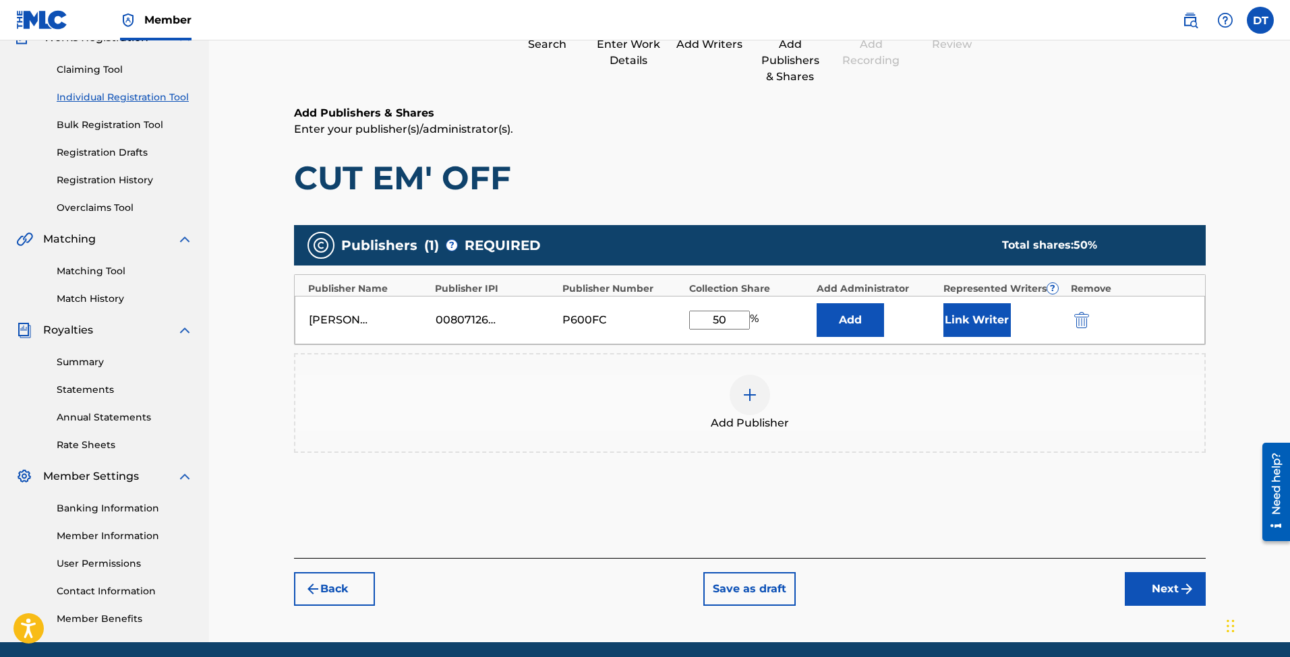
click at [1172, 597] on button "Next" at bounding box center [1165, 589] width 81 height 34
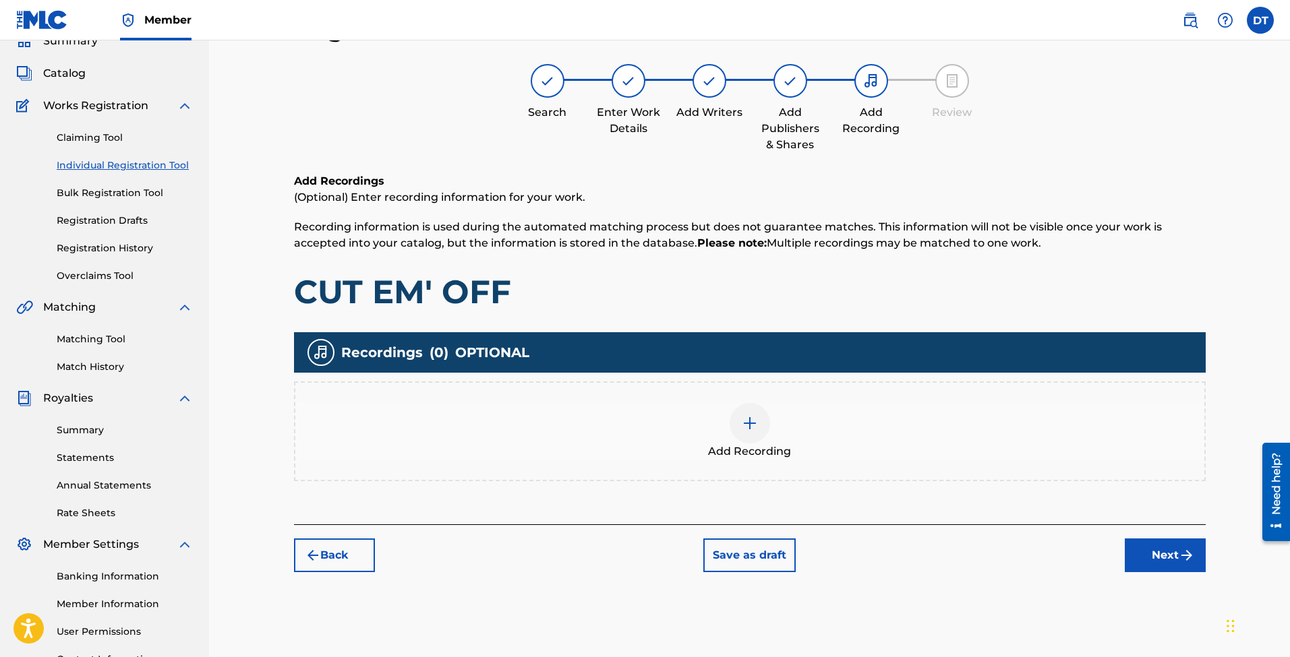
click at [1132, 550] on button "Next" at bounding box center [1165, 556] width 81 height 34
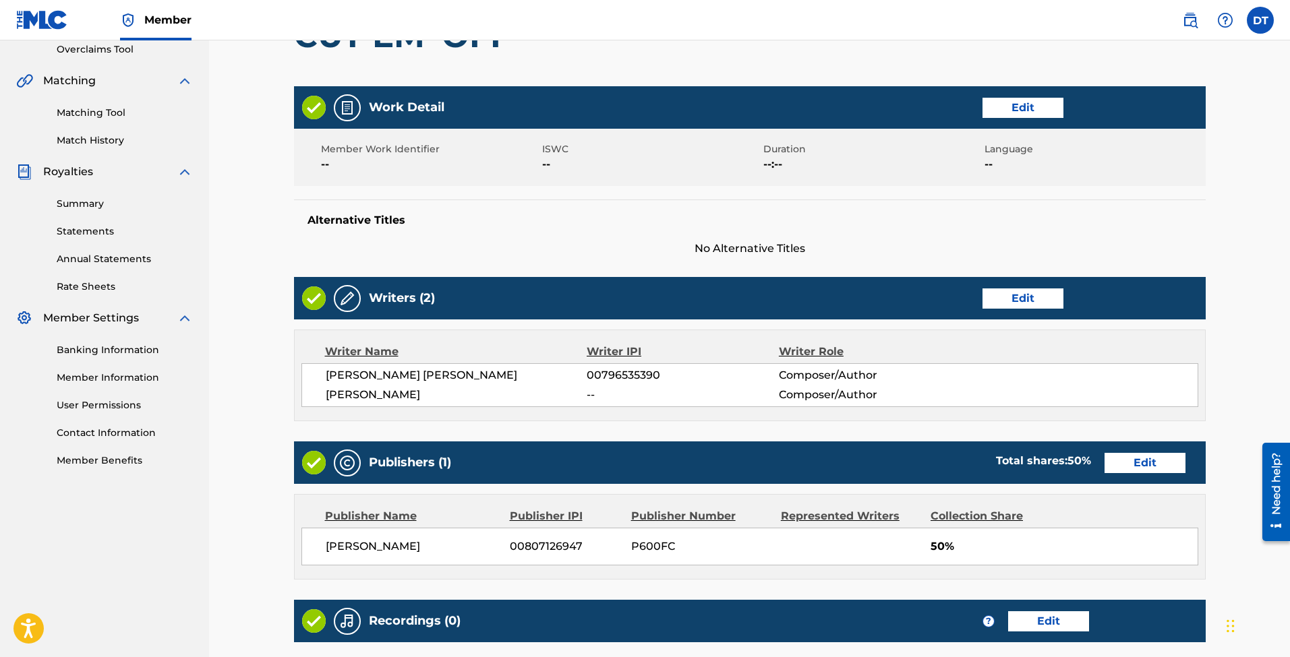
scroll to position [290, 0]
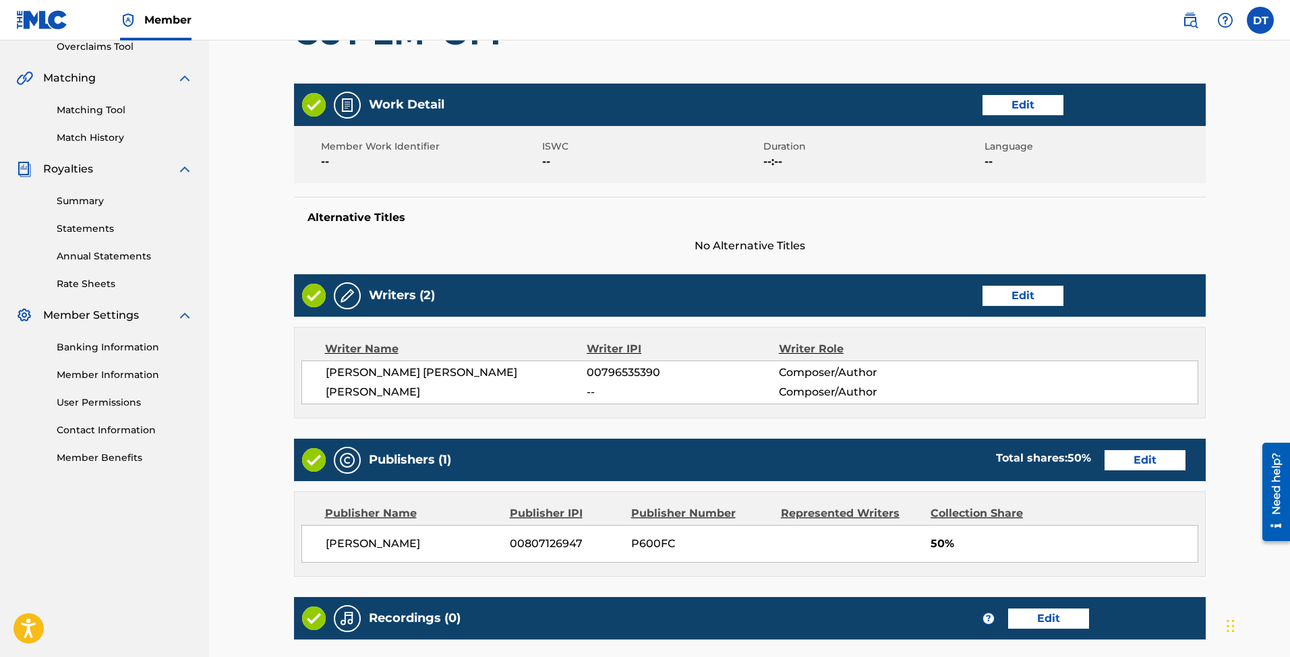
click at [1152, 459] on button "Edit" at bounding box center [1145, 460] width 81 height 20
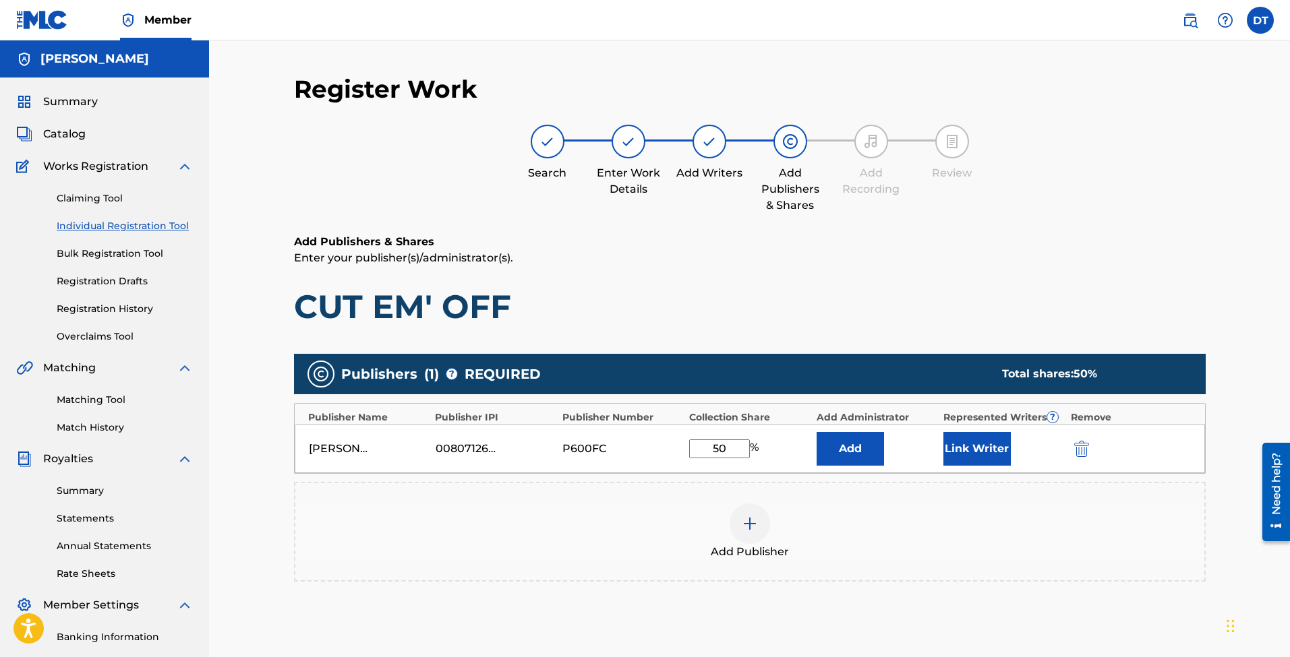
scroll to position [0, 0]
click at [60, 133] on span "Catalog" at bounding box center [64, 134] width 42 height 16
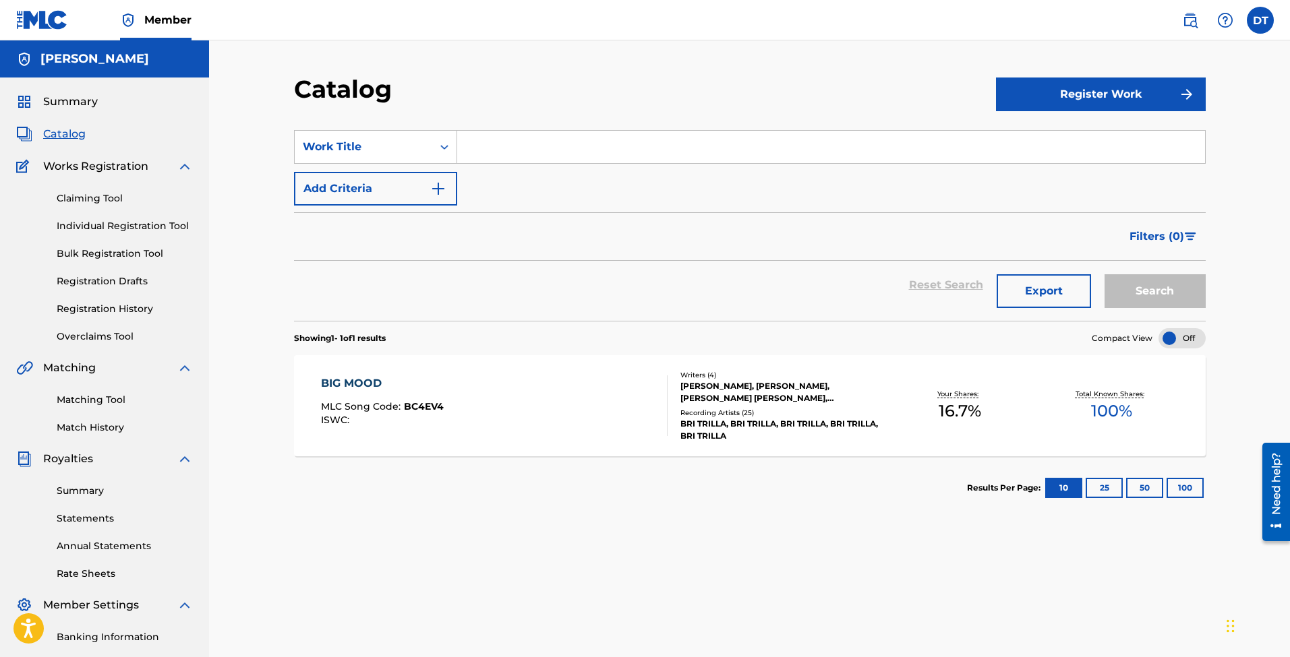
click at [796, 405] on div "Writers ( 4 ) [PERSON_NAME], [PERSON_NAME], [PERSON_NAME] [PERSON_NAME], [PERSO…" at bounding box center [776, 406] width 216 height 72
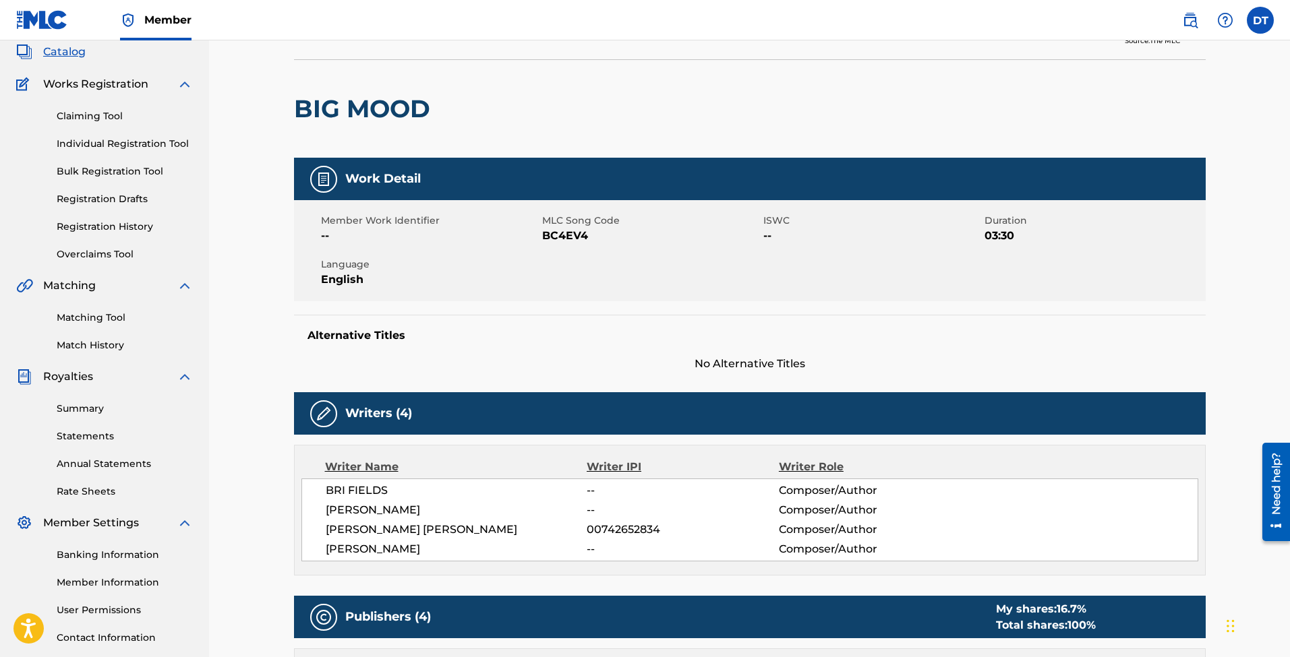
scroll to position [82, 0]
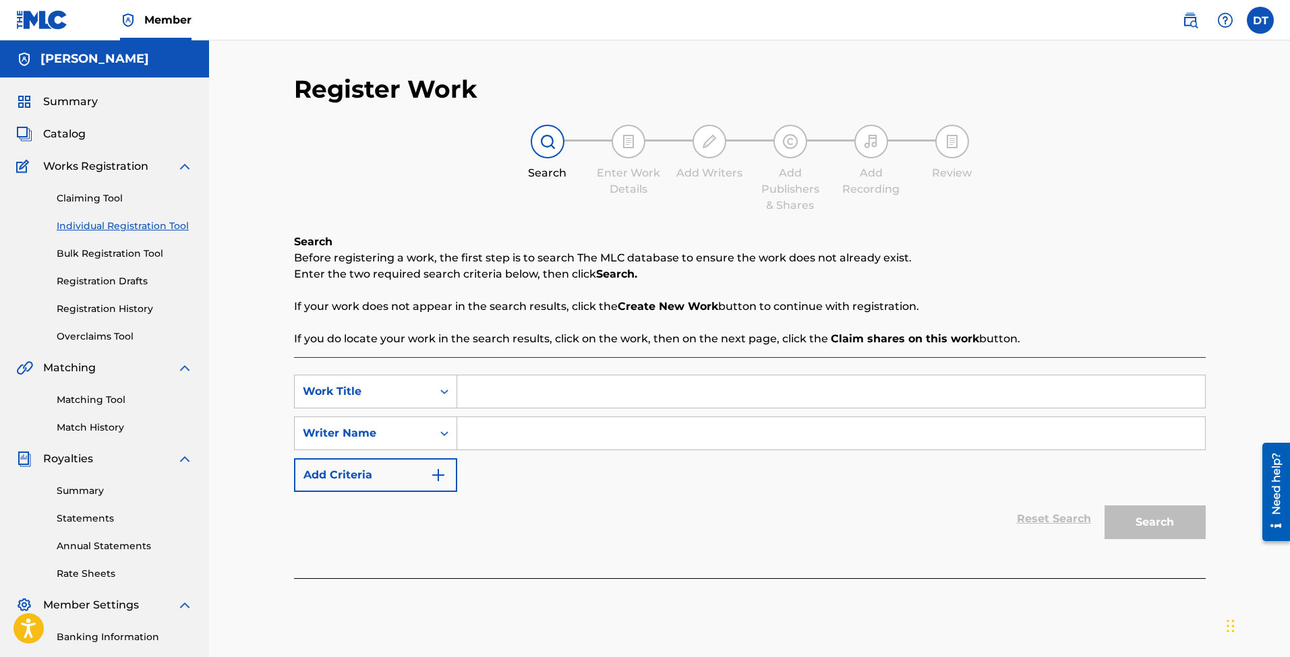
click at [138, 278] on link "Registration Drafts" at bounding box center [125, 281] width 136 height 14
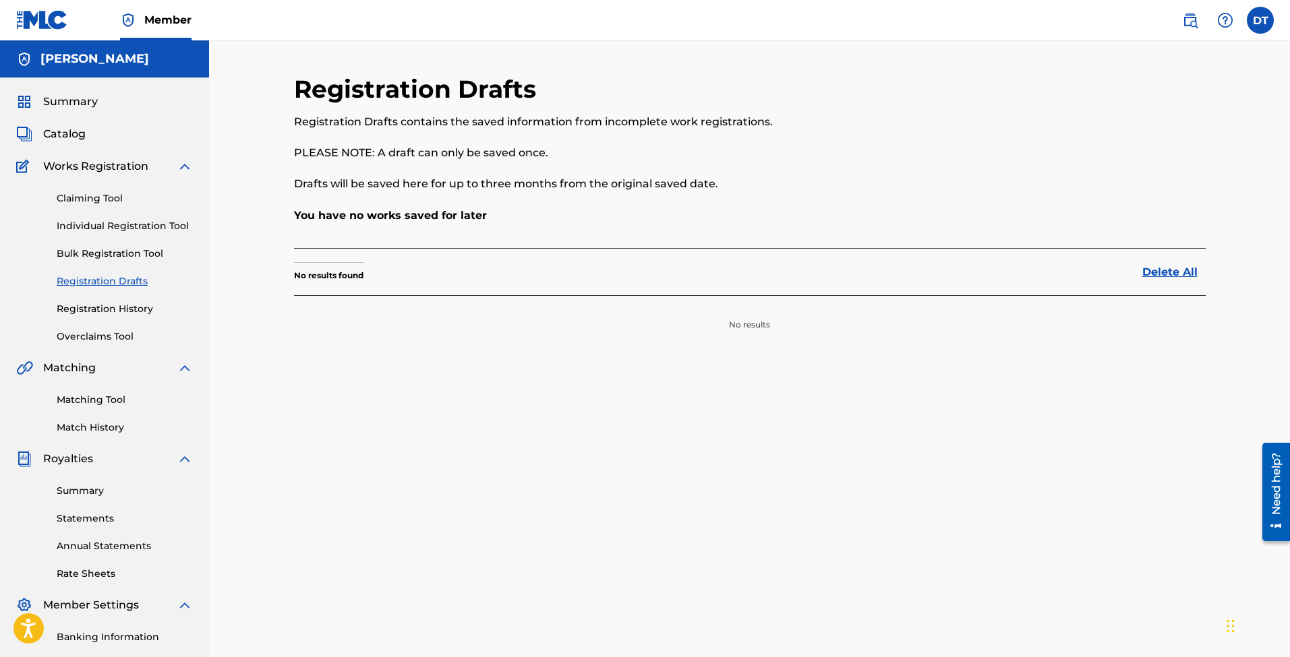
click at [88, 307] on link "Registration History" at bounding box center [125, 309] width 136 height 14
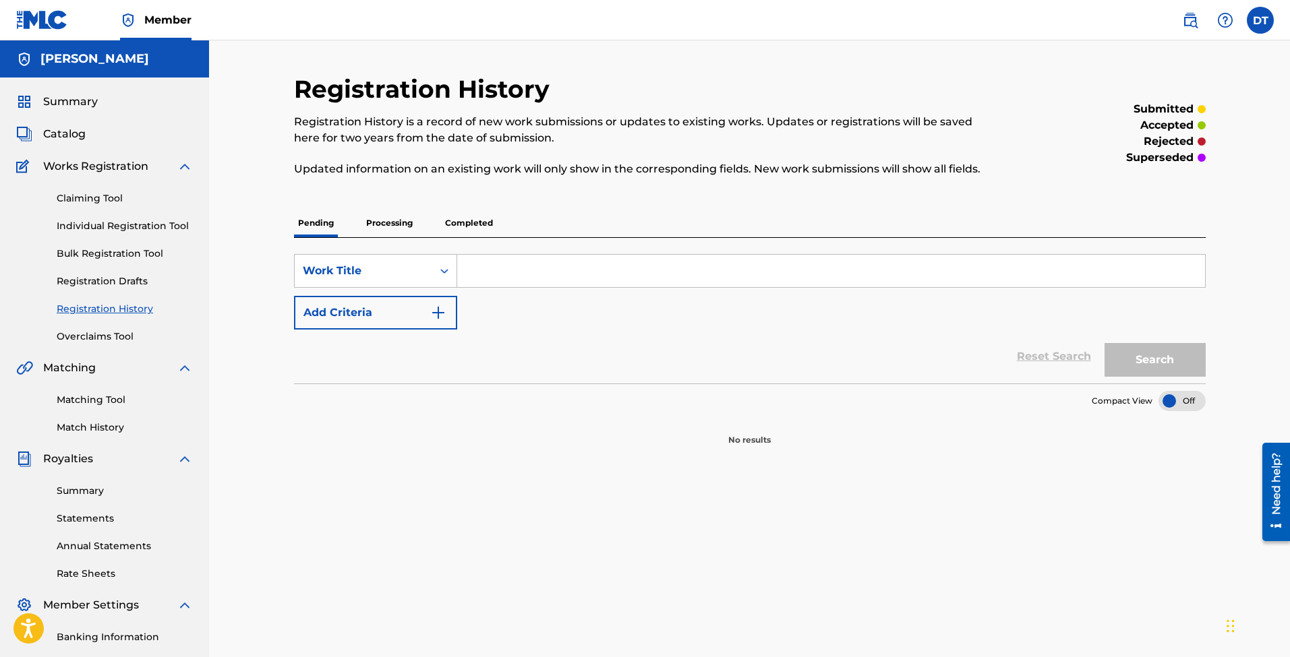
click at [96, 334] on link "Overclaims Tool" at bounding box center [125, 337] width 136 height 14
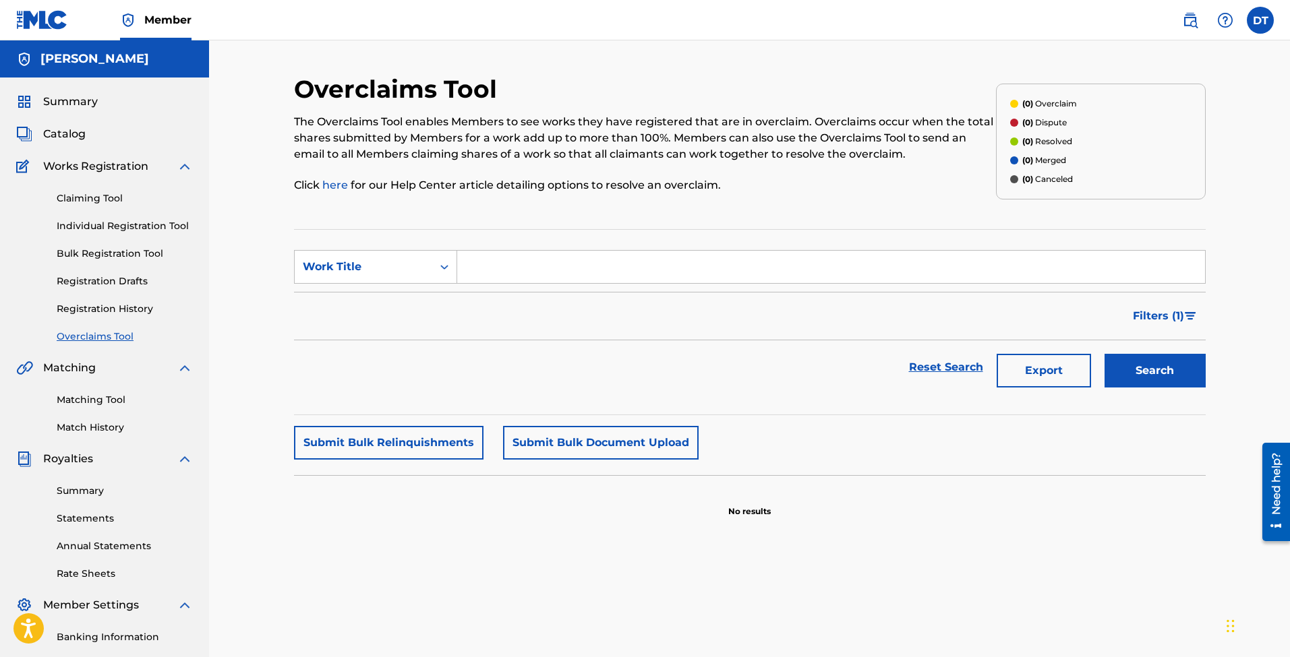
click at [72, 135] on span "Catalog" at bounding box center [64, 134] width 42 height 16
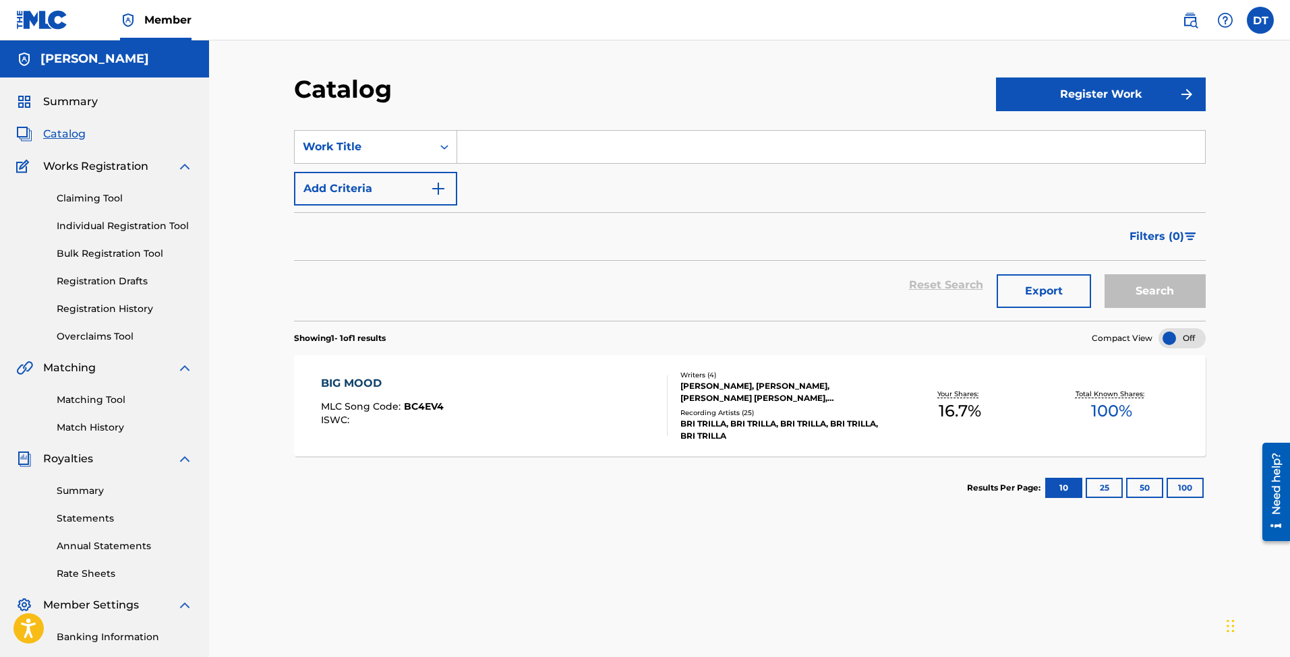
click at [74, 102] on span "Summary" at bounding box center [70, 102] width 55 height 16
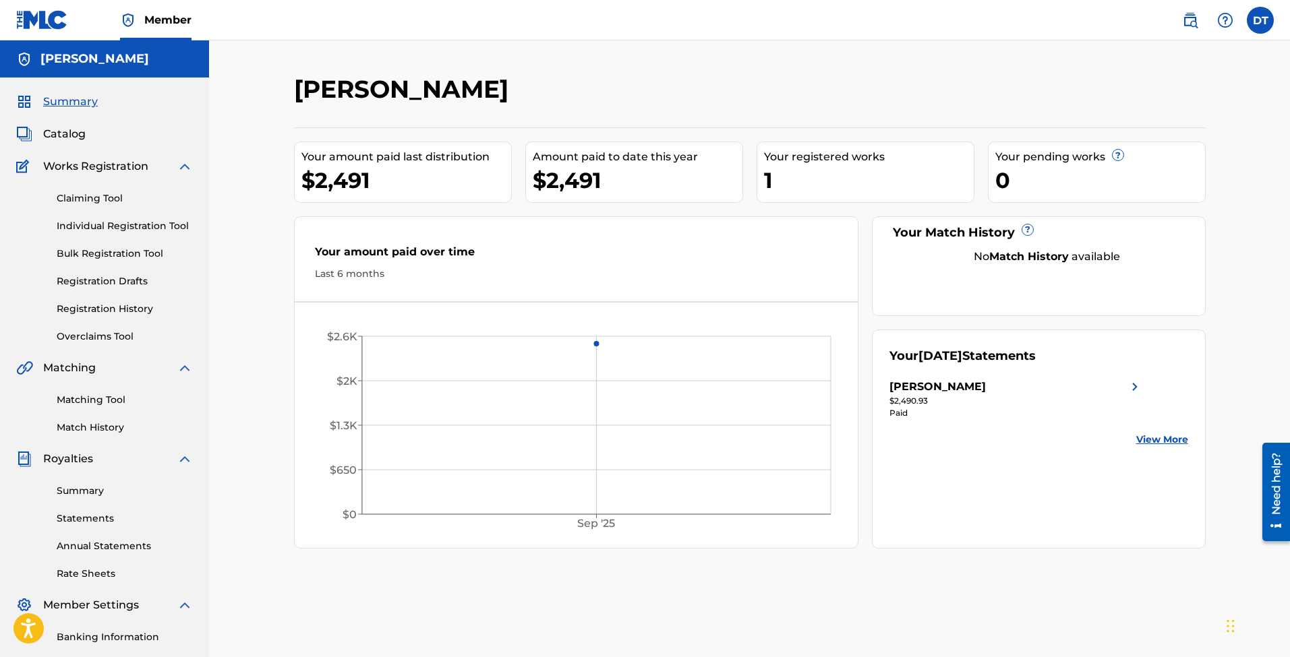
click at [71, 129] on span "Catalog" at bounding box center [64, 134] width 42 height 16
